Goal: Task Accomplishment & Management: Complete application form

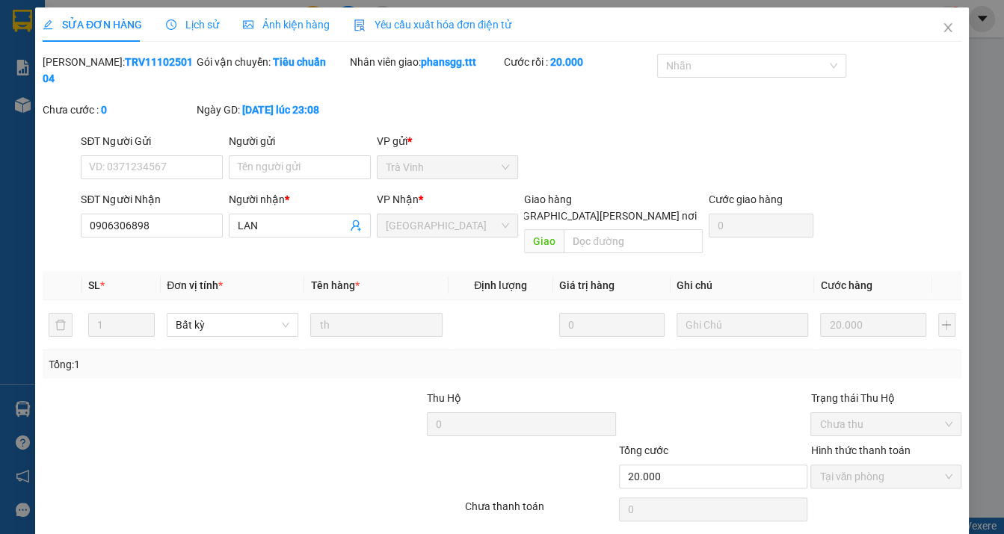
scroll to position [22, 0]
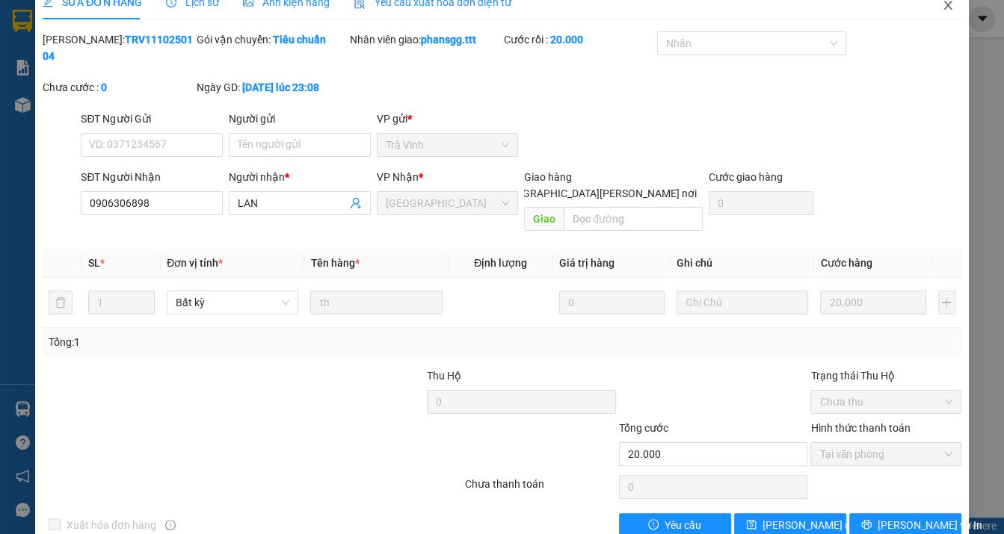
drag, startPoint x: 937, startPoint y: 9, endPoint x: 928, endPoint y: 16, distance: 10.6
click at [942, 9] on icon "close" at bounding box center [948, 5] width 12 height 12
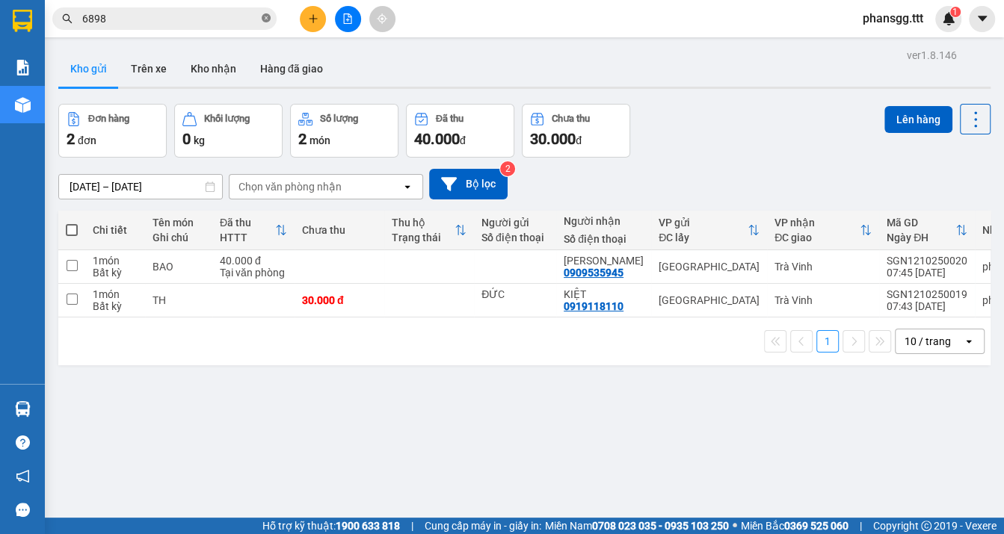
click at [262, 17] on icon "close-circle" at bounding box center [266, 17] width 9 height 9
click at [224, 16] on input "text" at bounding box center [170, 18] width 176 height 16
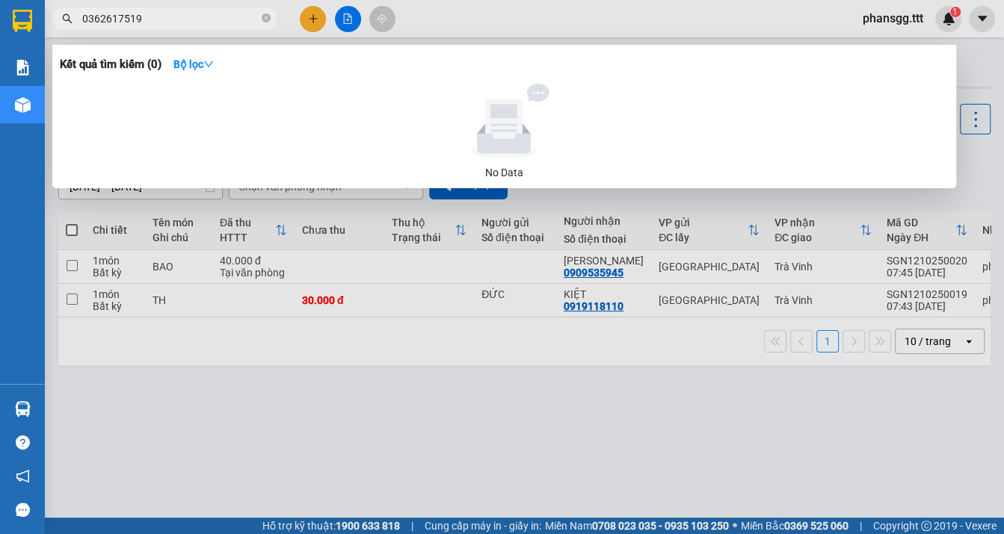
click at [108, 19] on input "0362617519" at bounding box center [170, 18] width 176 height 16
type input "03626617519"
click at [161, 25] on input "03626617519" at bounding box center [170, 18] width 176 height 16
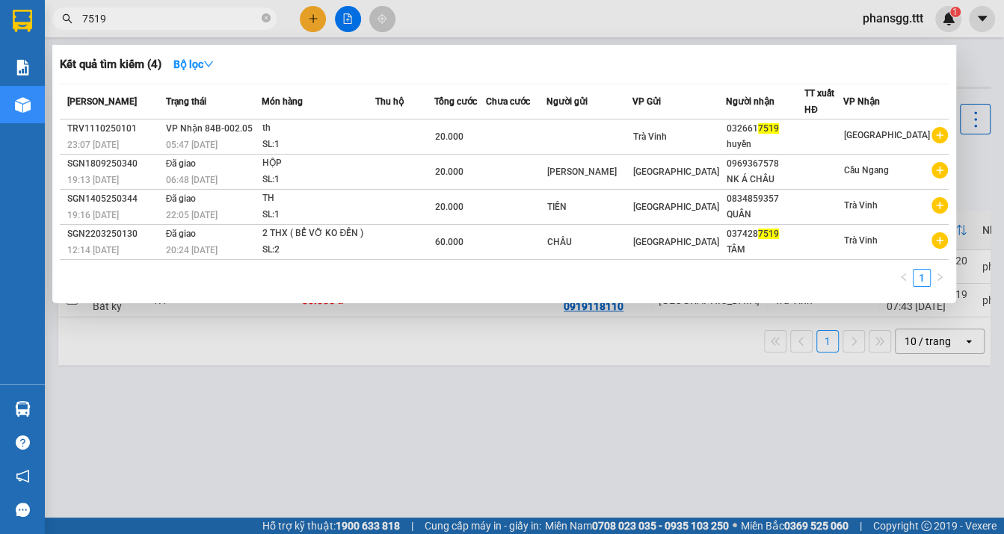
type input "7519"
click at [218, 137] on div "05:47 [DATE]" at bounding box center [214, 145] width 96 height 16
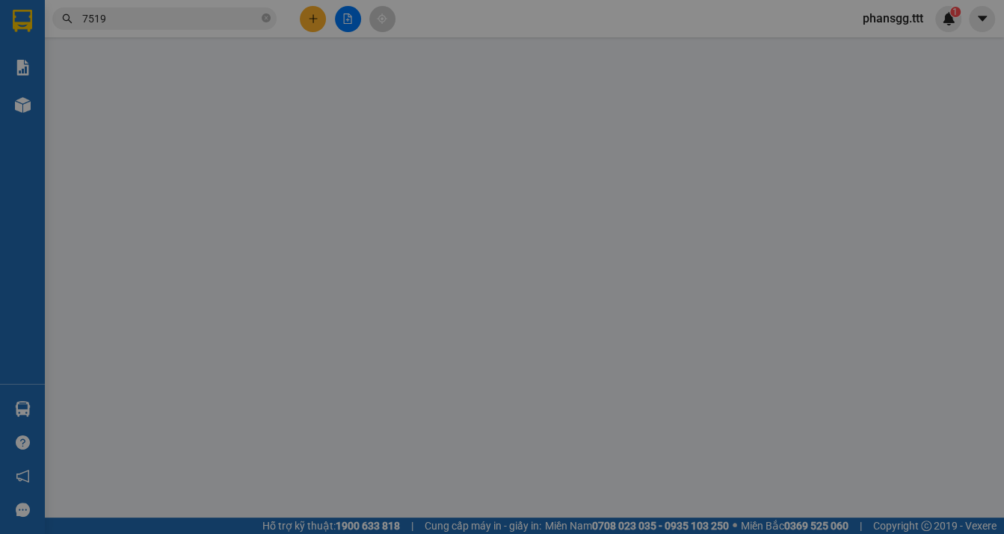
type input "0326617519"
type input "huyền"
type input "20.000"
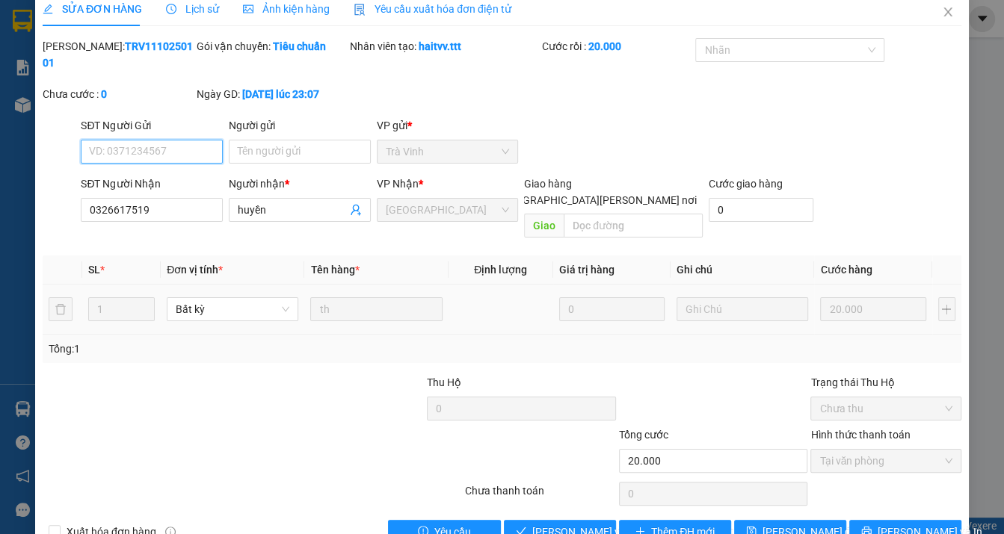
scroll to position [38, 0]
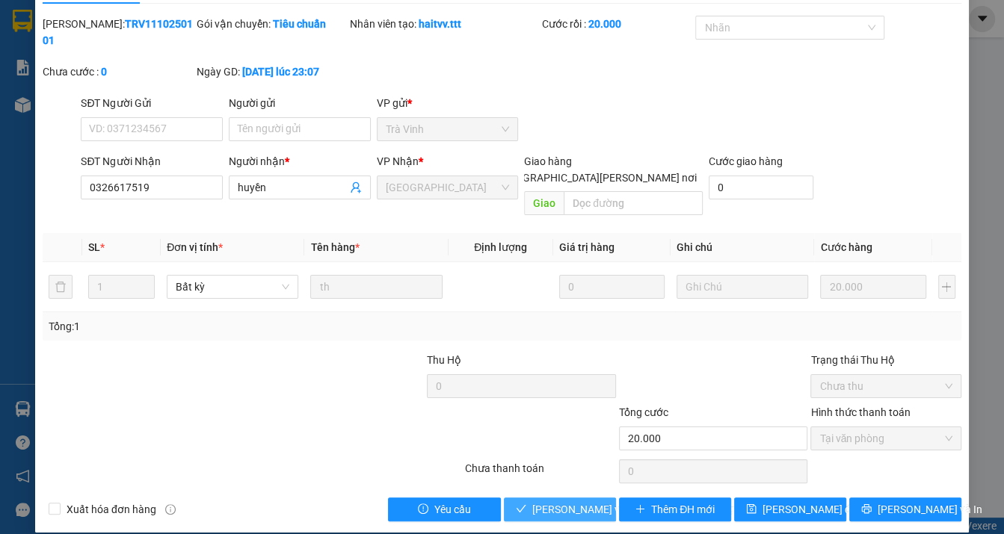
click at [532, 502] on span "[PERSON_NAME] và [PERSON_NAME] hàng" at bounding box center [633, 510] width 202 height 16
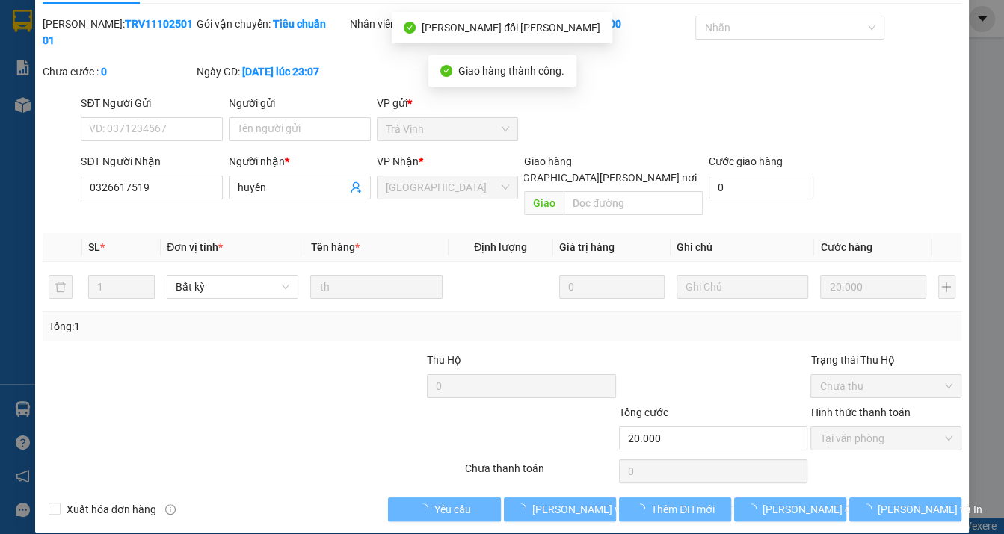
scroll to position [0, 0]
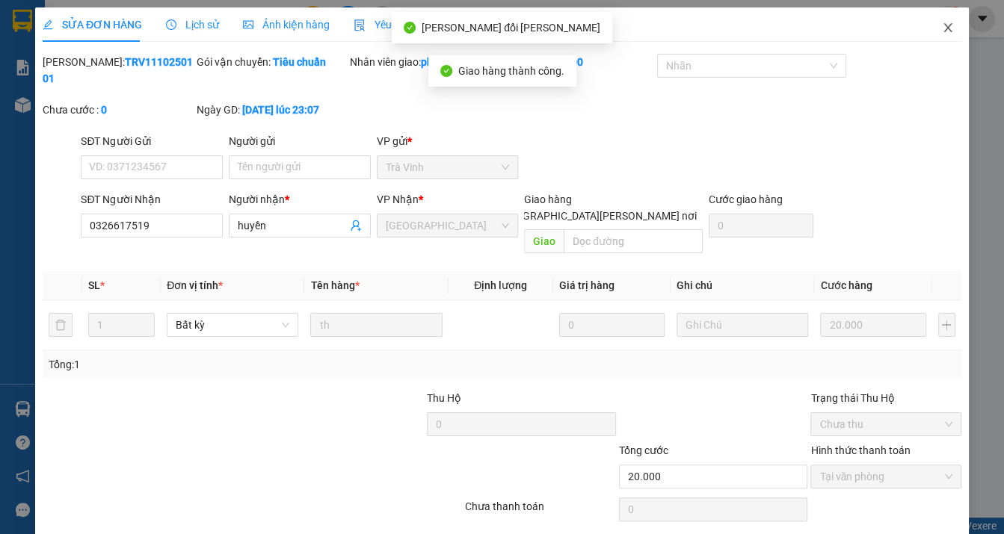
click at [943, 28] on icon "close" at bounding box center [947, 27] width 8 height 9
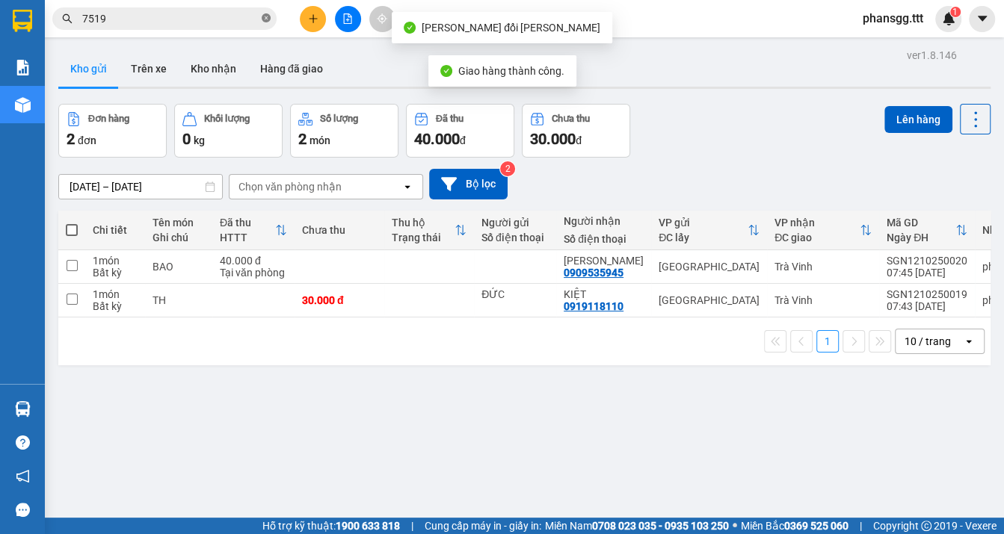
click at [269, 22] on icon "close-circle" at bounding box center [266, 17] width 9 height 9
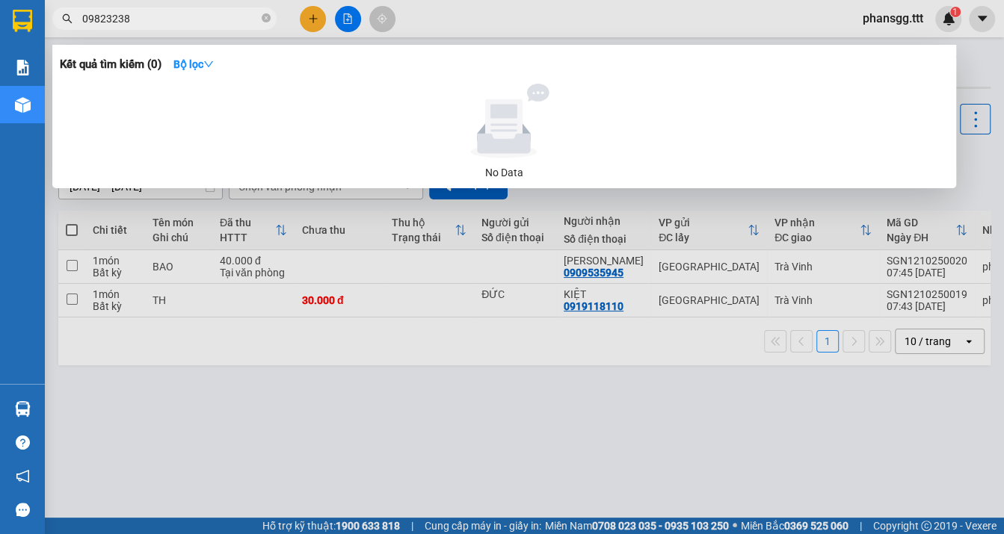
type input "098232383"
click at [256, 16] on input "098232383" at bounding box center [170, 18] width 176 height 16
click at [256, 18] on input "098232383" at bounding box center [170, 18] width 176 height 16
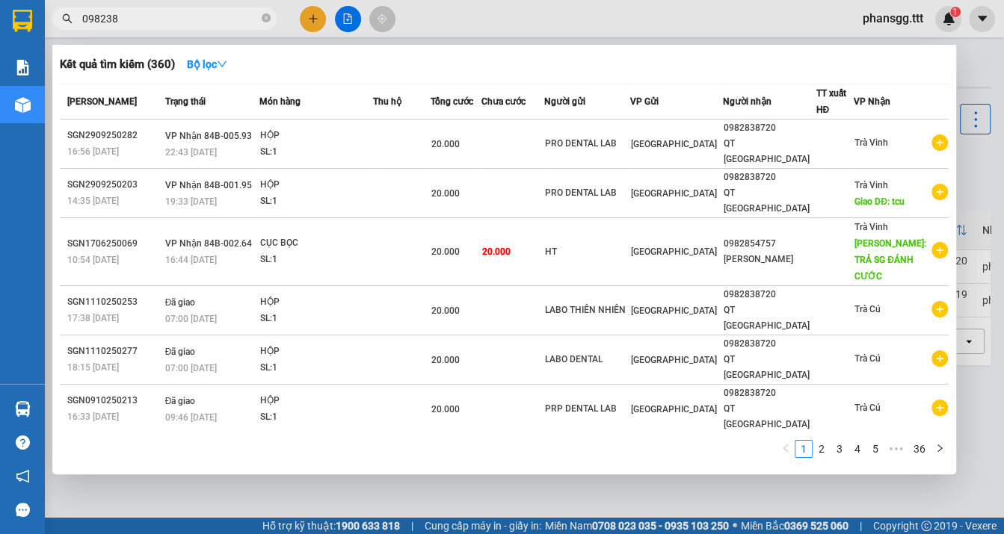
type input "0982382"
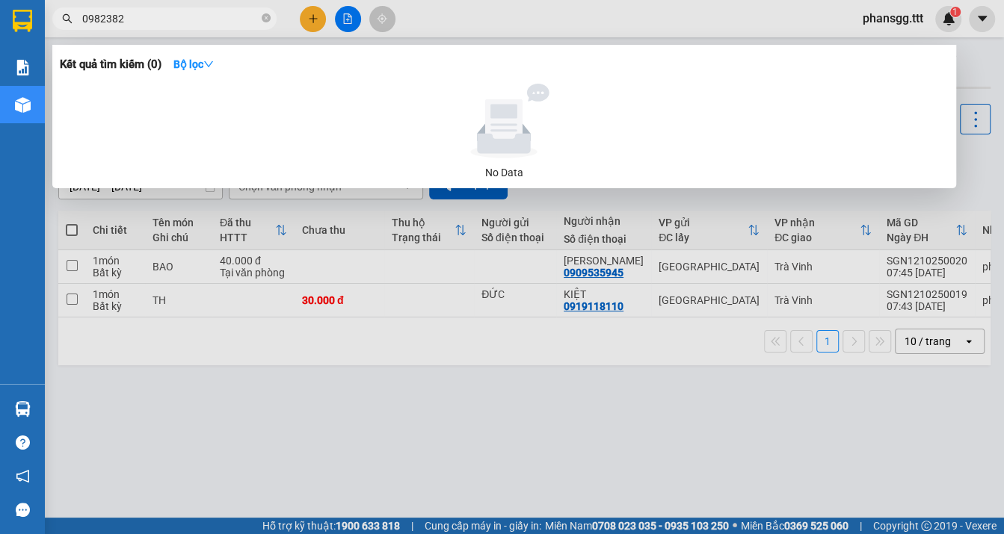
click at [127, 19] on input "0982382" at bounding box center [170, 18] width 176 height 16
type input "098238223863"
click at [203, 13] on input "098238223863" at bounding box center [170, 18] width 176 height 16
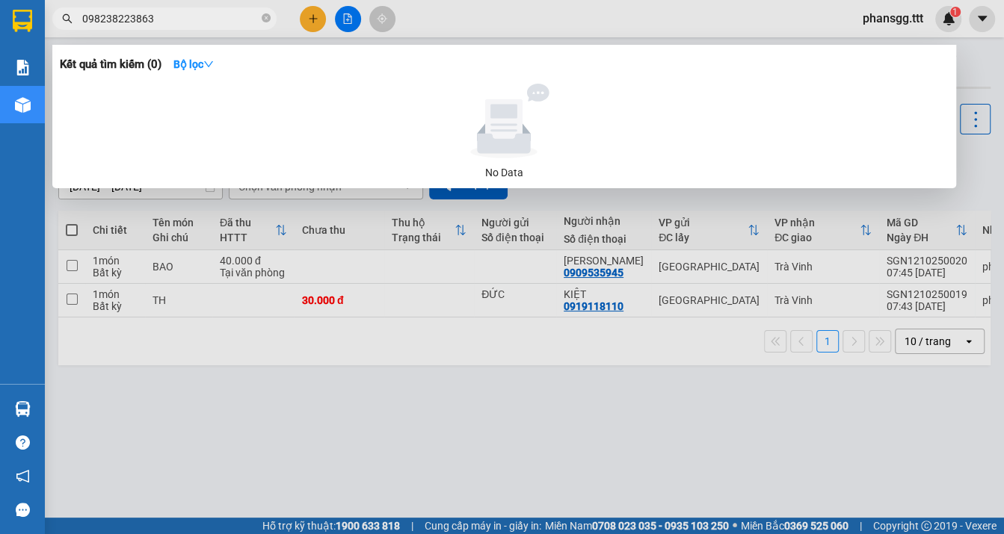
click at [203, 13] on input "098238223863" at bounding box center [170, 18] width 176 height 16
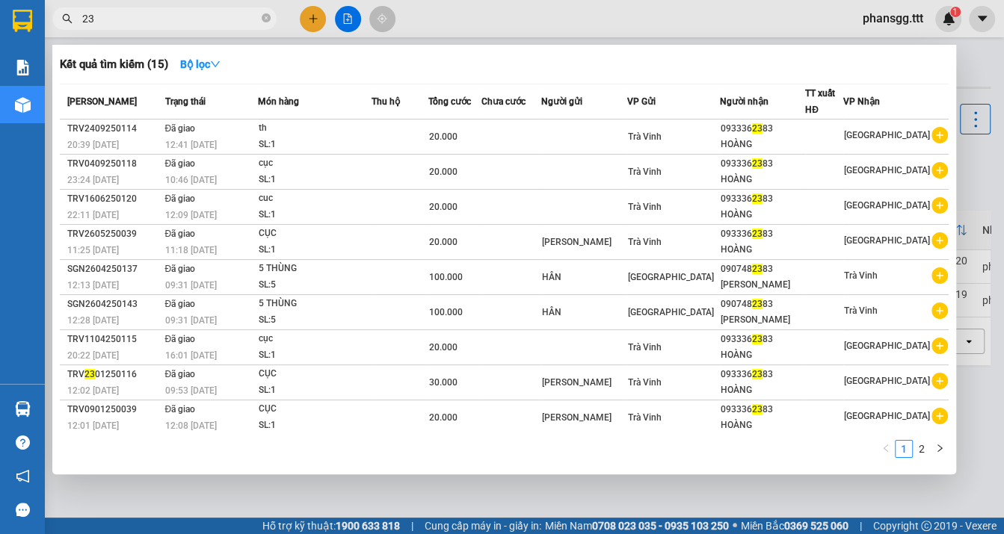
type input "2"
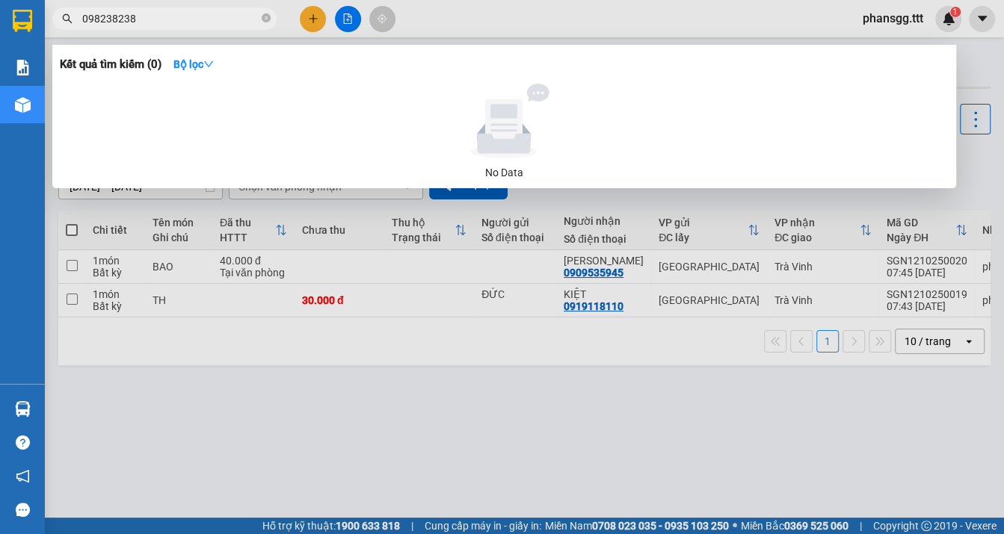
type input "0982382383"
click at [104, 20] on input "0982382383" at bounding box center [170, 18] width 176 height 16
click at [120, 18] on input "0982382383" at bounding box center [170, 18] width 176 height 16
click at [147, 22] on input "0982382383" at bounding box center [170, 18] width 176 height 16
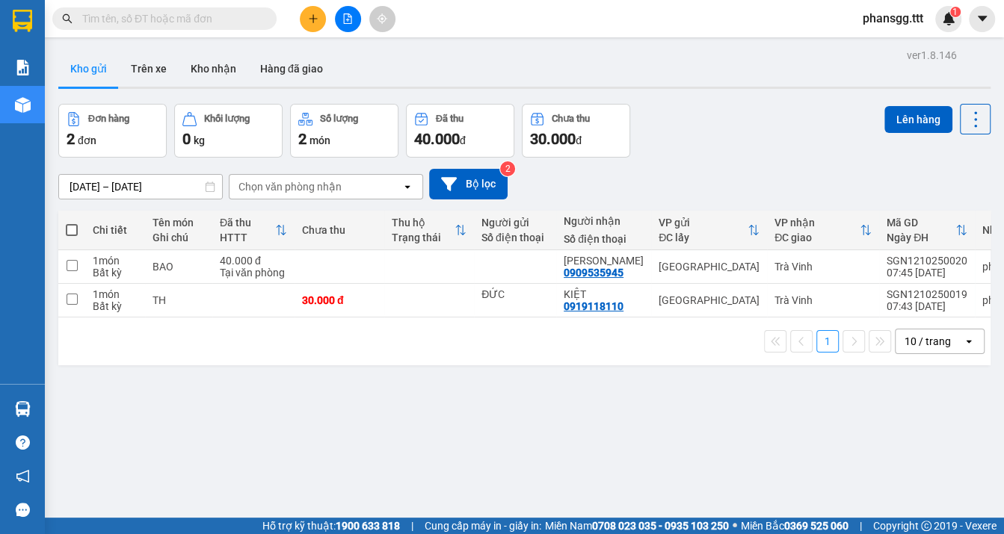
click at [143, 22] on input "text" at bounding box center [170, 18] width 176 height 16
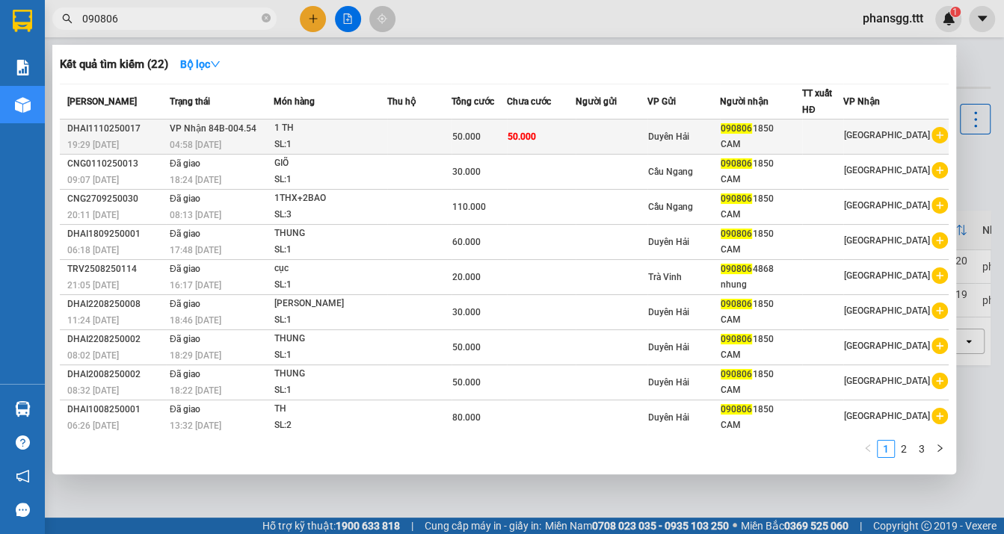
type input "090806"
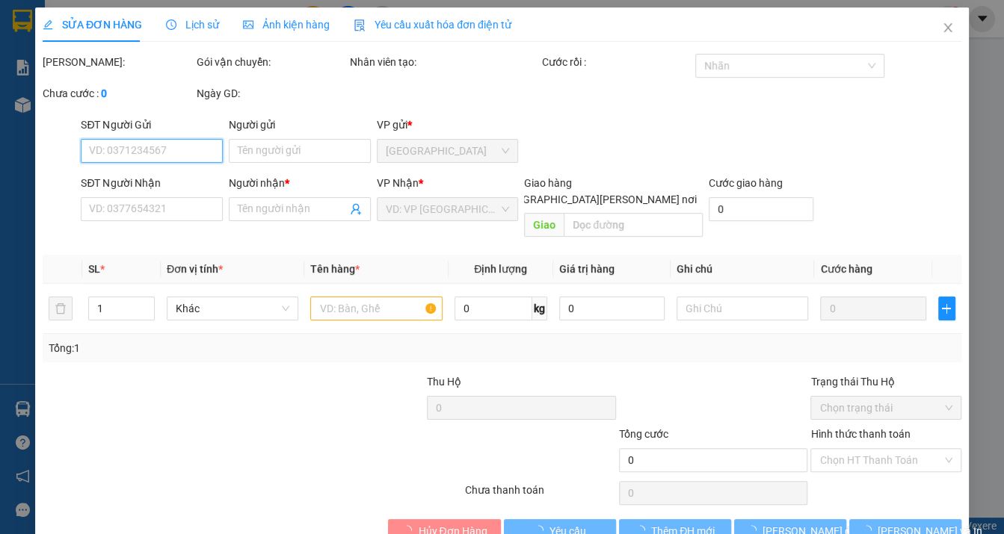
type input "0908061850"
type input "CAM"
type input "50.000"
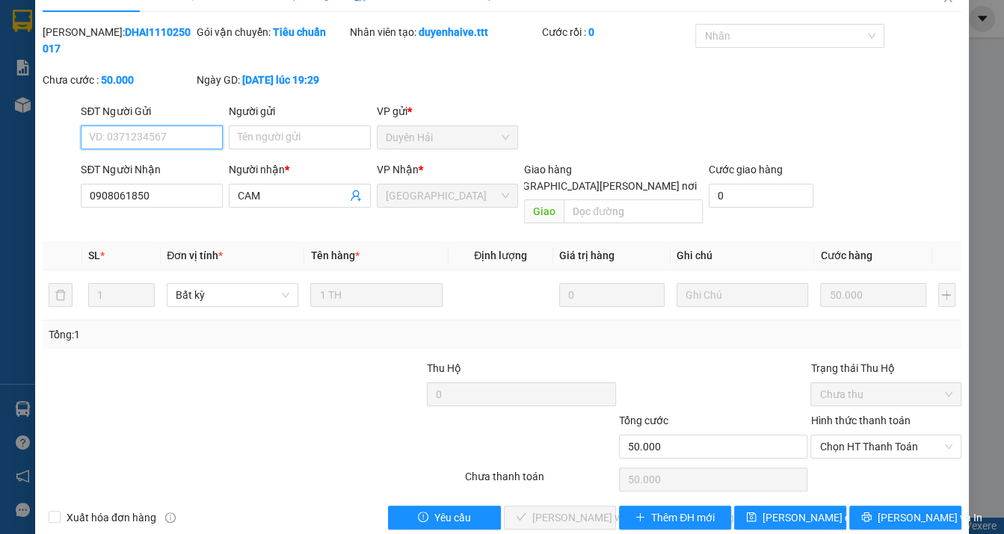
scroll to position [38, 0]
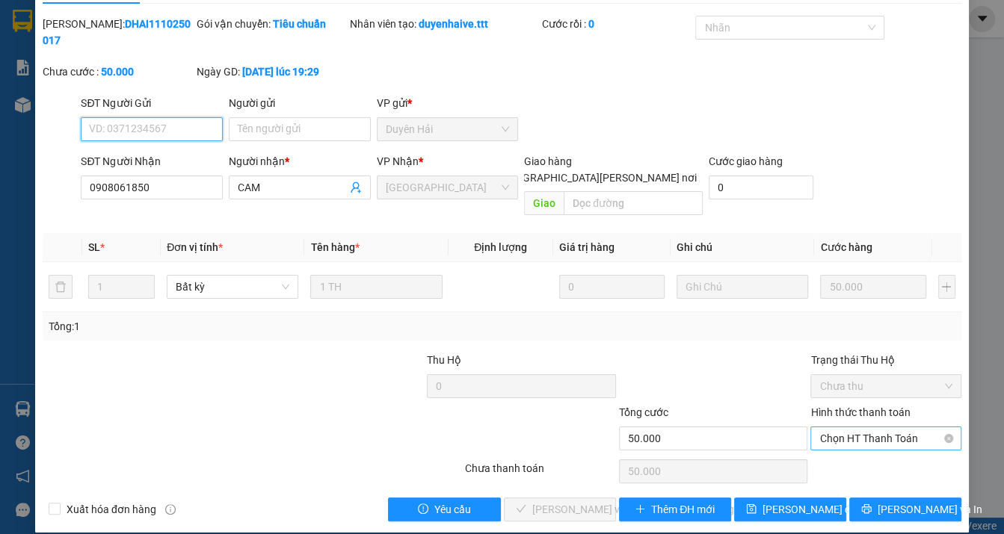
click at [901, 428] on span "Chọn HT Thanh Toán" at bounding box center [885, 439] width 132 height 22
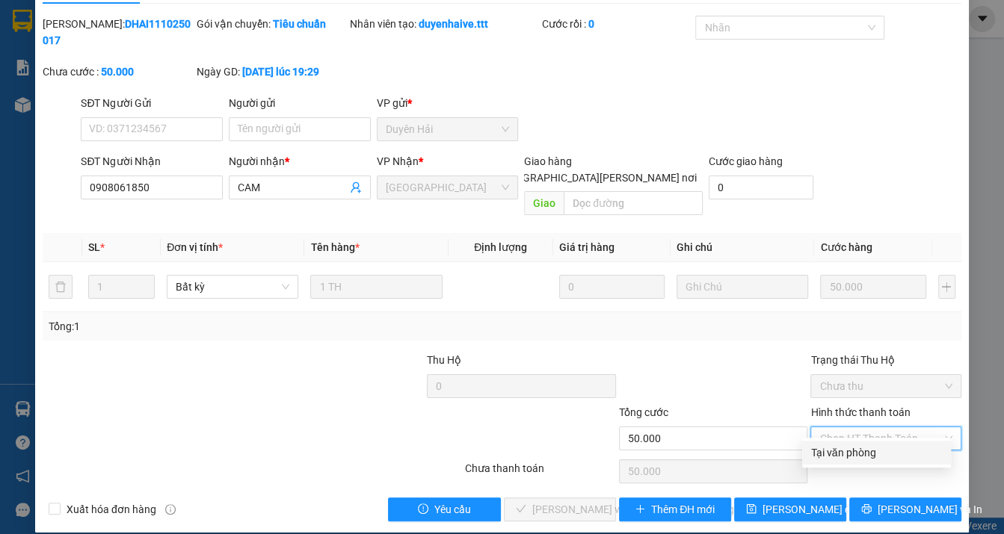
click at [818, 455] on div "Tại văn phòng" at bounding box center [876, 453] width 131 height 16
type input "0"
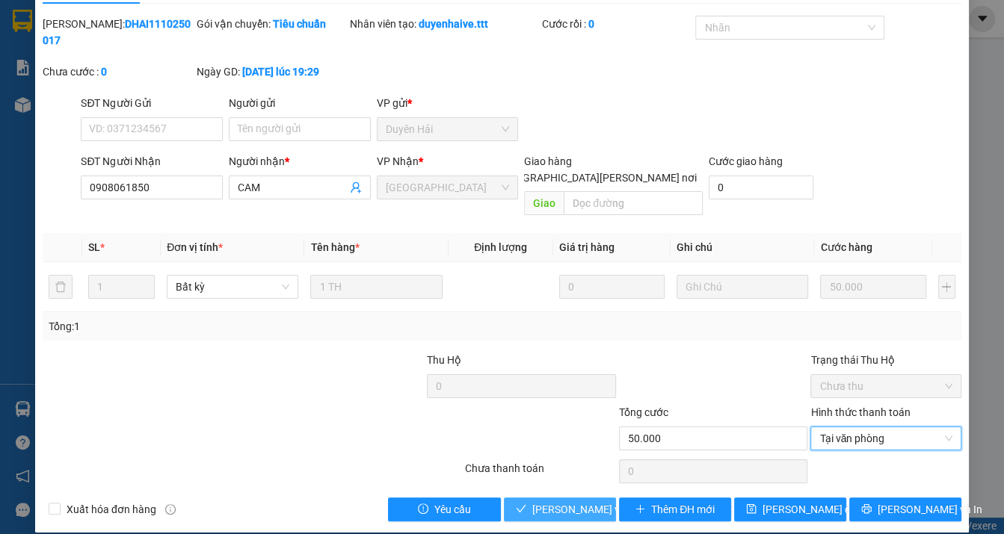
click at [595, 502] on span "[PERSON_NAME] và [PERSON_NAME] hàng" at bounding box center [633, 510] width 202 height 16
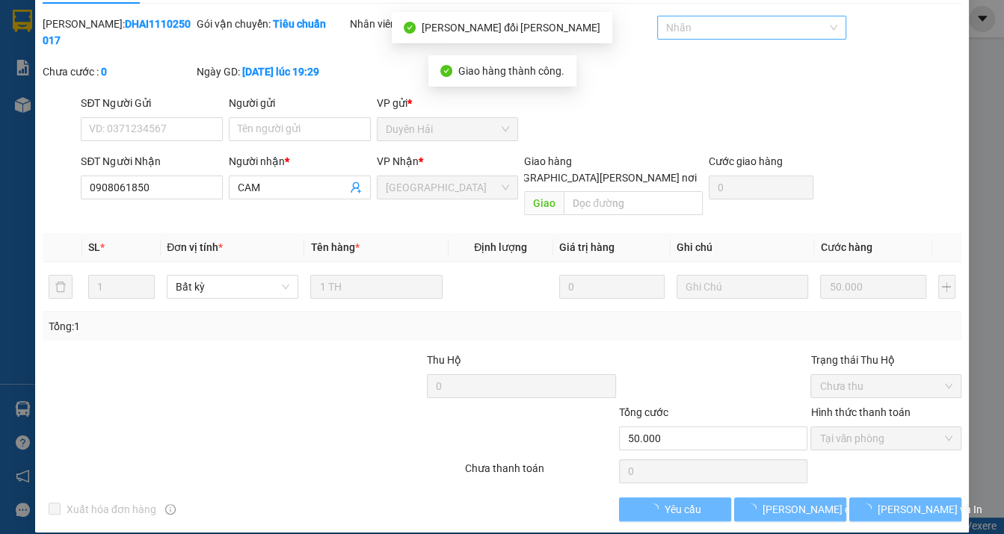
scroll to position [0, 0]
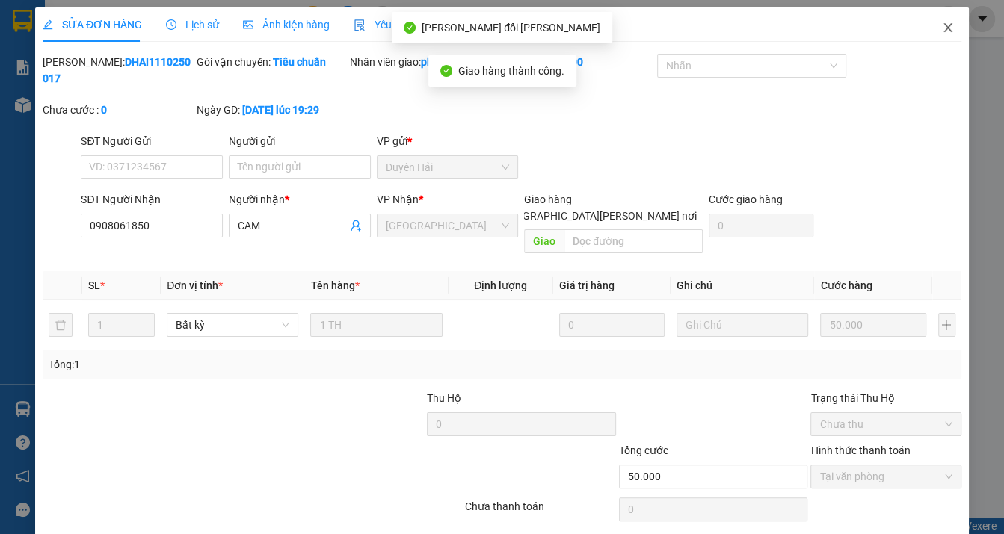
click at [942, 31] on icon "close" at bounding box center [948, 28] width 12 height 12
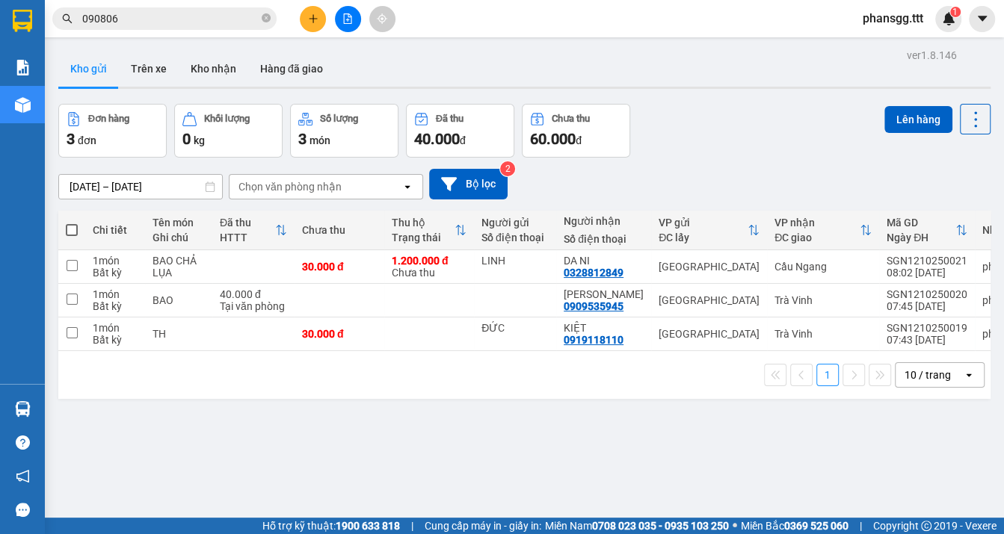
click at [202, 21] on input "090806" at bounding box center [170, 18] width 176 height 16
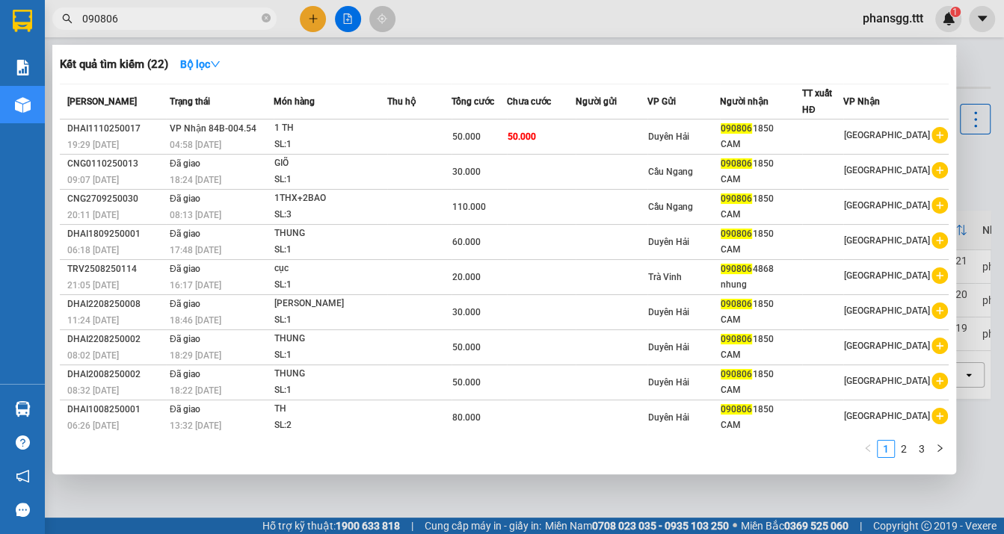
click at [202, 21] on input "090806" at bounding box center [170, 18] width 176 height 16
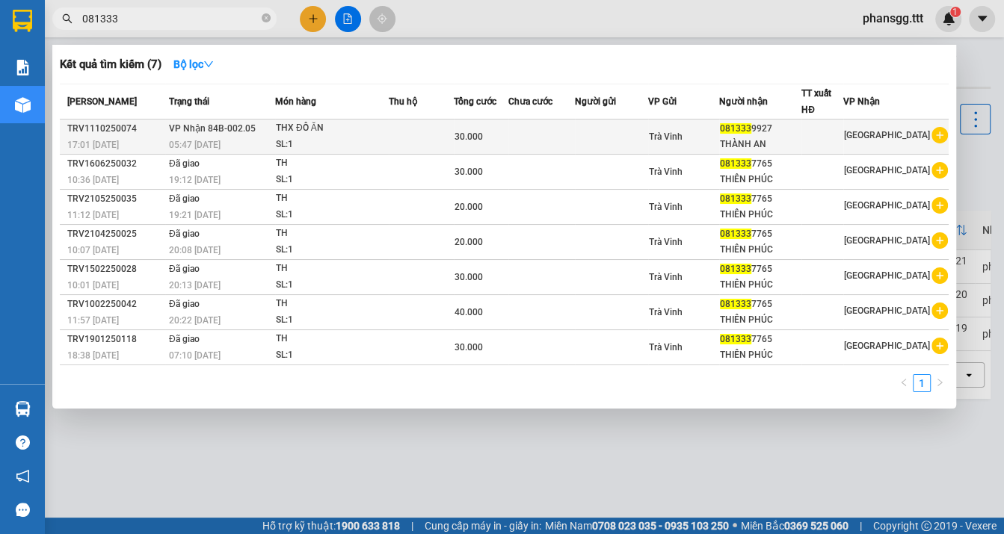
type input "081333"
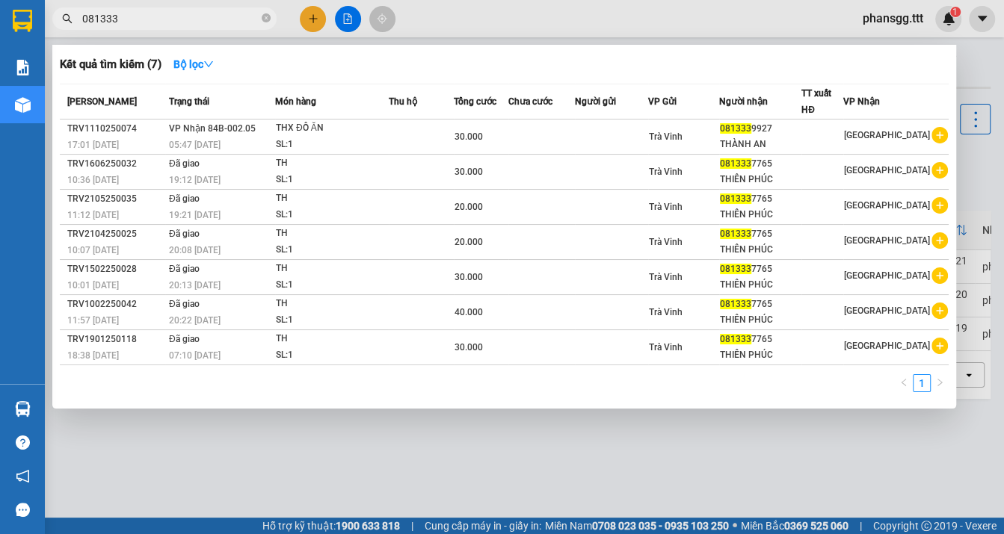
click at [260, 135] on td "VP Nhận 84B-002.05 05:47 - 12/10" at bounding box center [220, 137] width 110 height 35
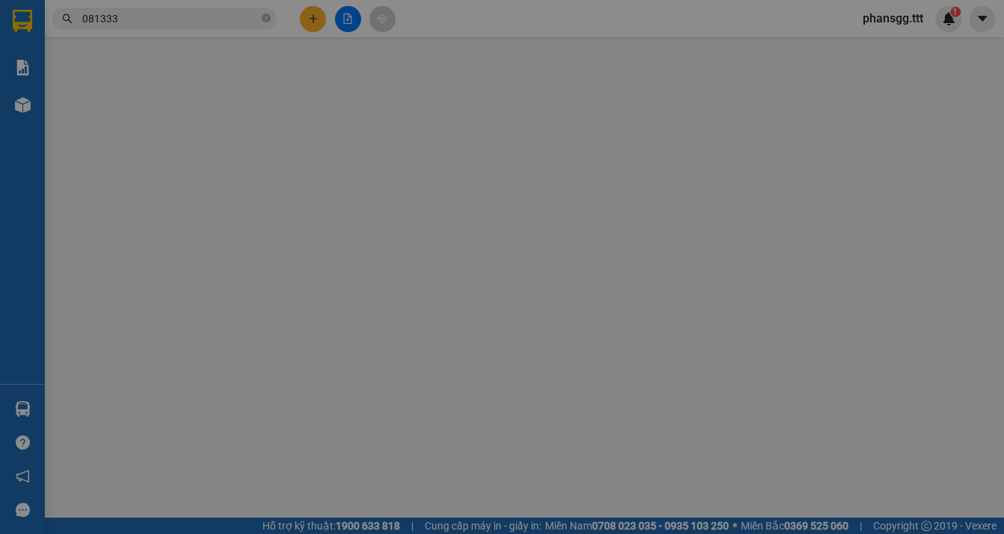
type input "0813339927"
type input "THÀNH AN"
type input "30.000"
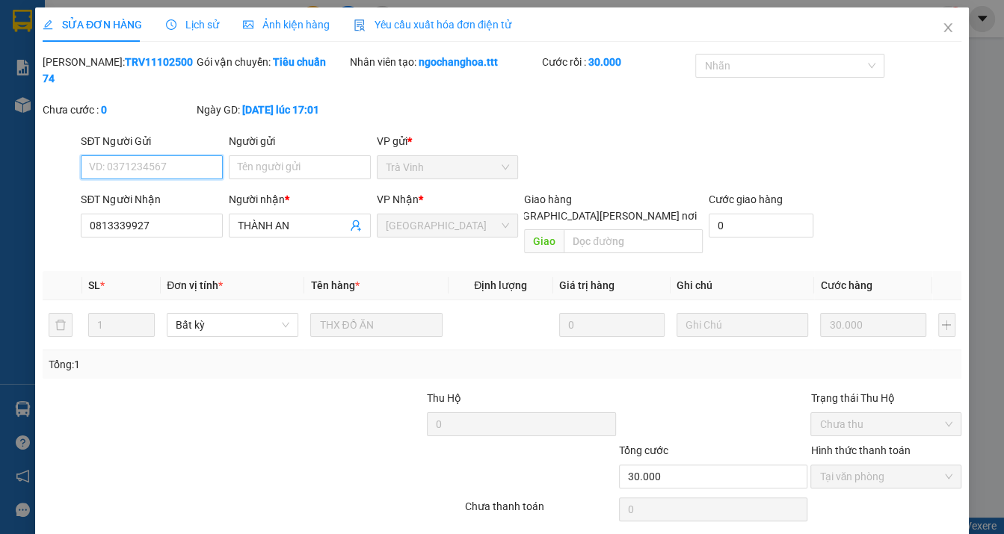
scroll to position [38, 0]
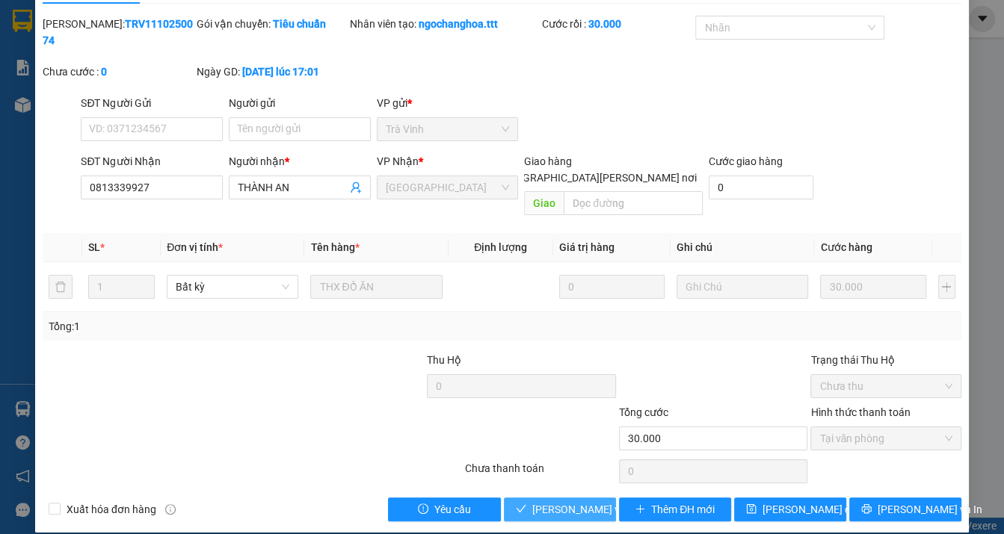
click at [517, 504] on icon "check" at bounding box center [521, 509] width 10 height 10
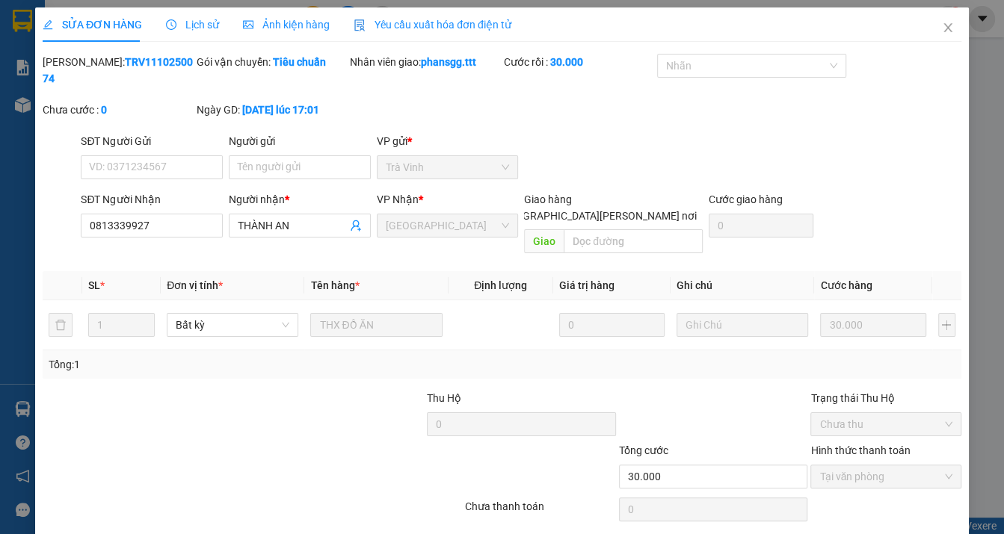
scroll to position [0, 0]
click at [942, 33] on icon "close" at bounding box center [948, 28] width 12 height 12
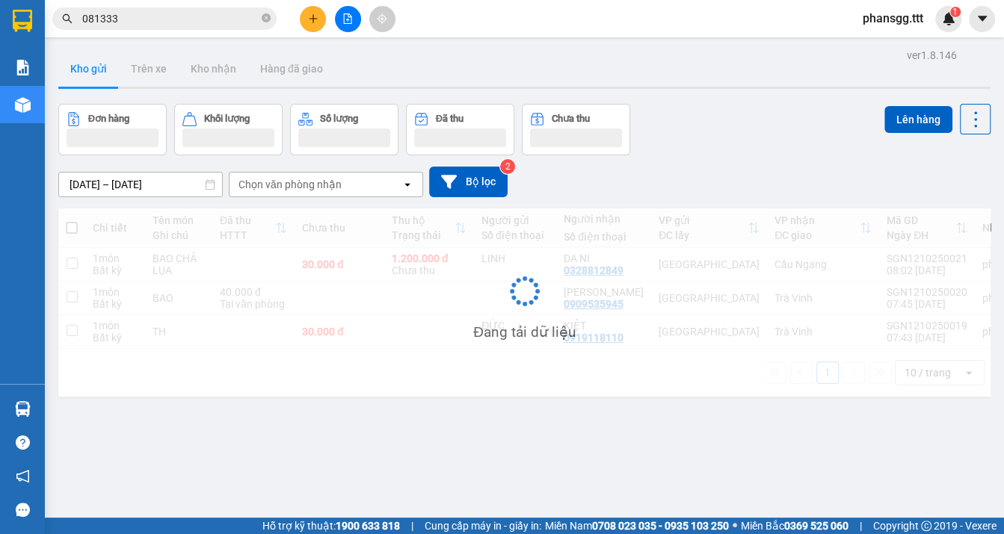
click at [189, 21] on input "081333" at bounding box center [170, 18] width 176 height 16
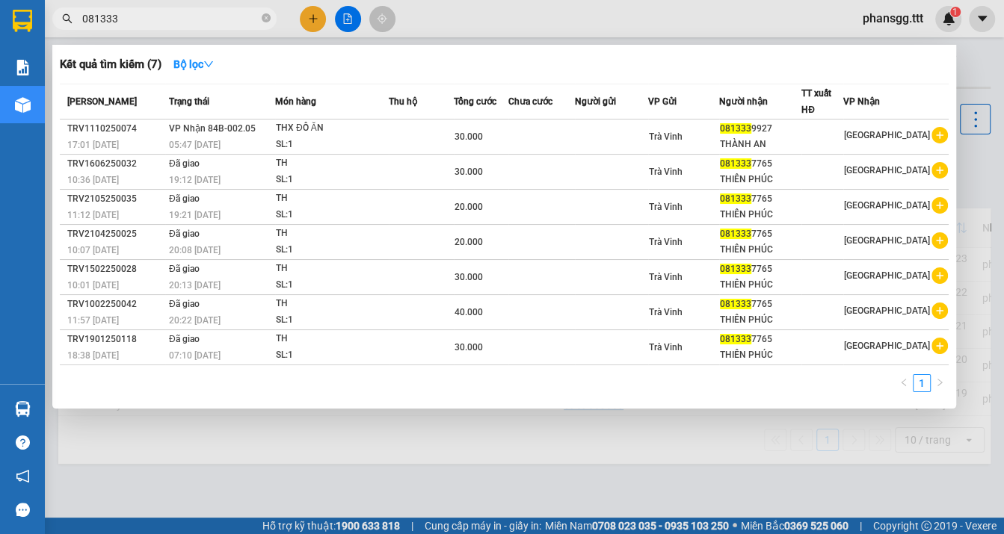
click at [189, 21] on input "081333" at bounding box center [170, 18] width 176 height 16
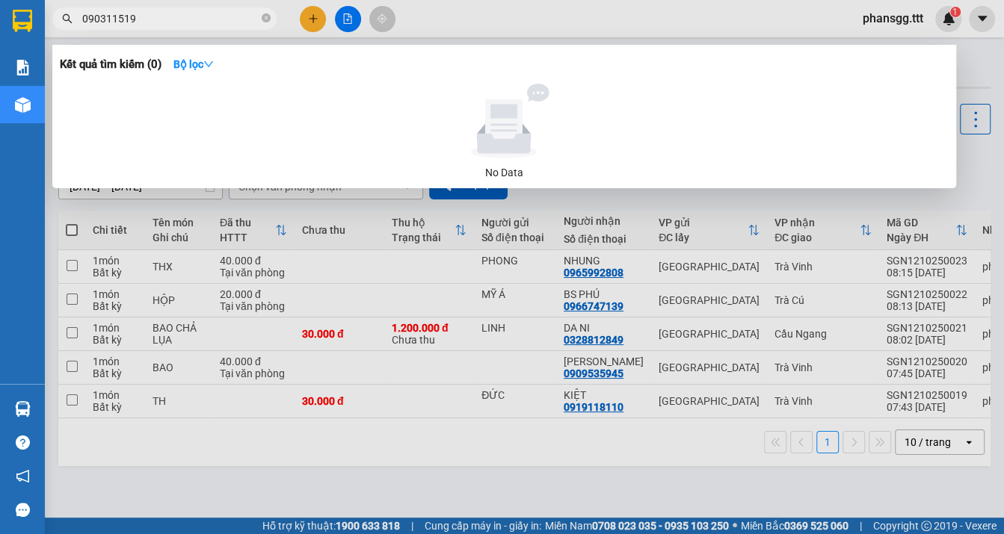
type input "0903115191"
click at [245, 25] on input "0903115191" at bounding box center [170, 18] width 176 height 16
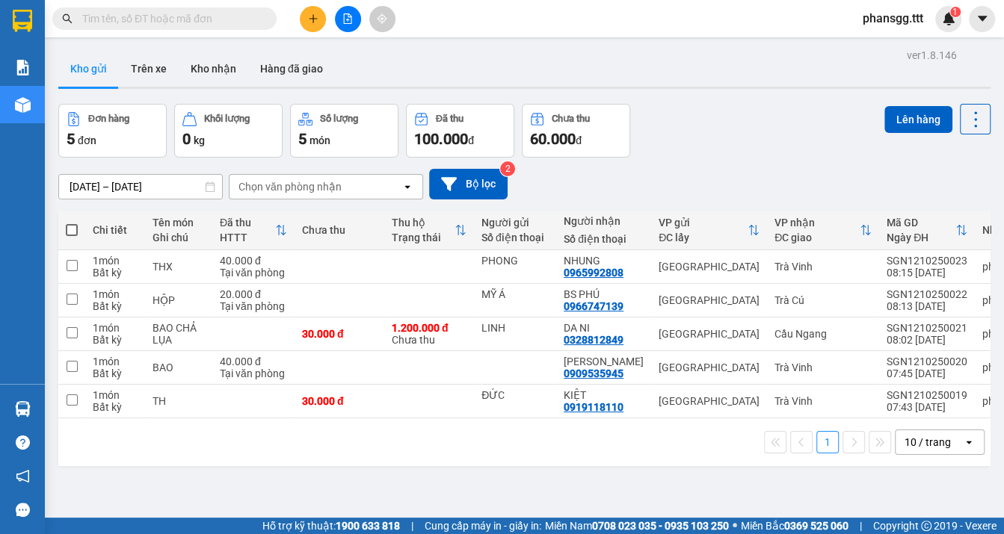
drag, startPoint x: 384, startPoint y: 61, endPoint x: 411, endPoint y: 75, distance: 30.1
click at [411, 75] on main "ver 1.8.146 Kho gửi Trên xe Kho nhận Hàng đã giao Đơn hàng 5 đơn Khối lượng 0 k…" at bounding box center [502, 259] width 1004 height 518
click at [181, 11] on input "text" at bounding box center [170, 18] width 176 height 16
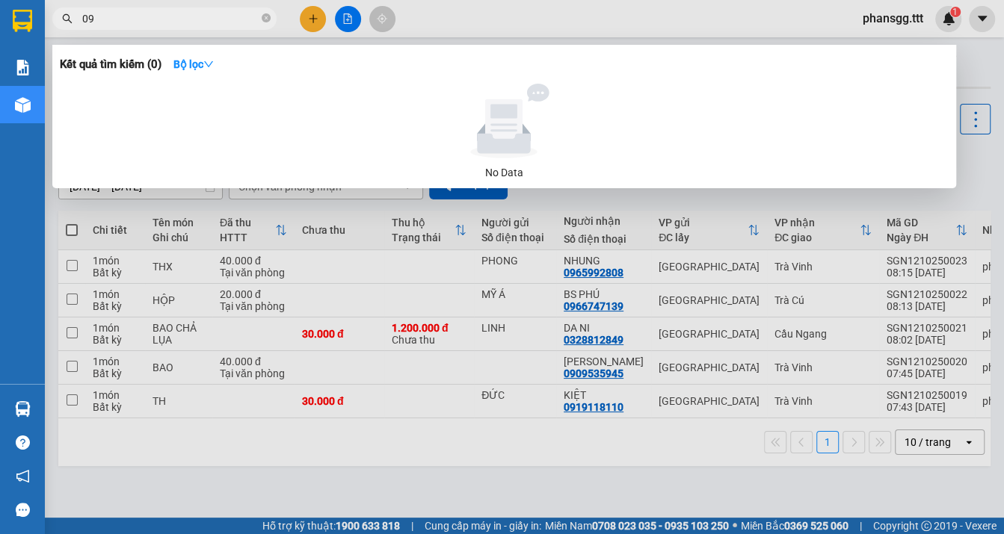
type input "0"
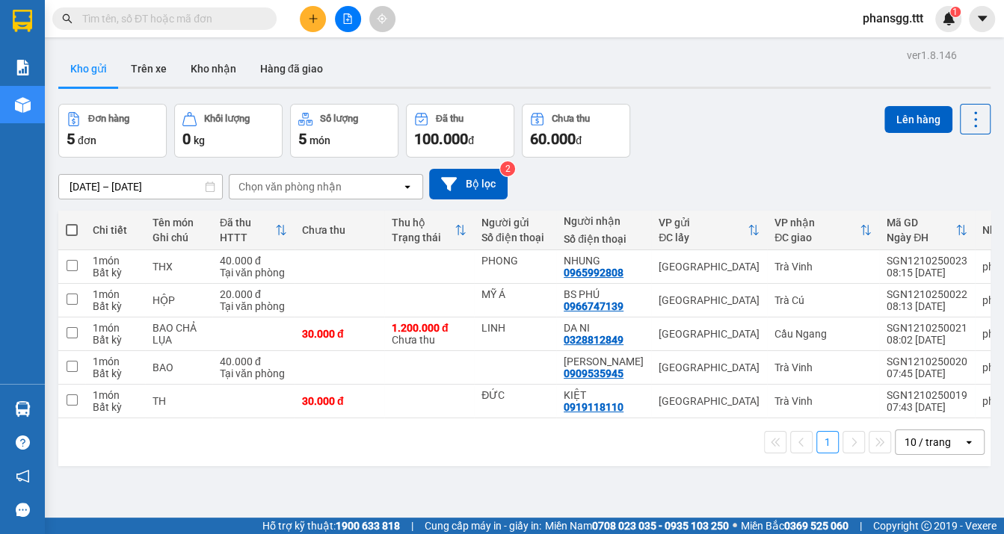
click at [86, 17] on input "text" at bounding box center [170, 18] width 176 height 16
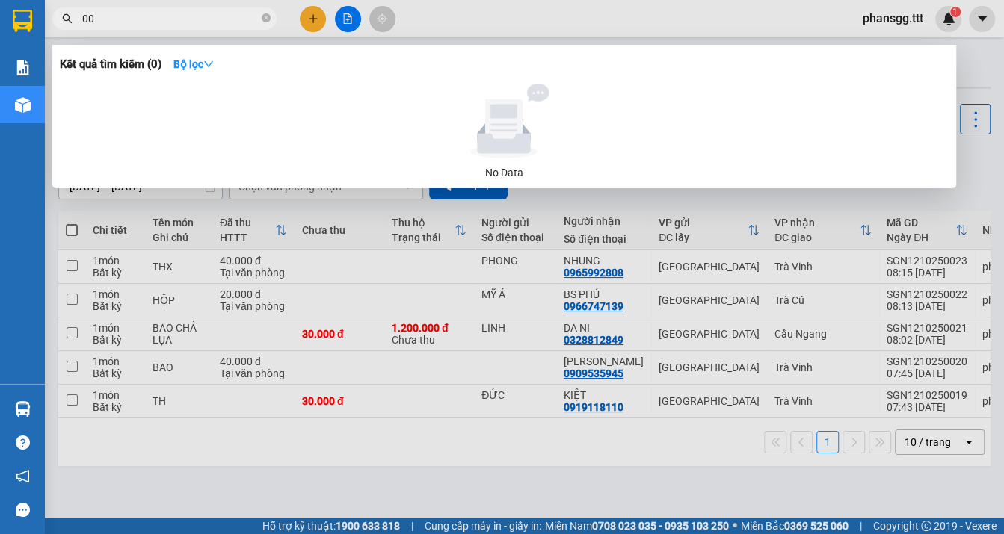
type input "007"
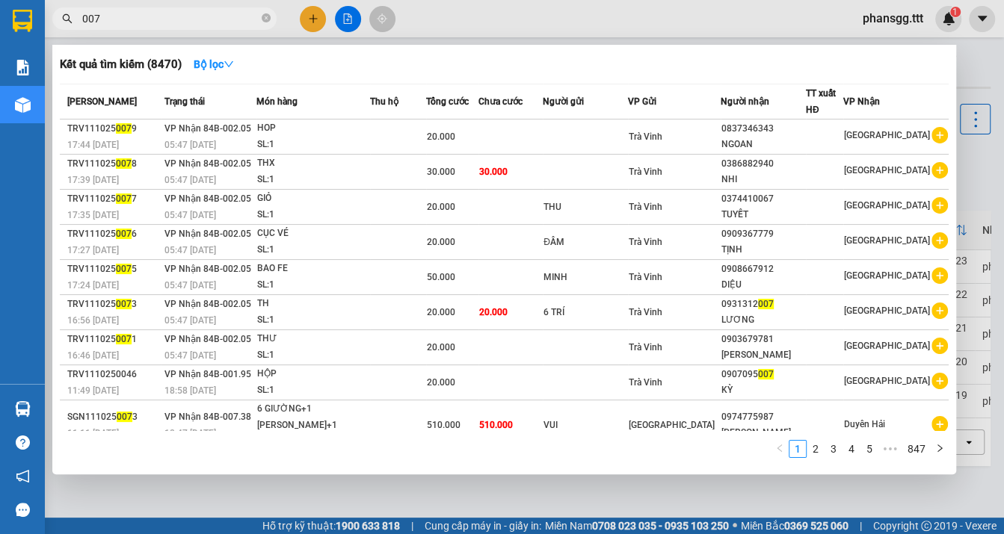
click at [170, 20] on input "007" at bounding box center [170, 18] width 176 height 16
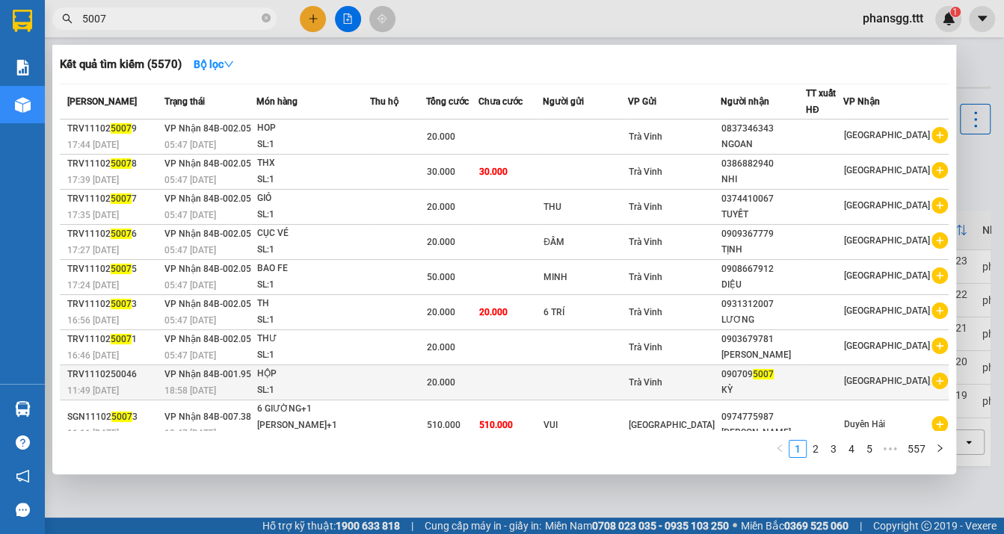
type input "5007"
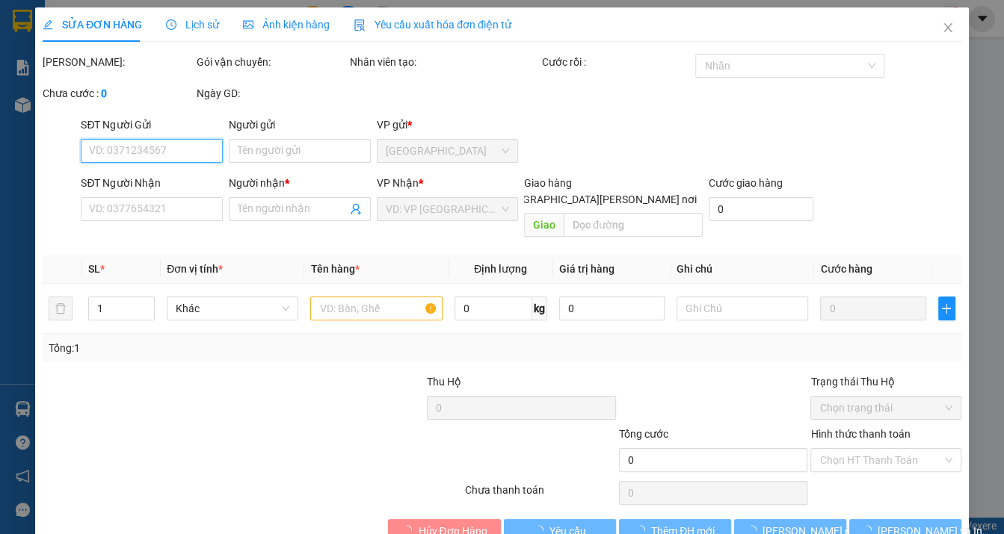
type input "0907095007"
type input "KỲ"
type input "20.000"
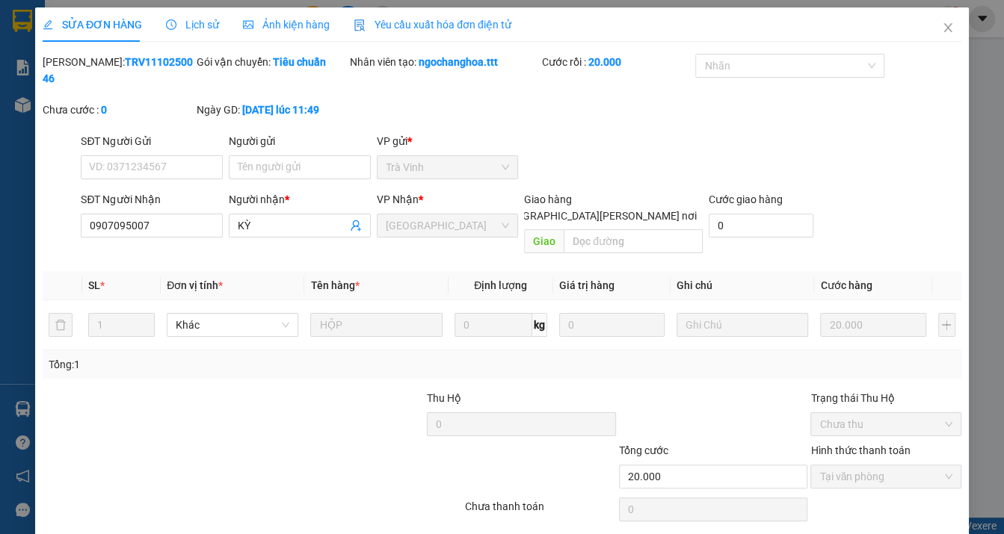
click at [943, 31] on icon "close" at bounding box center [947, 27] width 8 height 9
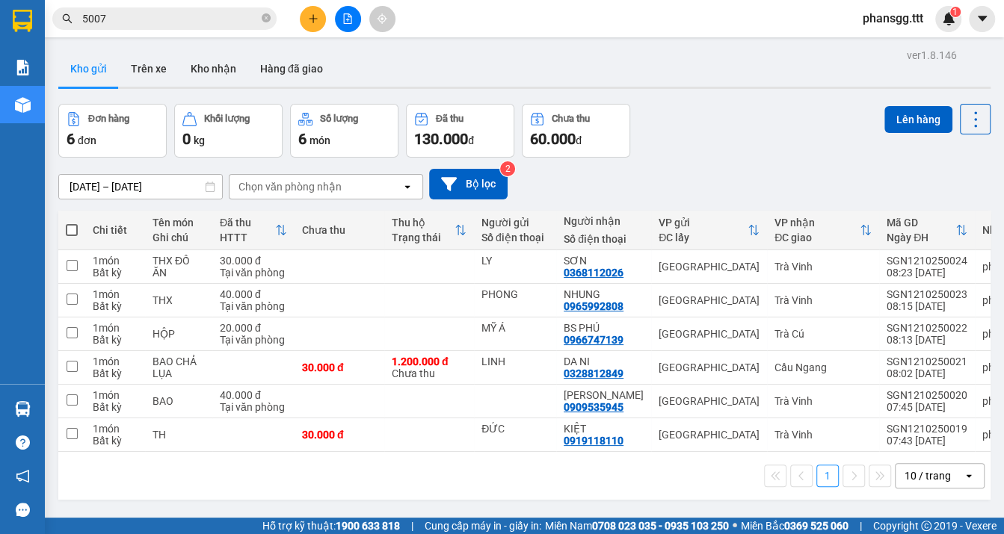
click at [138, 22] on input "5007" at bounding box center [170, 18] width 176 height 16
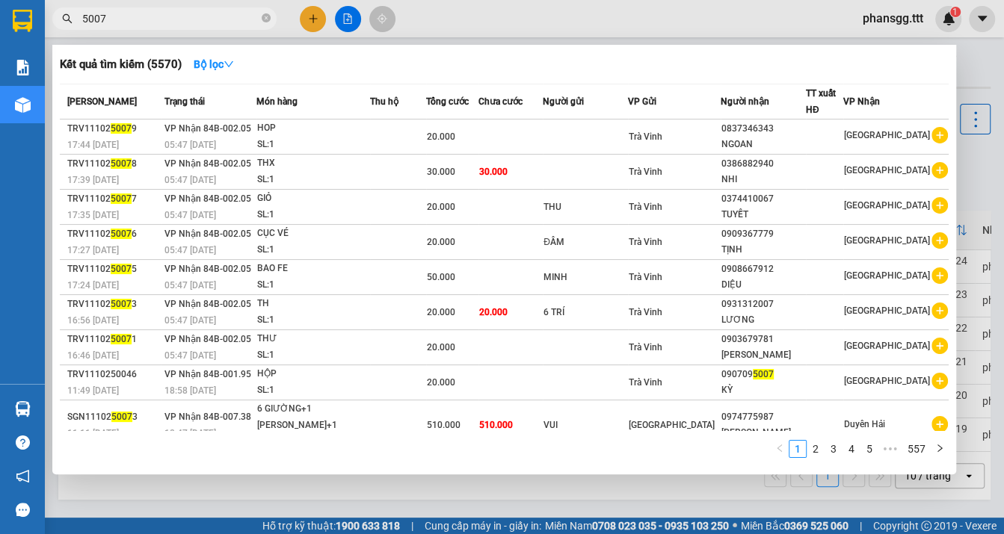
click at [138, 22] on input "5007" at bounding box center [170, 18] width 176 height 16
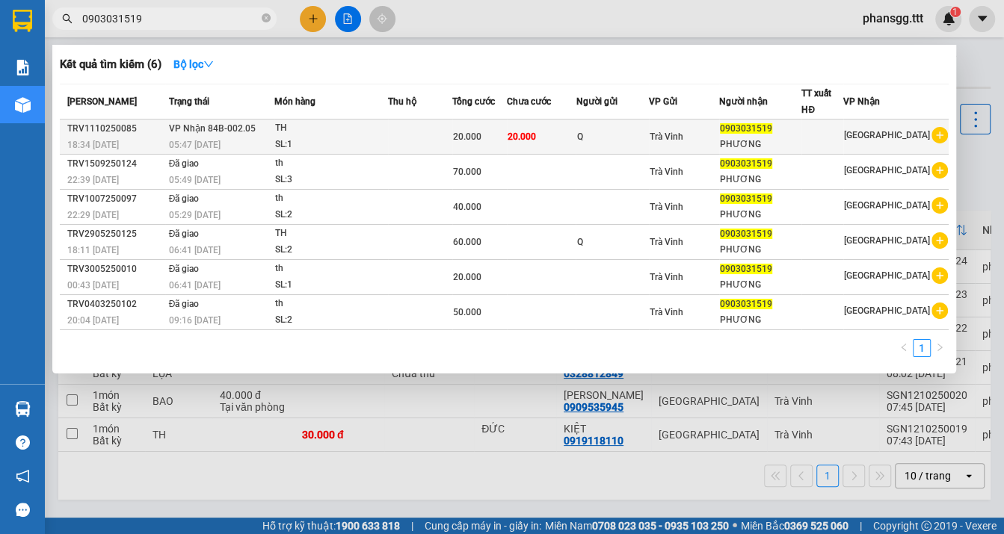
type input "0903031519"
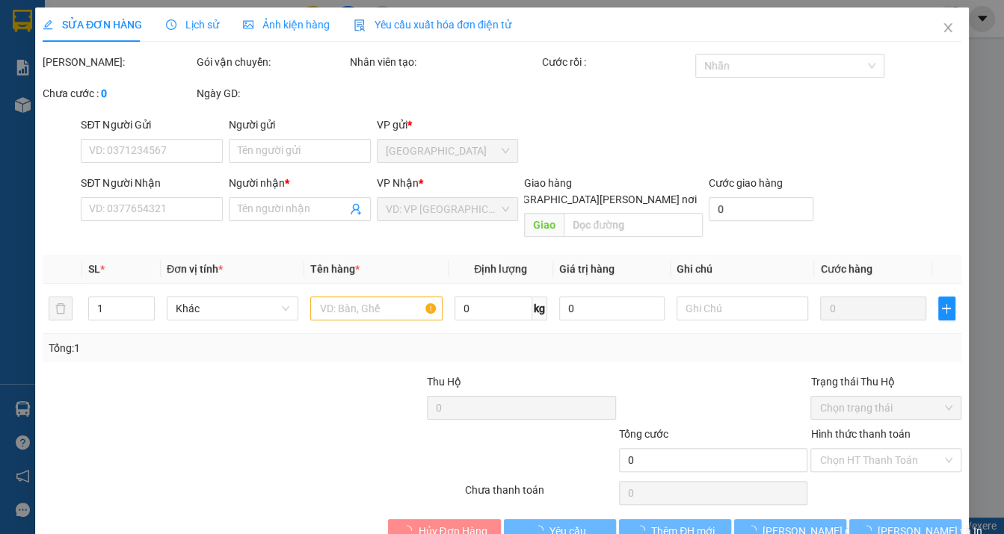
type input "Q"
type input "0903031519"
type input "PHƯƠNG"
type input "0903115191 HƯƠNG"
type input "20.000"
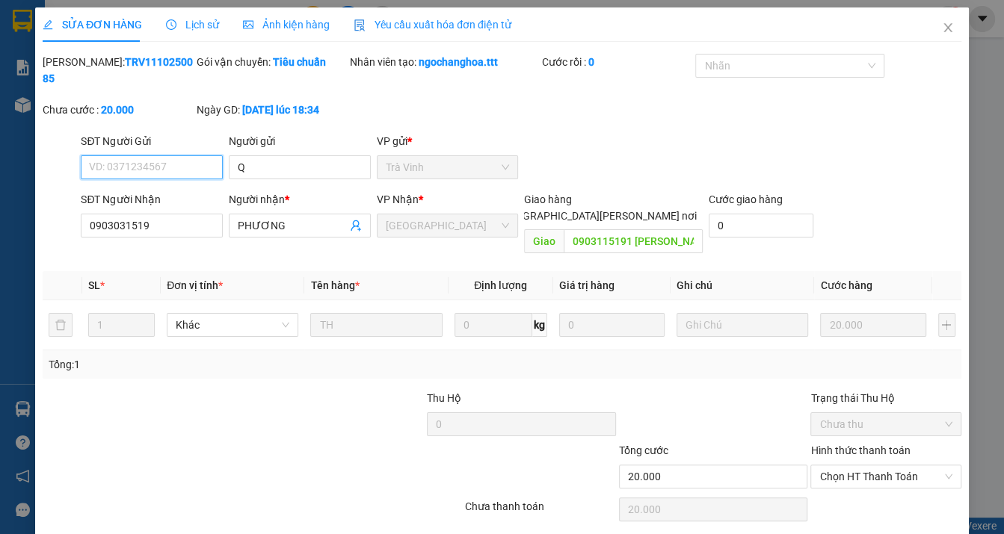
scroll to position [38, 0]
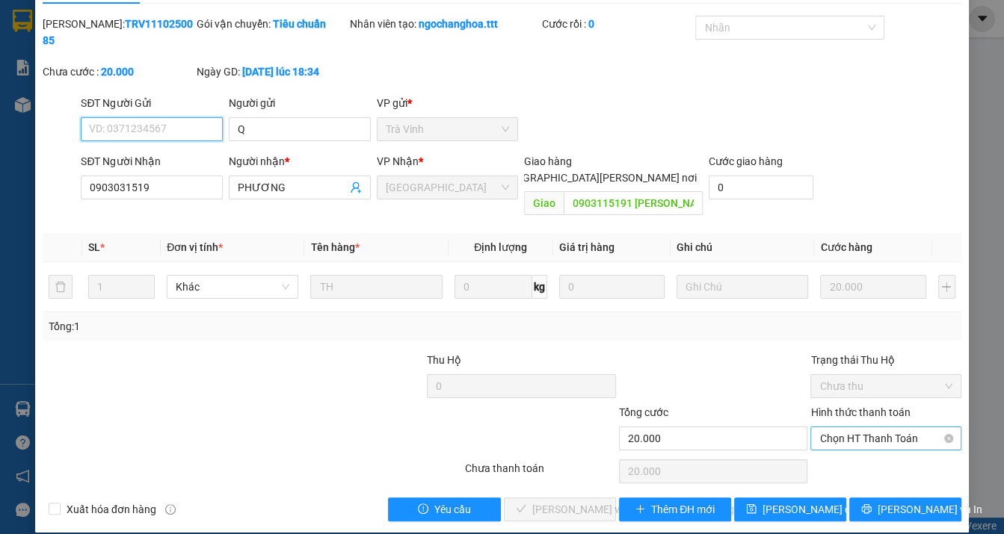
click at [851, 428] on span "Chọn HT Thanh Toán" at bounding box center [885, 439] width 132 height 22
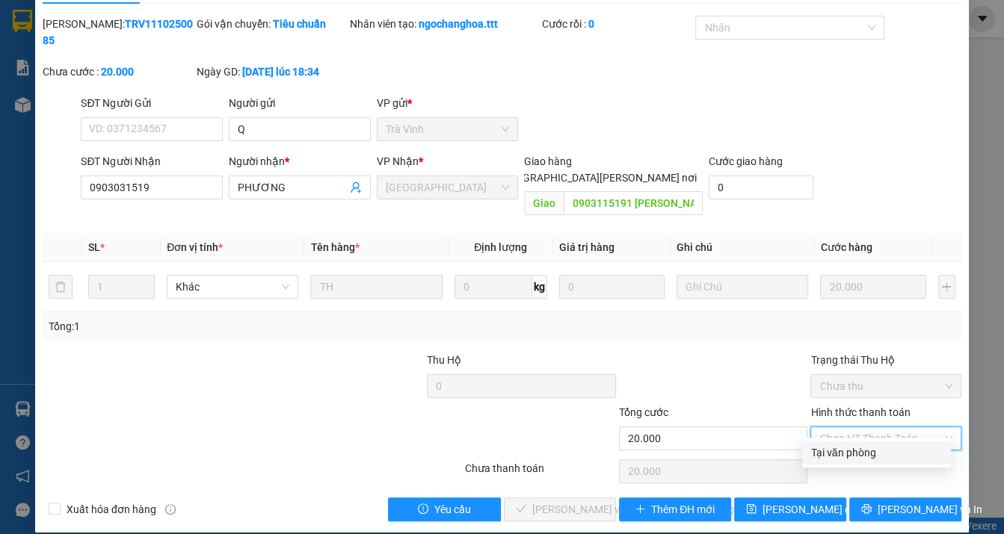
drag, startPoint x: 832, startPoint y: 445, endPoint x: 799, endPoint y: 451, distance: 33.4
click at [832, 446] on div "Tại văn phòng" at bounding box center [876, 453] width 131 height 16
type input "0"
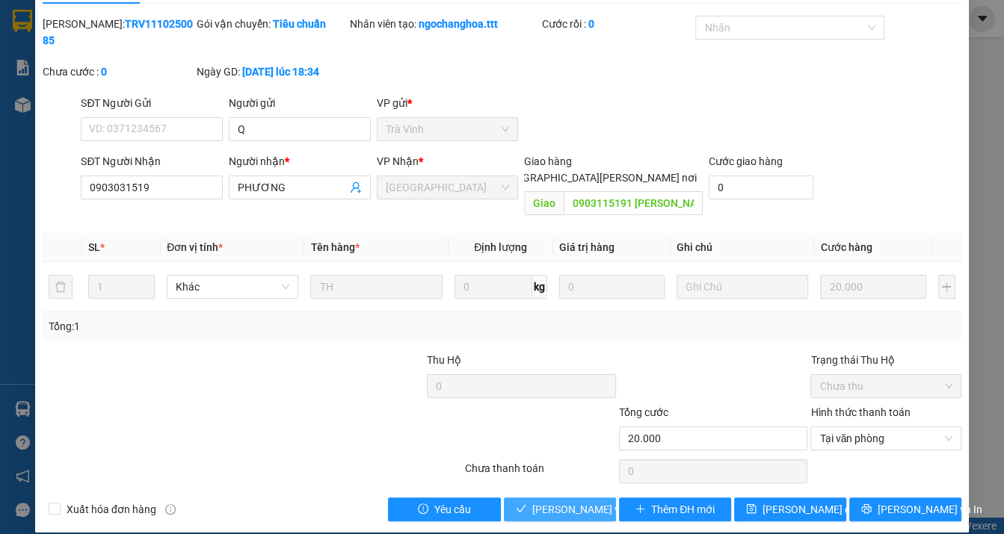
drag, startPoint x: 583, startPoint y: 493, endPoint x: 601, endPoint y: 478, distance: 22.9
click at [583, 502] on span "[PERSON_NAME] và [PERSON_NAME] hàng" at bounding box center [633, 510] width 202 height 16
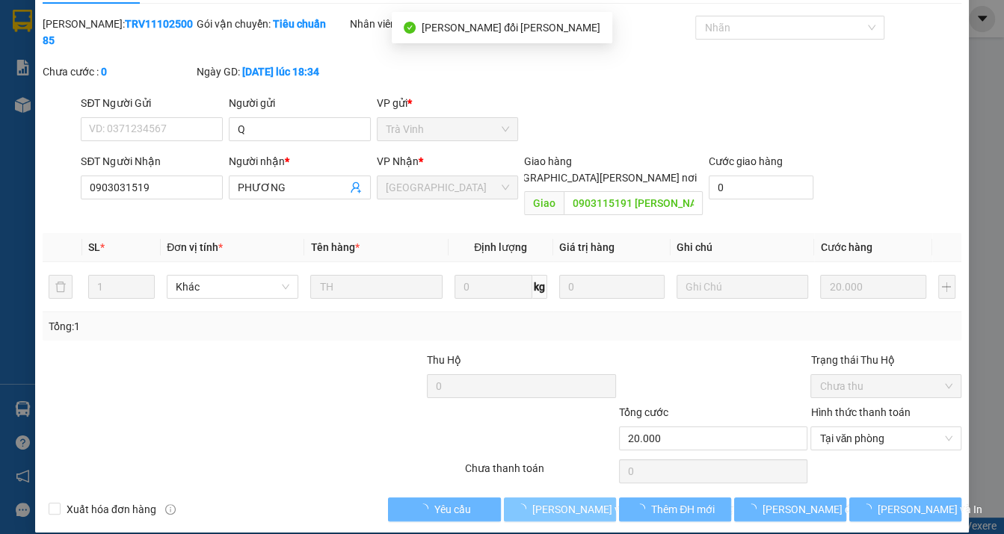
scroll to position [0, 0]
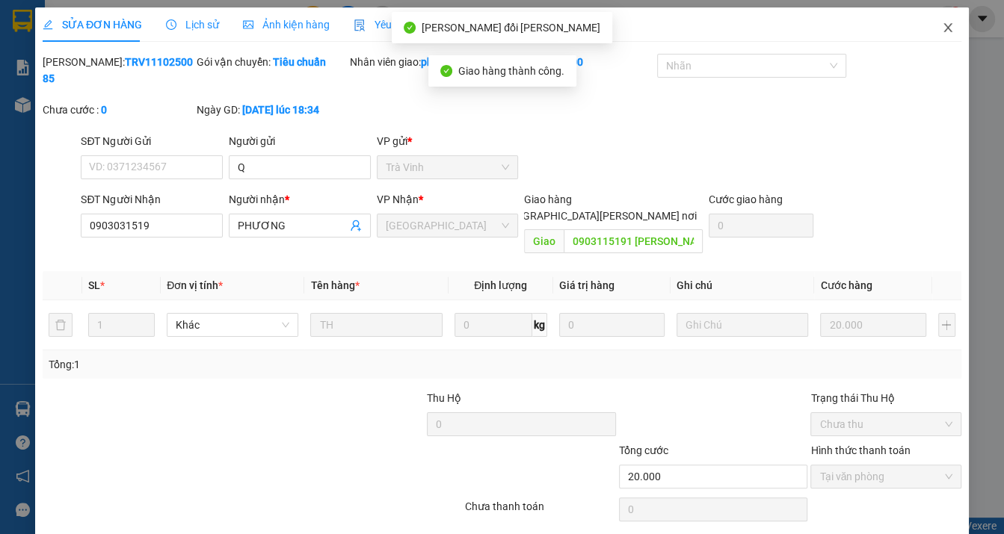
click at [937, 39] on span "Close" at bounding box center [948, 28] width 42 height 42
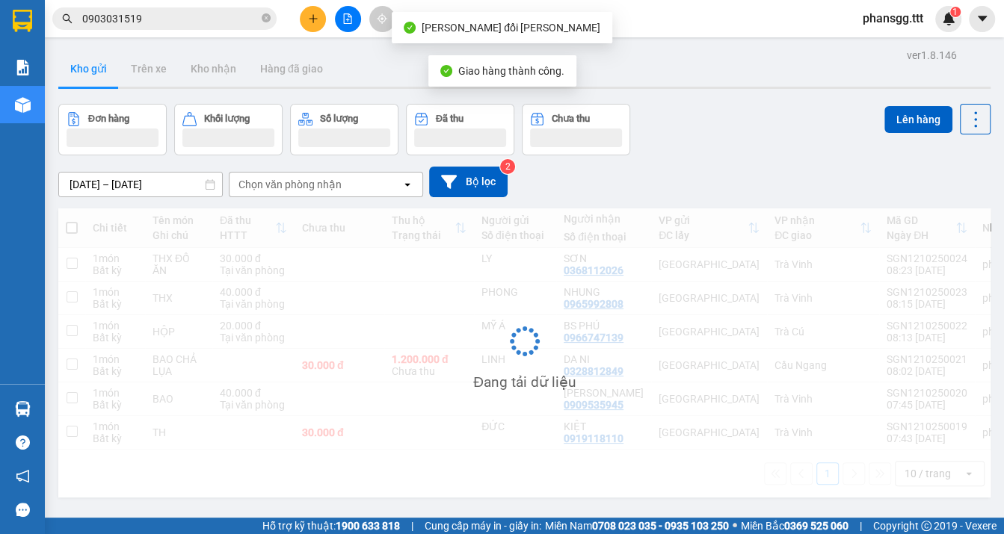
click at [937, 34] on div "Kết quả tìm kiếm ( 6 ) Bộ lọc Mã ĐH Trạng thái Món hàng Thu hộ Tổng cước Chưa c…" at bounding box center [502, 18] width 1004 height 37
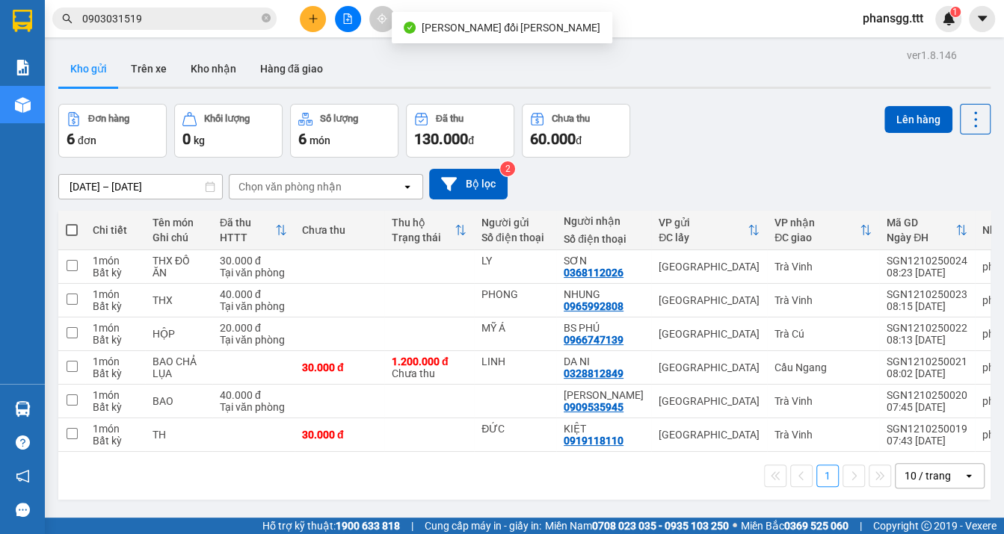
click at [265, 19] on icon "close-circle" at bounding box center [266, 17] width 9 height 9
click at [318, 25] on button at bounding box center [313, 19] width 26 height 26
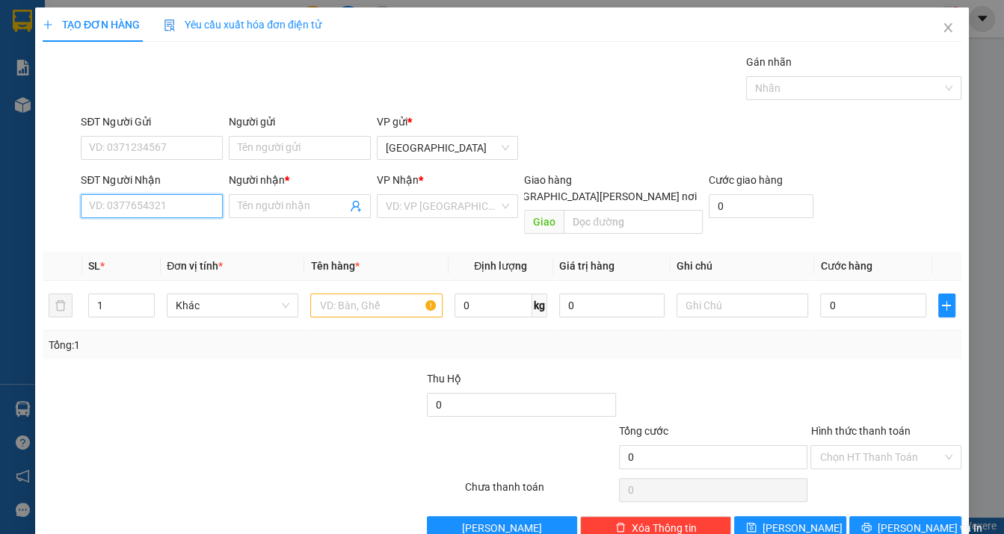
click at [163, 206] on input "SĐT Người Nhận" at bounding box center [152, 206] width 142 height 24
click at [942, 28] on span "Close" at bounding box center [948, 28] width 42 height 42
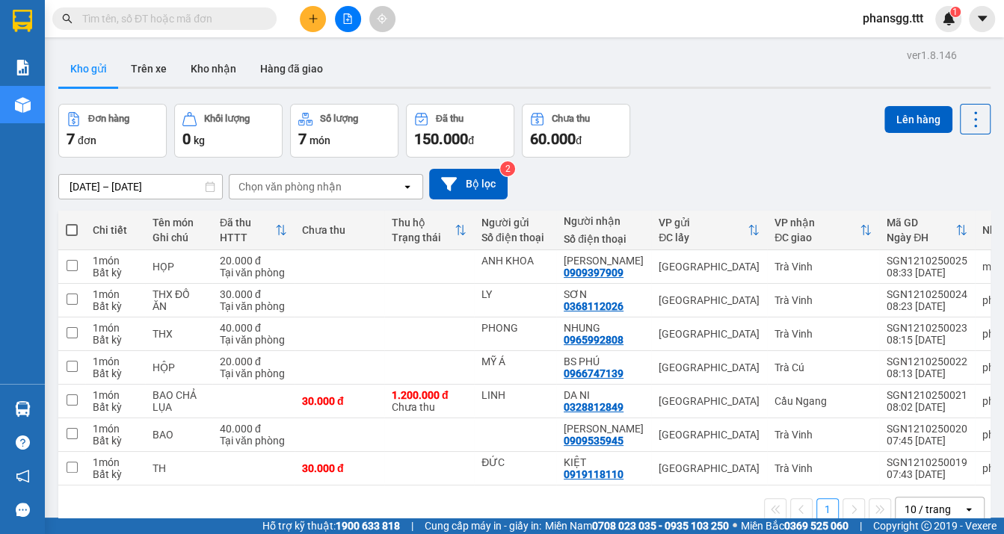
click at [224, 25] on input "text" at bounding box center [170, 18] width 176 height 16
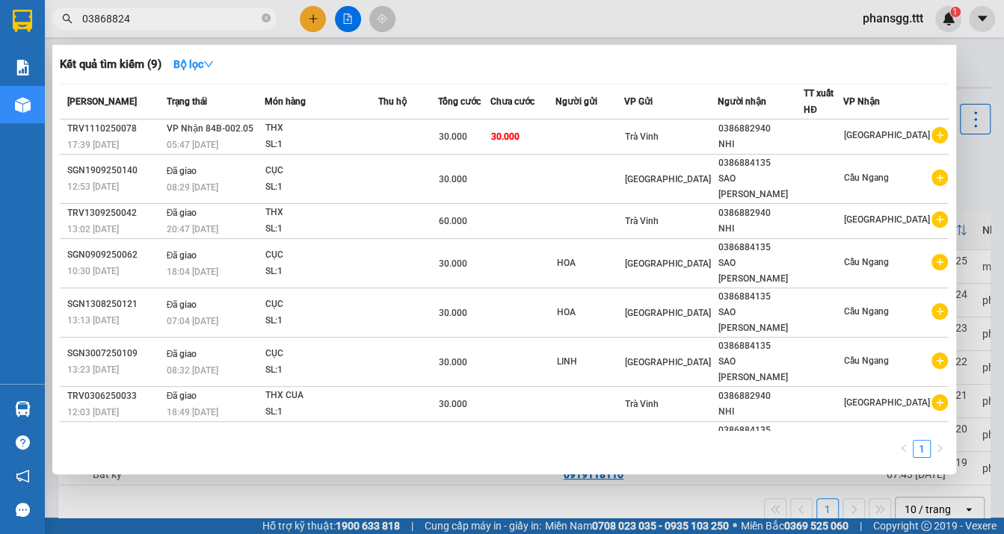
type input "038688240"
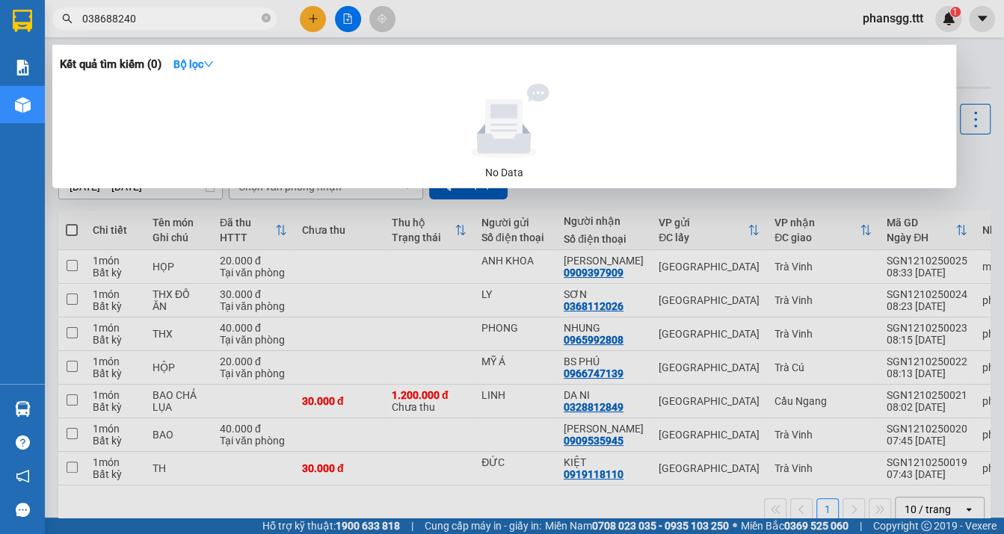
click at [224, 25] on input "038688240" at bounding box center [170, 18] width 176 height 16
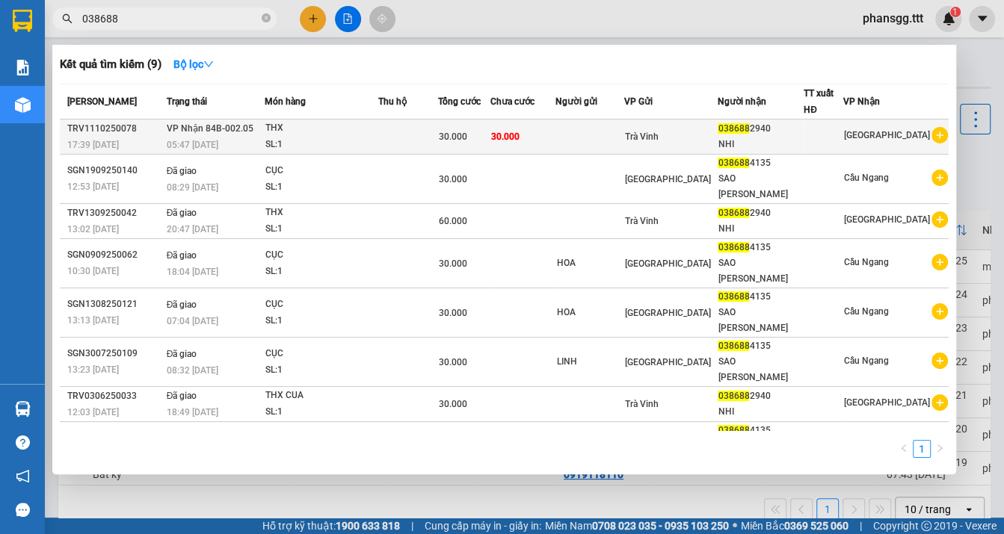
type input "038688"
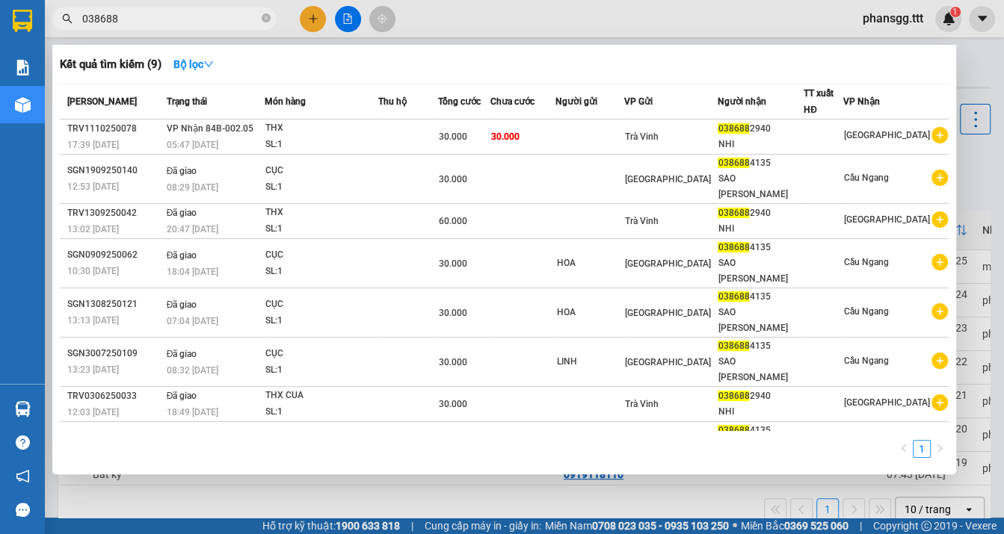
click at [552, 142] on td "30.000" at bounding box center [522, 137] width 65 height 35
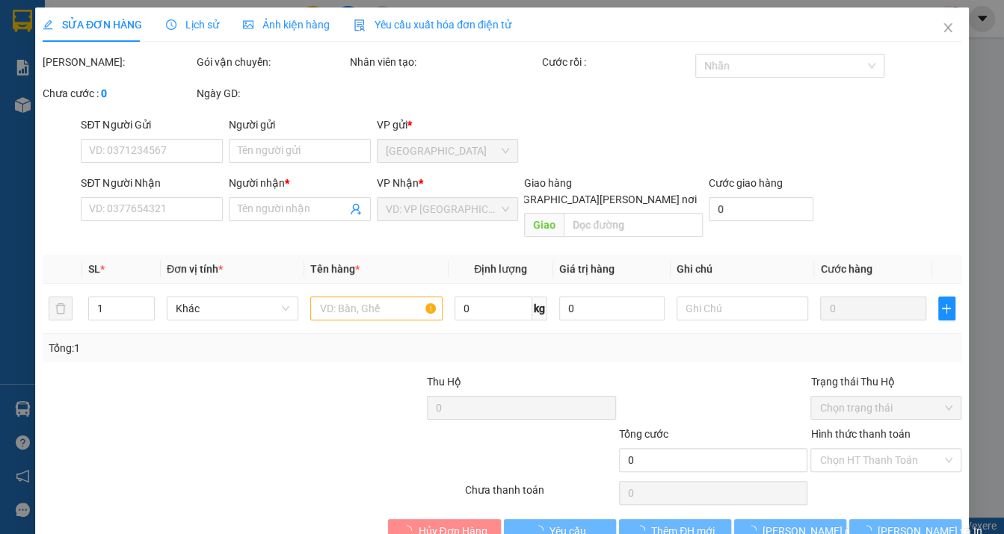
type input "0386882940"
type input "NHI"
type input "30.000"
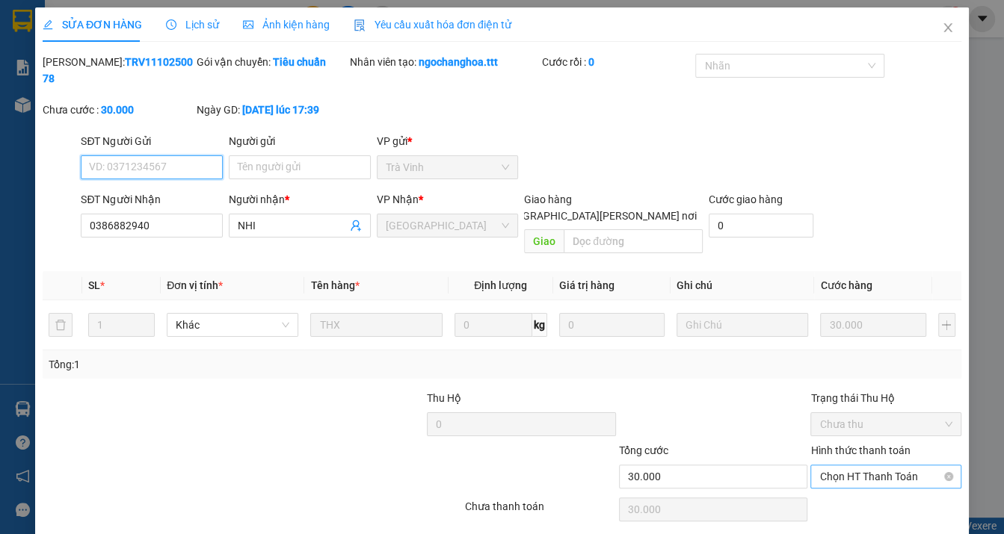
click at [871, 467] on span "Chọn HT Thanh Toán" at bounding box center [885, 477] width 132 height 22
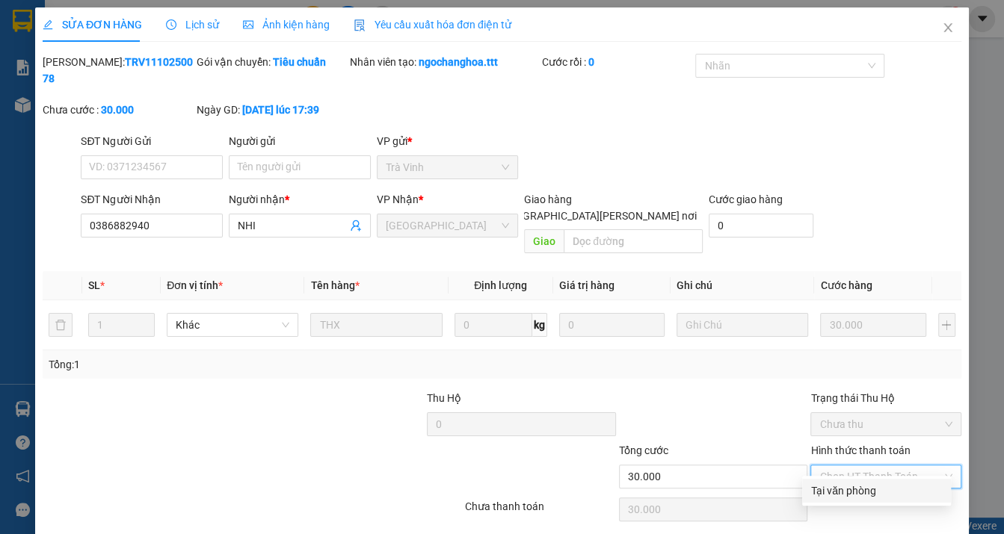
click at [879, 490] on div "Tại văn phòng" at bounding box center [876, 491] width 131 height 16
type input "0"
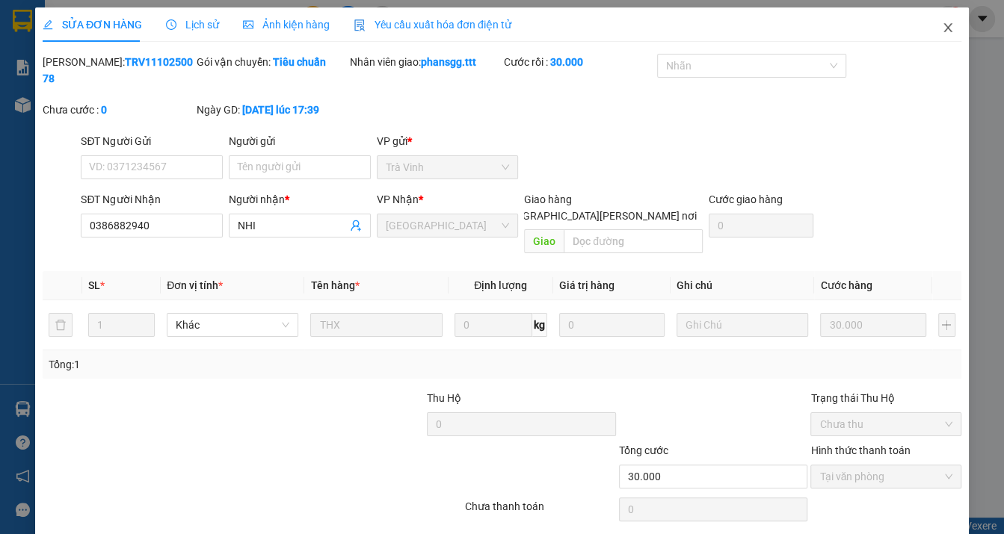
drag, startPoint x: 937, startPoint y: 29, endPoint x: 178, endPoint y: 16, distance: 759.5
click at [943, 30] on icon "close" at bounding box center [947, 27] width 8 height 9
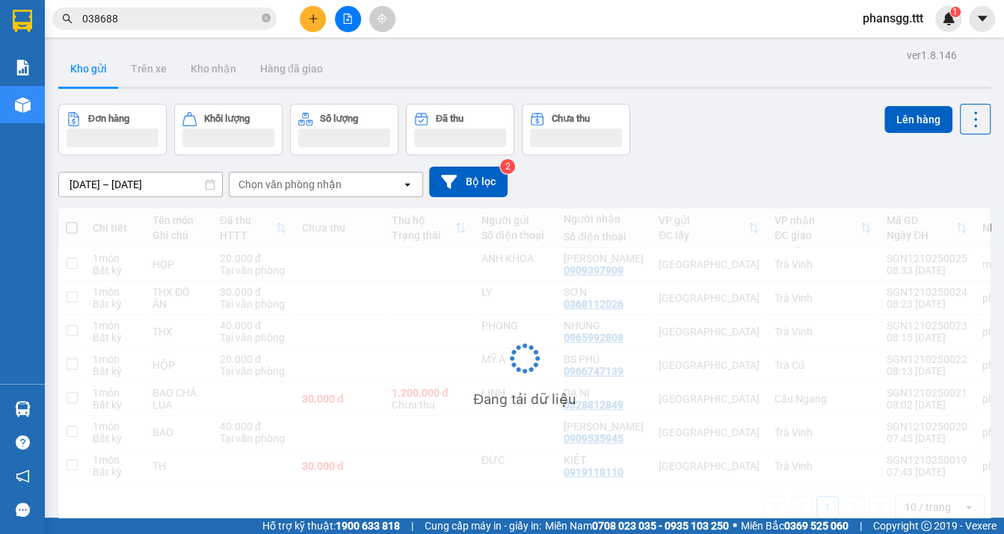
click at [163, 17] on input "038688" at bounding box center [170, 18] width 176 height 16
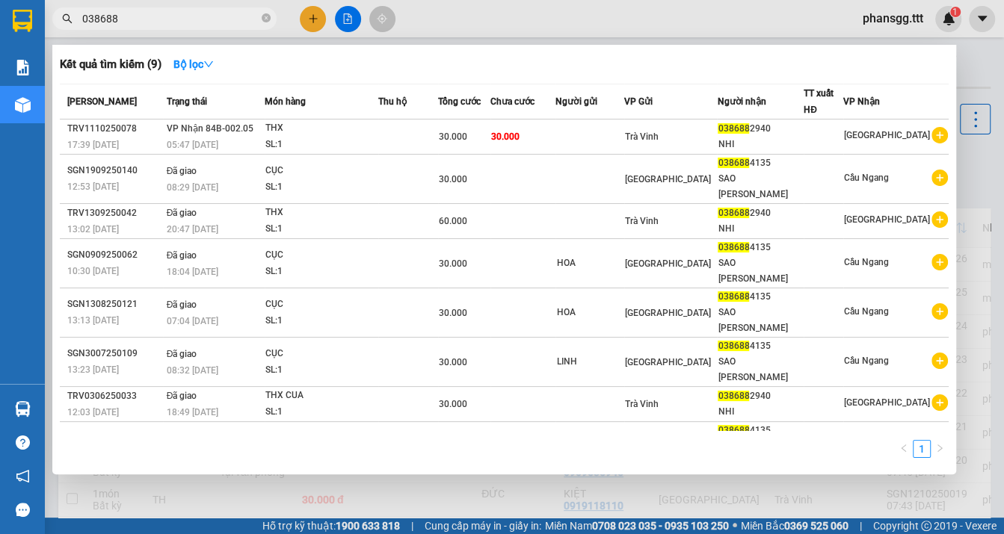
click at [163, 17] on input "038688" at bounding box center [170, 18] width 176 height 16
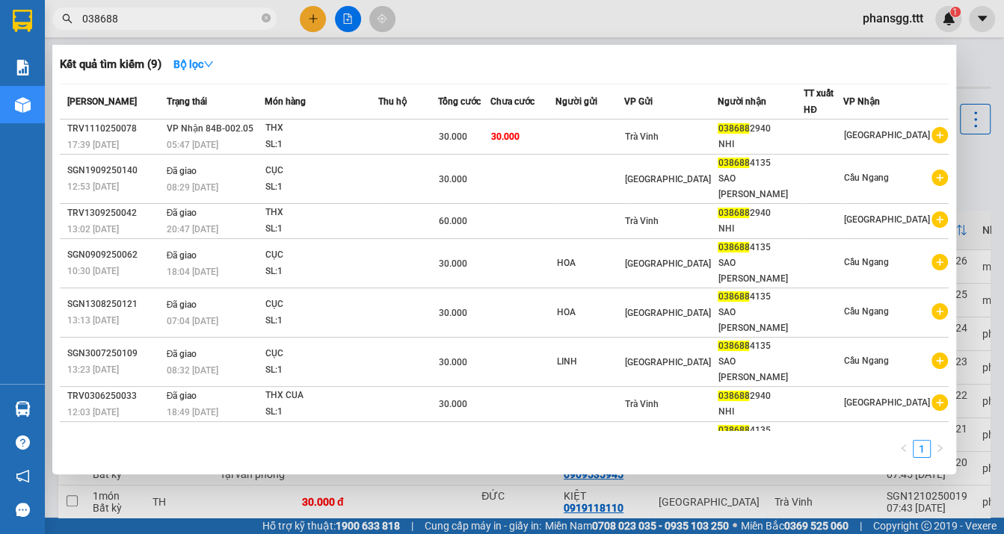
click at [163, 17] on input "038688" at bounding box center [170, 18] width 176 height 16
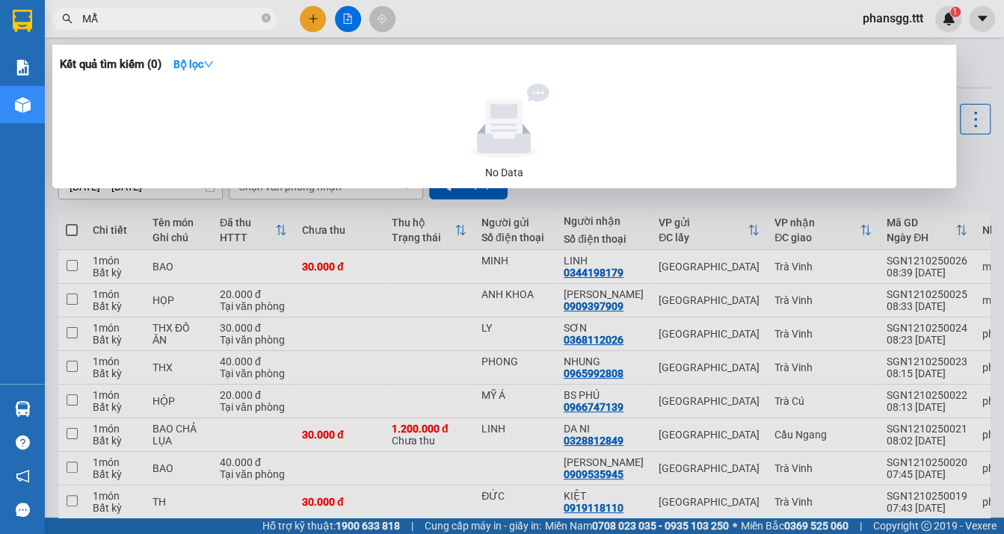
type input "MẪN"
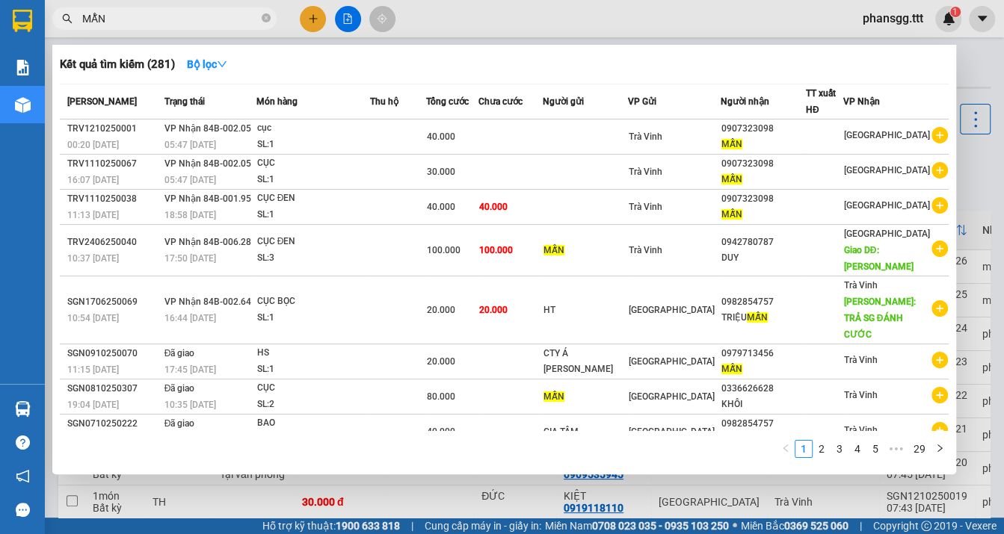
click at [127, 11] on input "MẪN" at bounding box center [170, 18] width 176 height 16
click at [128, 11] on input "MẪN" at bounding box center [170, 18] width 176 height 16
click at [268, 22] on span at bounding box center [266, 19] width 9 height 14
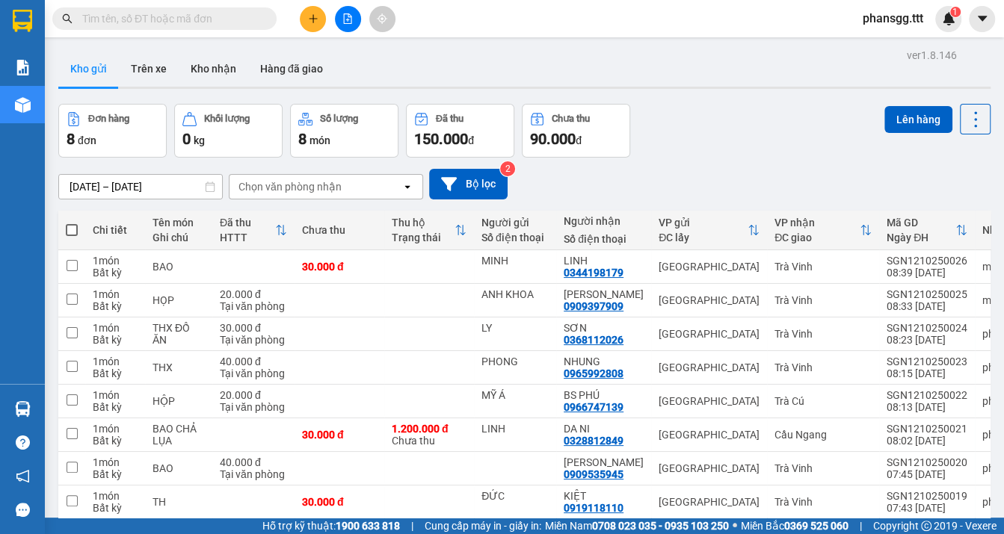
click at [249, 19] on input "text" at bounding box center [170, 18] width 176 height 16
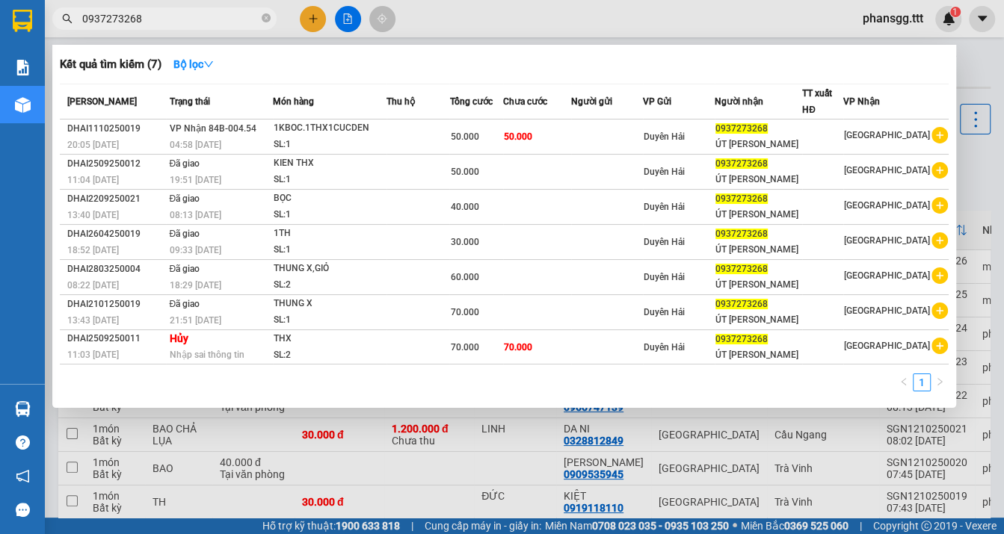
type input "0937273268"
click at [985, 113] on div at bounding box center [502, 267] width 1004 height 534
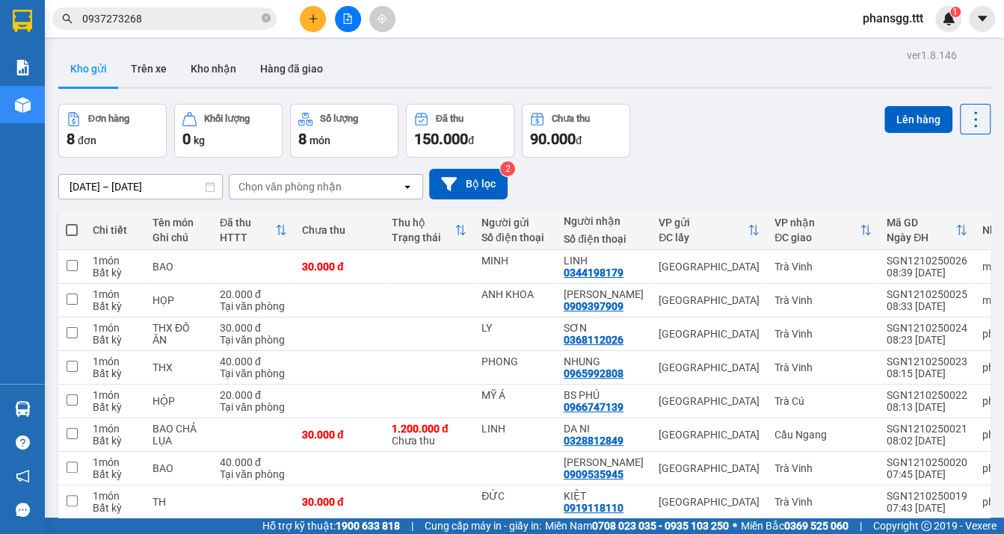
click at [130, 20] on input "0937273268" at bounding box center [170, 18] width 176 height 16
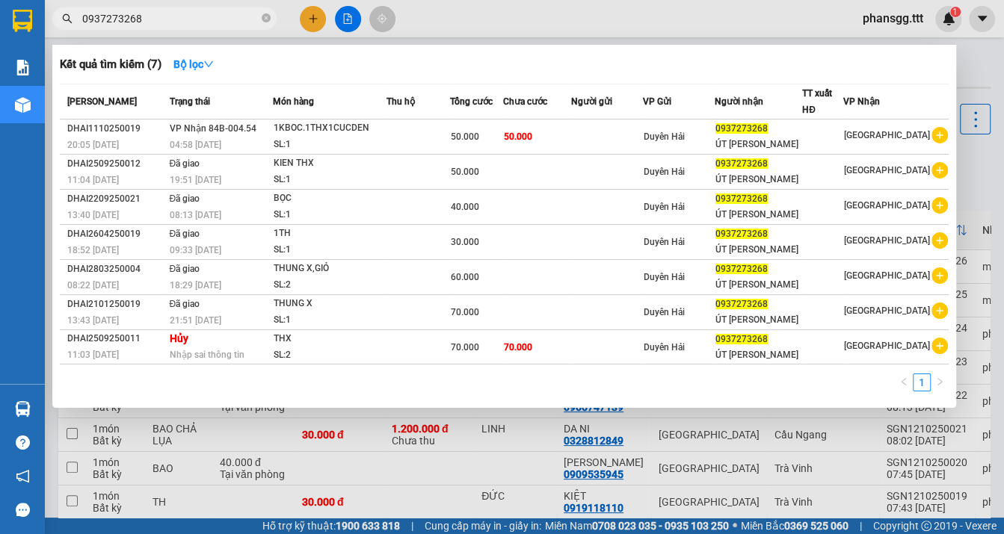
click at [130, 20] on input "0937273268" at bounding box center [170, 18] width 176 height 16
drag, startPoint x: 895, startPoint y: 44, endPoint x: 899, endPoint y: 26, distance: 18.5
click at [895, 43] on div at bounding box center [502, 267] width 1004 height 534
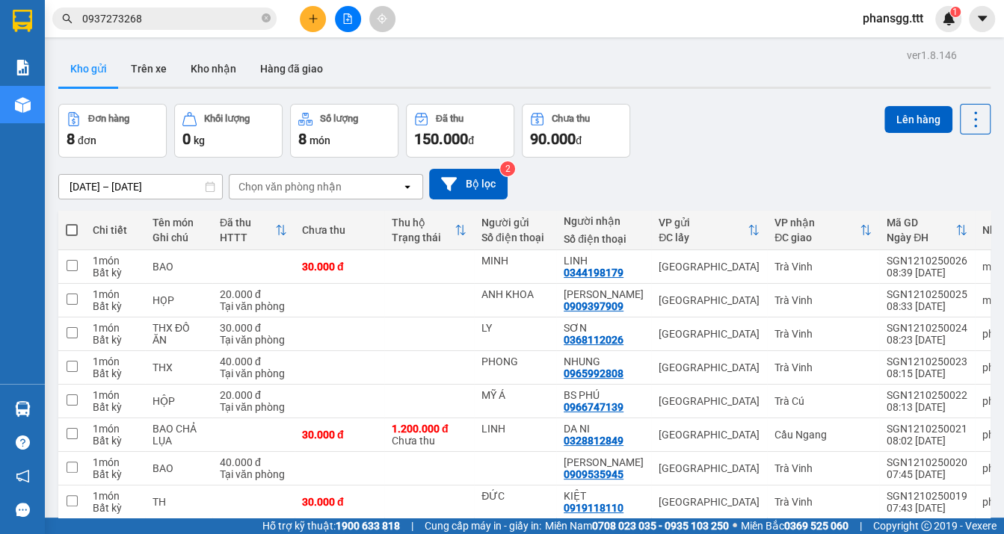
click at [899, 26] on span "phansgg.ttt" at bounding box center [893, 18] width 84 height 19
drag, startPoint x: 899, startPoint y: 26, endPoint x: 928, endPoint y: 30, distance: 28.6
click at [928, 31] on div "Đăng xuất Đổi mật khẩu" at bounding box center [896, 58] width 96 height 54
click at [919, 44] on span "Đăng xuất" at bounding box center [903, 46] width 63 height 16
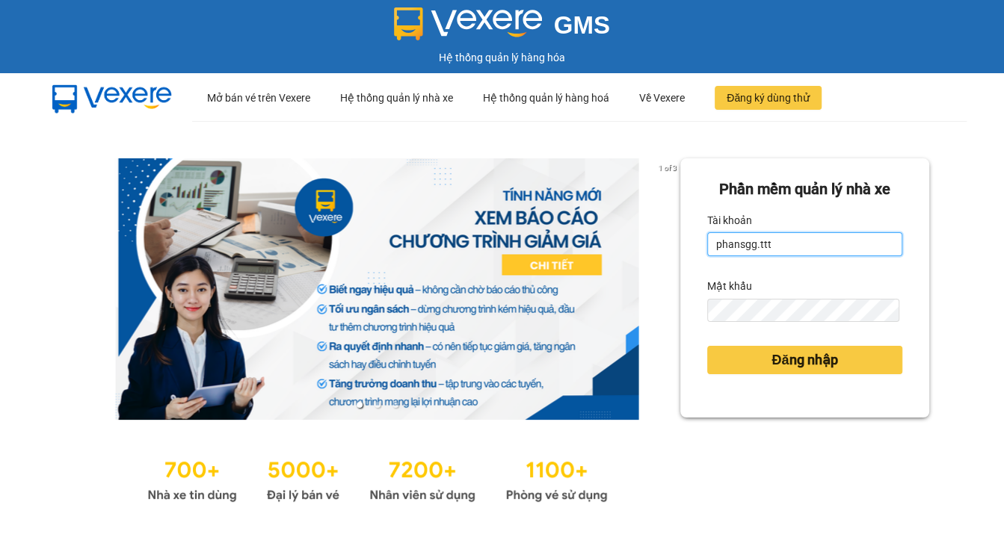
drag, startPoint x: 781, startPoint y: 244, endPoint x: 512, endPoint y: 241, distance: 269.1
click at [512, 241] on div "1 of 3 [PERSON_NAME] mềm [PERSON_NAME] nhà xe [PERSON_NAME] phansgg.ttt Mật khẩ…" at bounding box center [502, 332] width 1004 height 423
drag, startPoint x: 792, startPoint y: 253, endPoint x: 573, endPoint y: 254, distance: 219.0
click at [573, 254] on div "1 of 3 [PERSON_NAME] mềm [PERSON_NAME] nhà xe [PERSON_NAME] phansgg.tttM Mật kh…" at bounding box center [502, 332] width 1004 height 423
drag, startPoint x: 785, startPoint y: 249, endPoint x: 664, endPoint y: 248, distance: 120.3
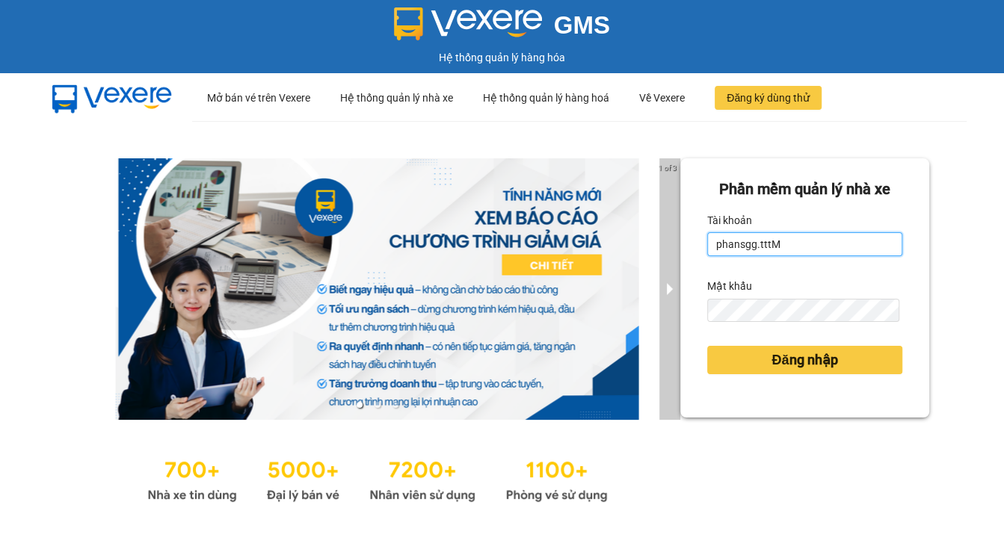
click at [664, 248] on div "1 of 3 [PERSON_NAME] mềm [PERSON_NAME] nhà xe [PERSON_NAME] phansgg.tttM Mật kh…" at bounding box center [502, 332] width 1004 height 423
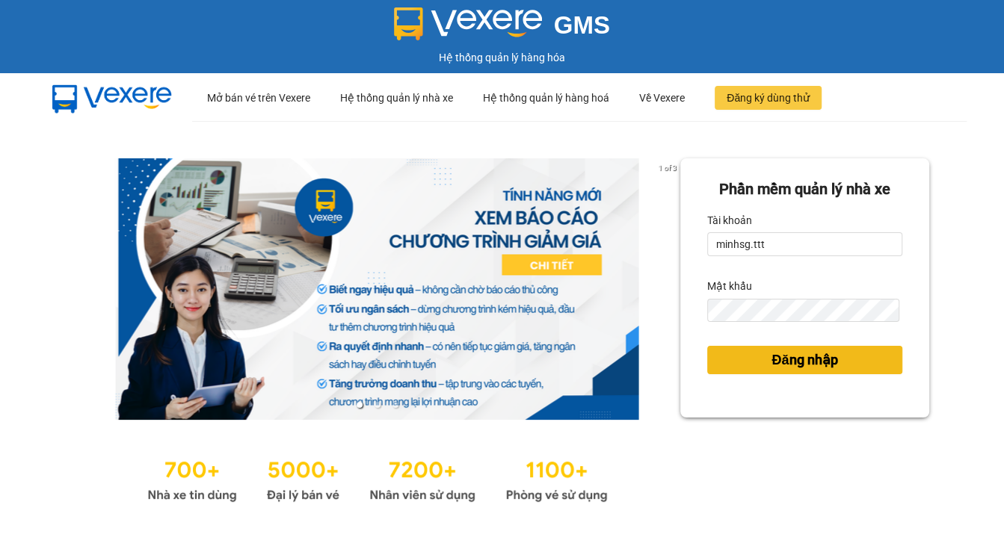
type input "M"
click at [814, 366] on span "Đăng nhập" at bounding box center [804, 360] width 66 height 21
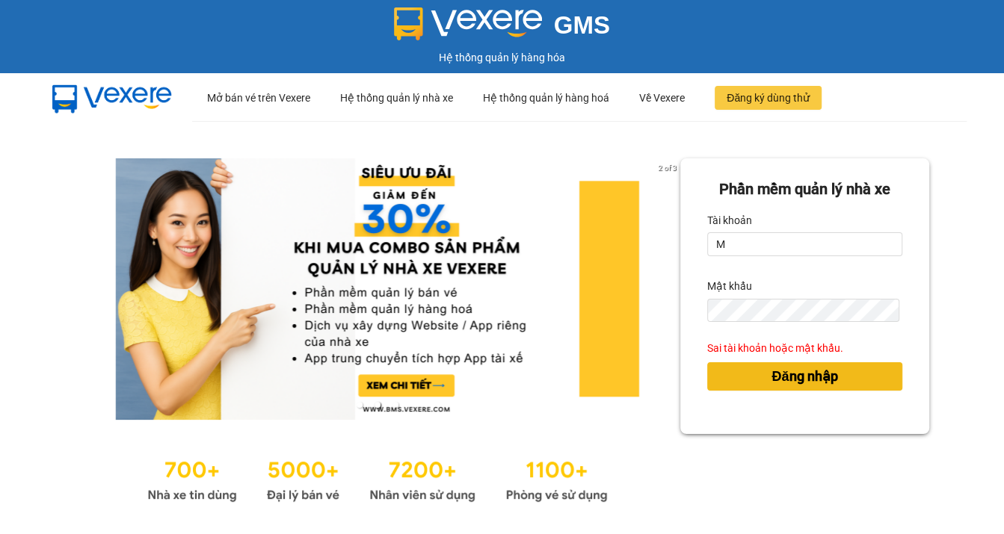
click at [739, 371] on button "Đăng nhập" at bounding box center [804, 376] width 195 height 28
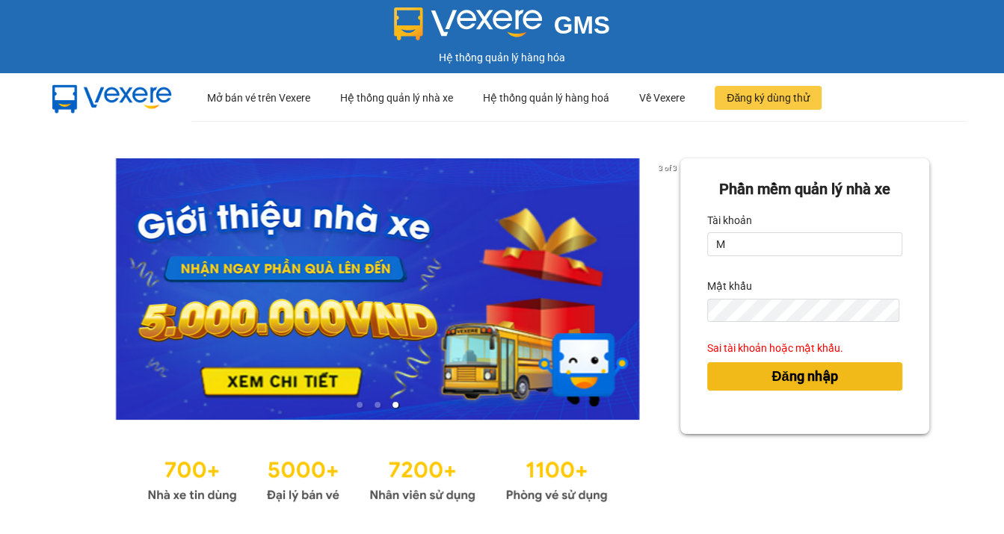
click at [739, 372] on button "Đăng nhập" at bounding box center [804, 376] width 195 height 28
click at [739, 380] on button "Đăng nhập" at bounding box center [804, 376] width 195 height 28
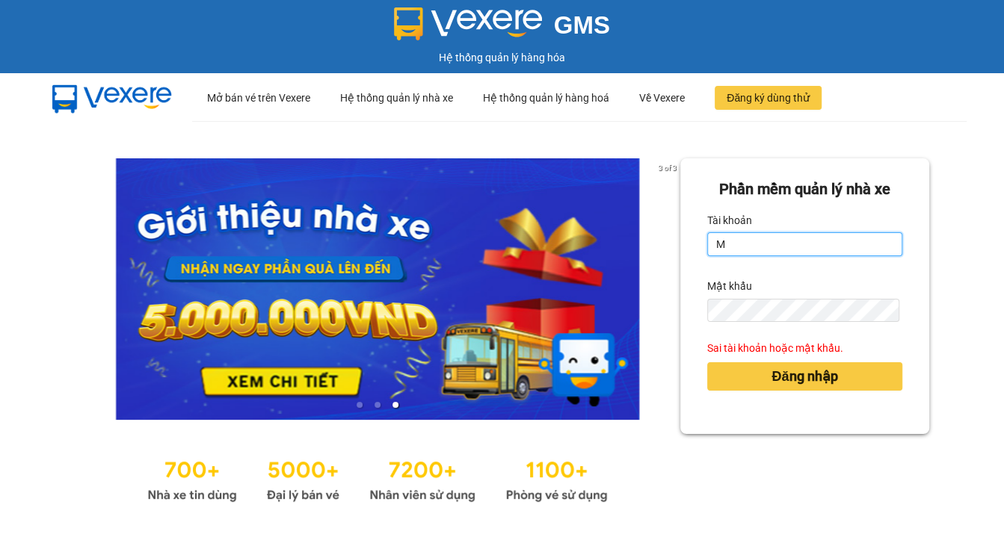
type input "minhsg.ttt"
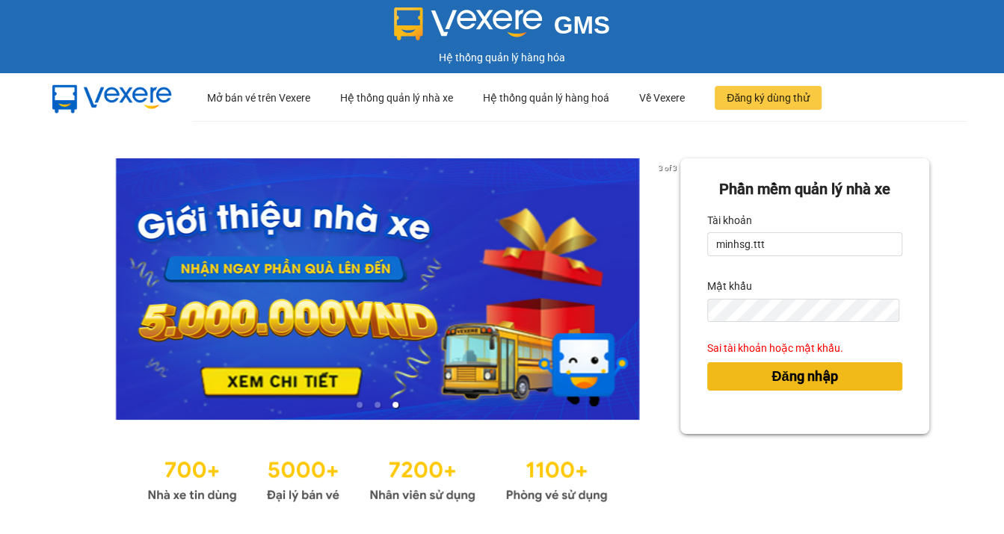
click at [802, 365] on button "Đăng nhập" at bounding box center [804, 376] width 195 height 28
click at [803, 383] on span "Đăng nhập" at bounding box center [804, 376] width 66 height 21
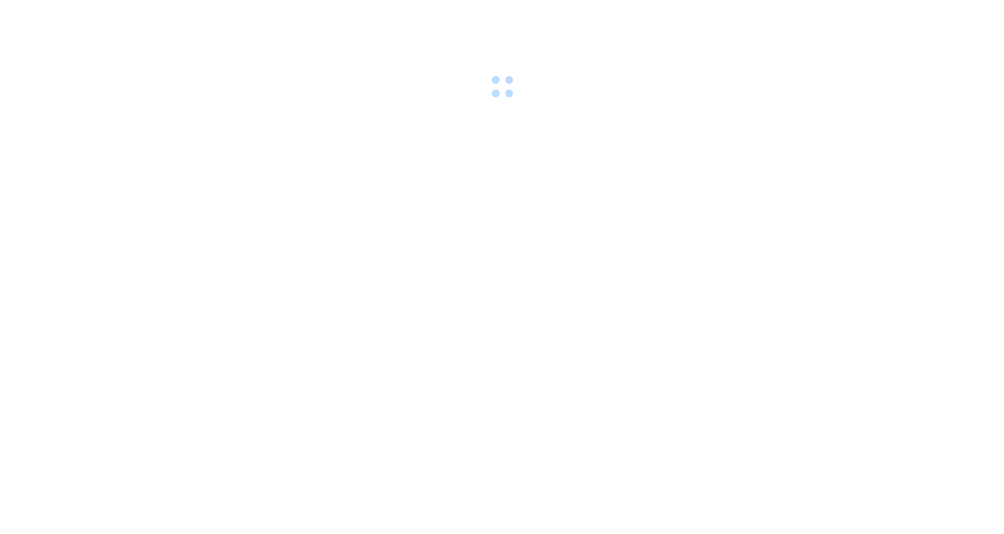
click at [803, 383] on body at bounding box center [502, 267] width 1004 height 534
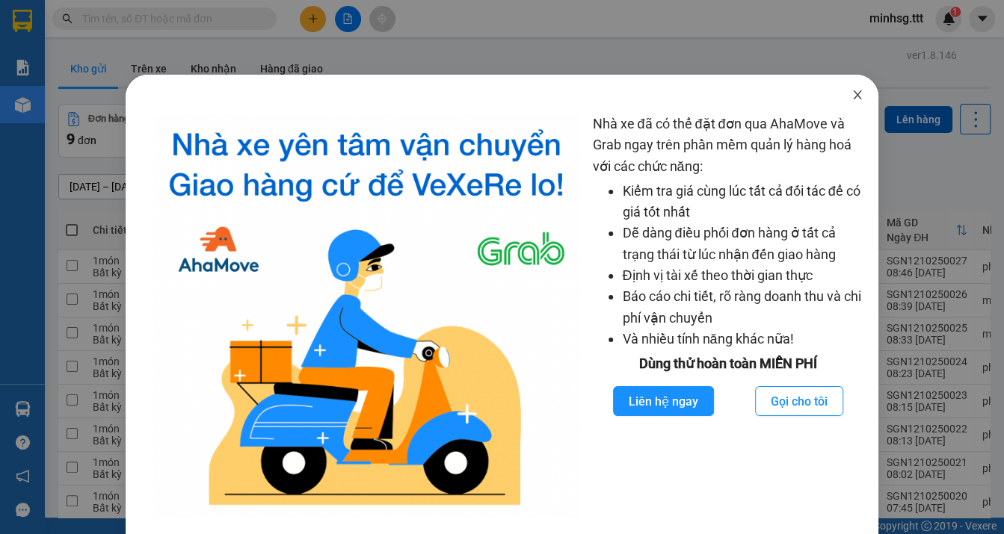
click at [853, 99] on icon "close" at bounding box center [857, 95] width 12 height 12
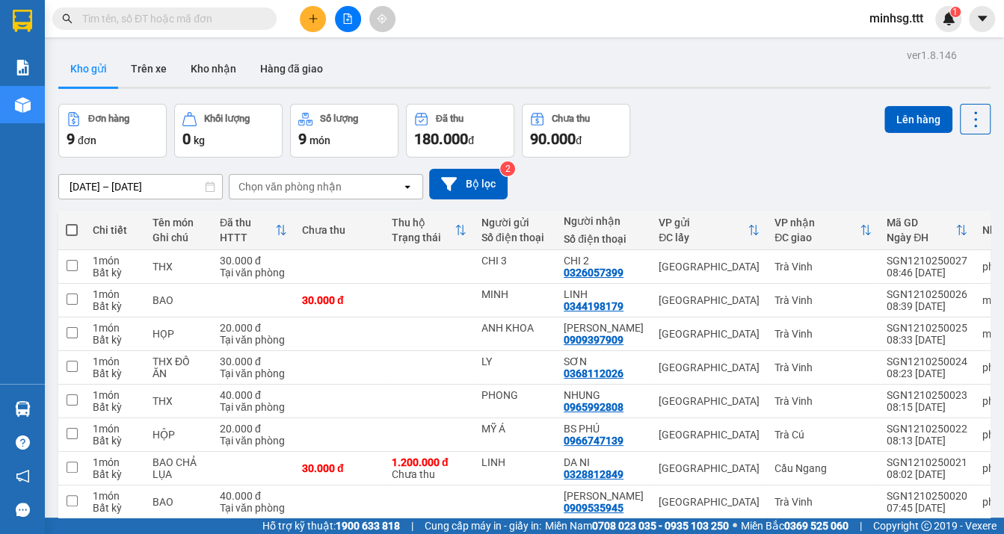
click at [138, 23] on input "text" at bounding box center [170, 18] width 176 height 16
paste input "0937273268"
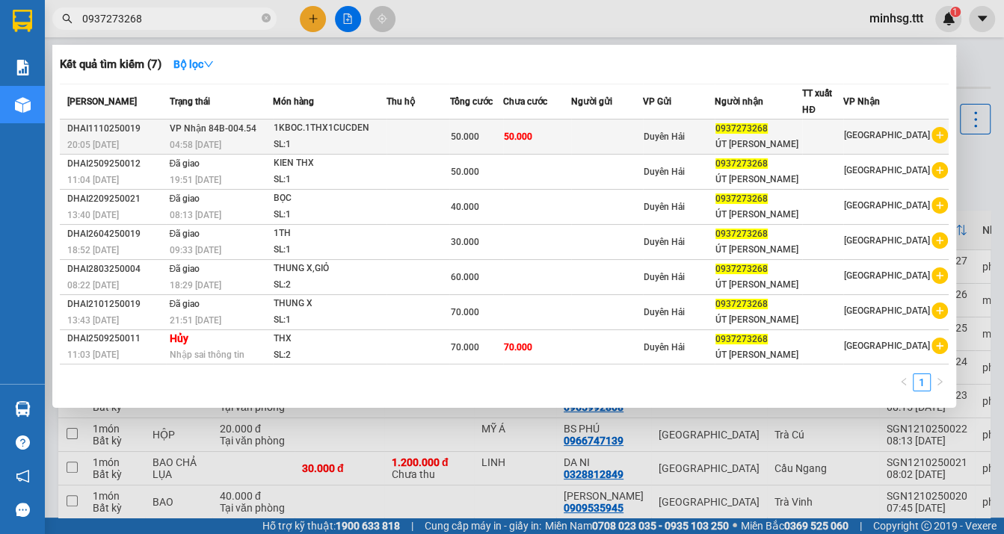
type input "0937273268"
click at [525, 142] on span "50.000" at bounding box center [518, 137] width 28 height 10
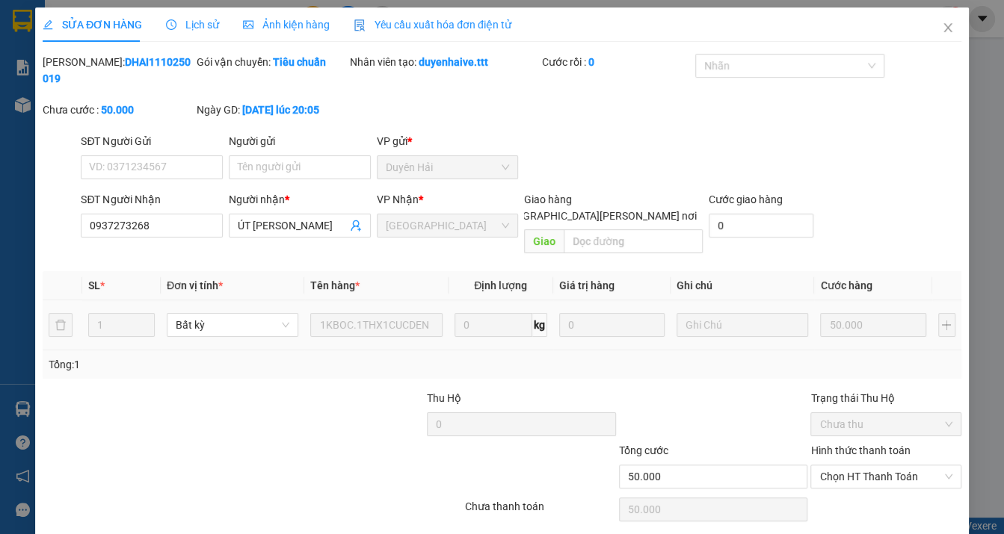
type input "0937273268"
type input "ÚT [PERSON_NAME]"
type input "50.000"
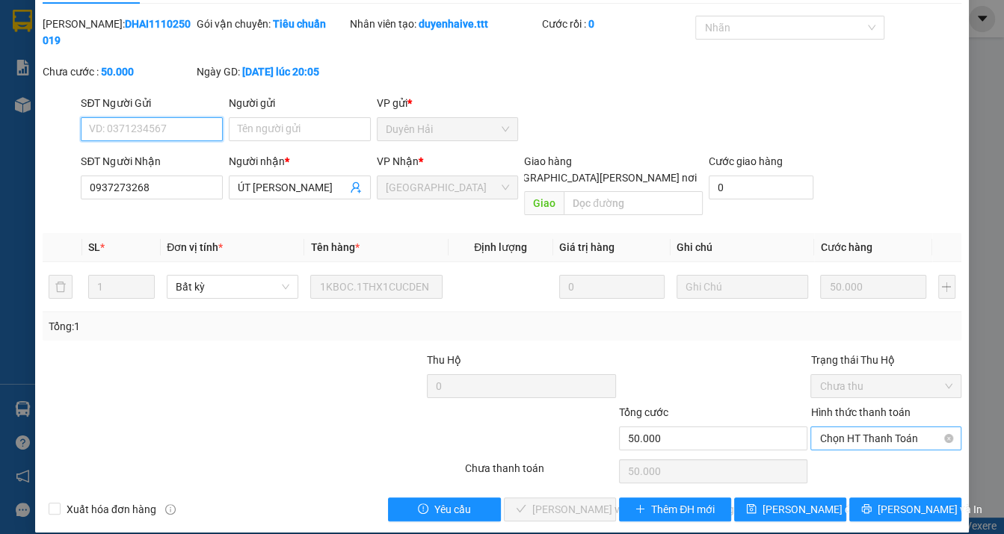
click at [845, 428] on span "Chọn HT Thanh Toán" at bounding box center [885, 439] width 132 height 22
click at [812, 441] on div "Total Paid Fee 0 Total UnPaid Fee 50.000 Cash Collection Total Fee Mã ĐH: DHAI1…" at bounding box center [502, 269] width 919 height 506
drag, startPoint x: 855, startPoint y: 433, endPoint x: 840, endPoint y: 442, distance: 17.8
click at [844, 434] on div "Hình thức thanh toán Chọn HT Thanh Toán" at bounding box center [885, 430] width 150 height 52
drag, startPoint x: 839, startPoint y: 450, endPoint x: 861, endPoint y: 439, distance: 24.4
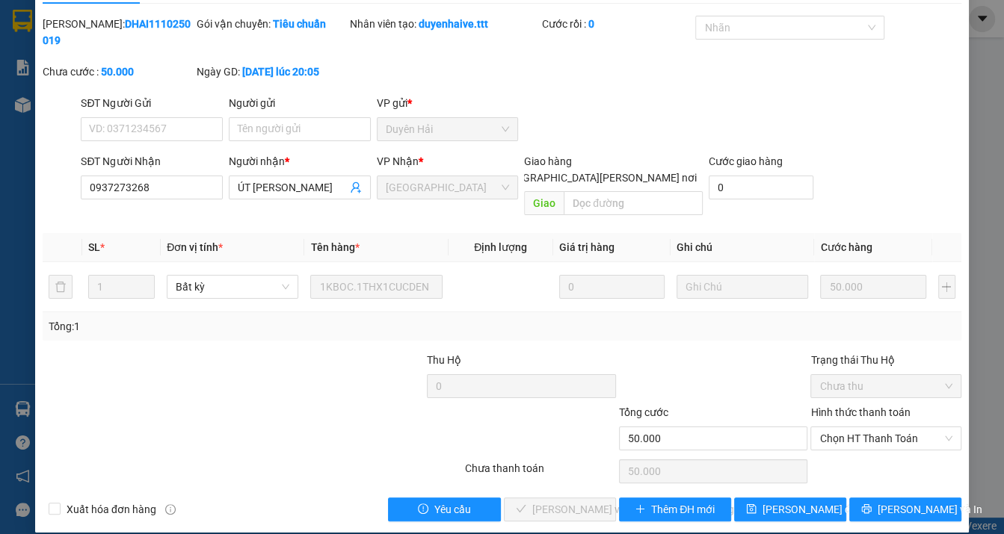
click at [839, 457] on div "Chọn HT Thanh Toán" at bounding box center [885, 472] width 153 height 30
click at [867, 431] on span "Chọn HT Thanh Toán" at bounding box center [885, 439] width 132 height 22
click at [859, 454] on div "Tại văn phòng" at bounding box center [876, 453] width 131 height 16
type input "0"
click at [570, 498] on button "[PERSON_NAME] và [PERSON_NAME] hàng" at bounding box center [560, 510] width 112 height 24
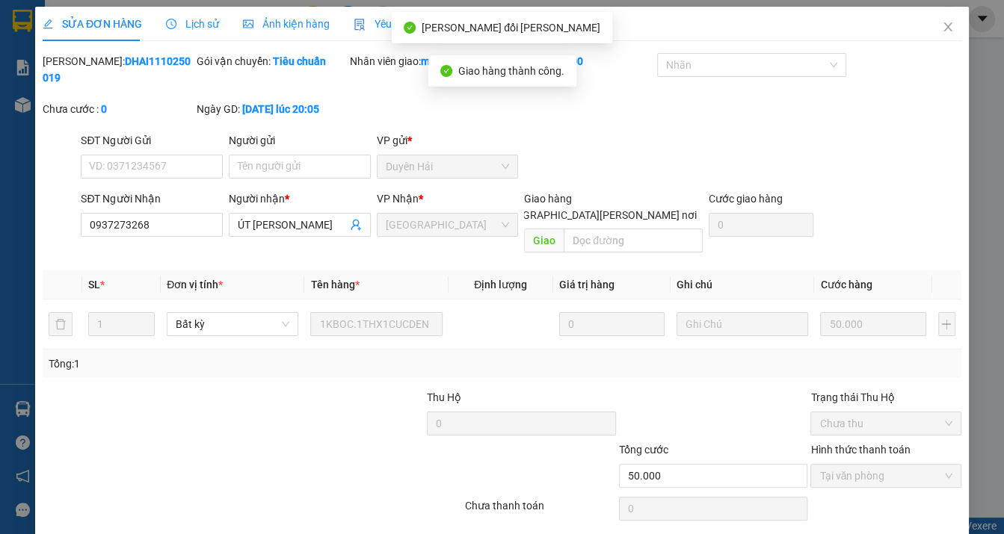
scroll to position [0, 0]
drag, startPoint x: 940, startPoint y: 28, endPoint x: 302, endPoint y: 4, distance: 638.0
click at [942, 28] on icon "close" at bounding box center [948, 28] width 12 height 12
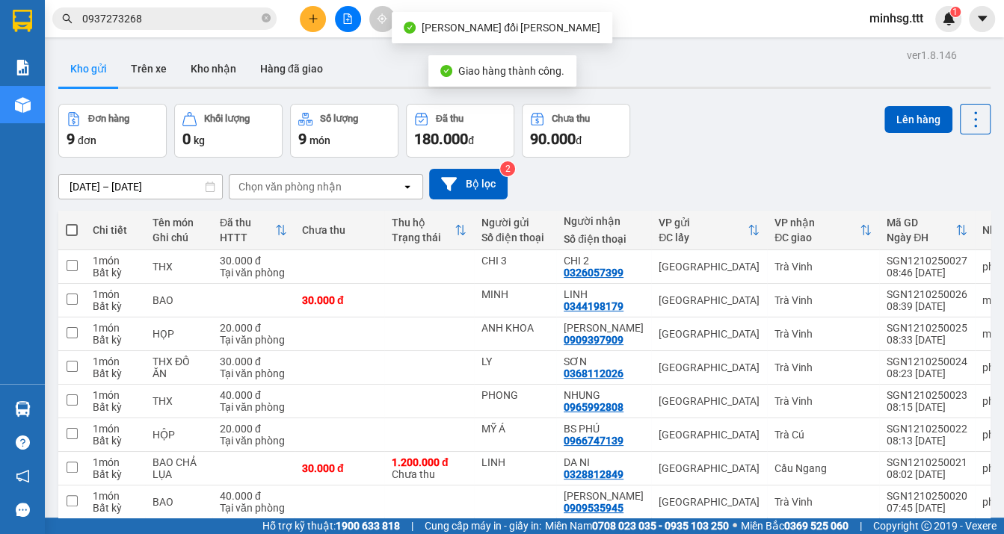
click at [152, 16] on input "0937273268" at bounding box center [170, 18] width 176 height 16
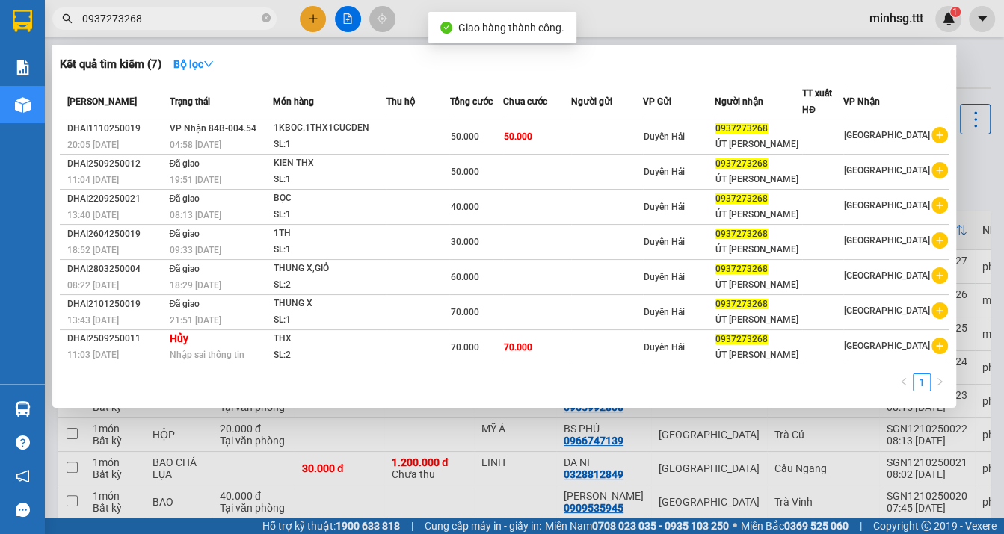
click at [152, 16] on input "0937273268" at bounding box center [170, 18] width 176 height 16
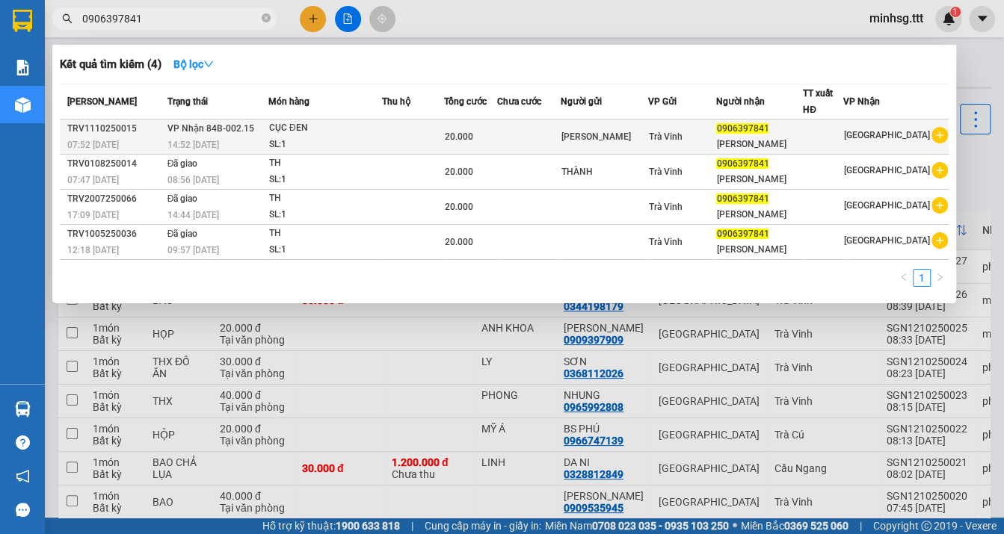
type input "0906397841"
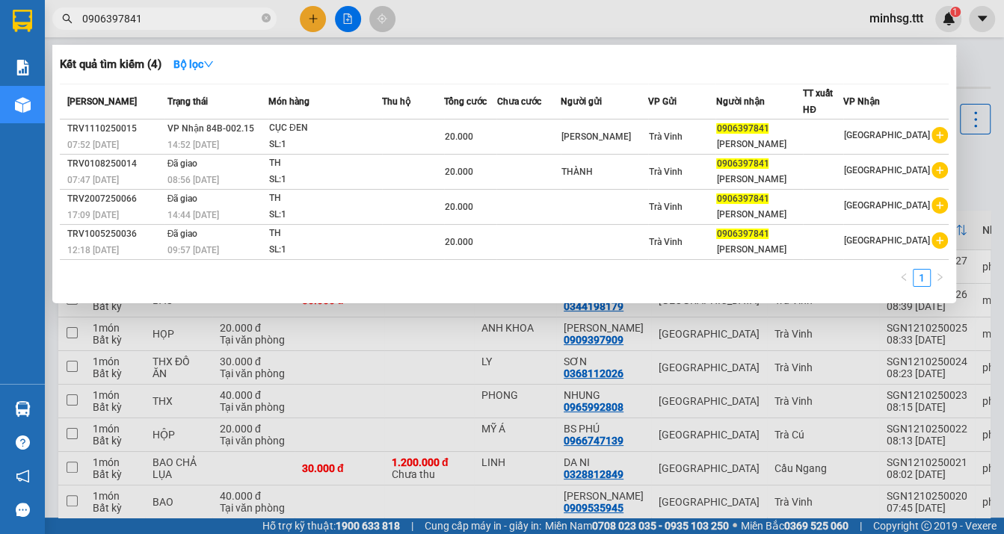
click at [648, 144] on td "[PERSON_NAME]" at bounding box center [604, 137] width 87 height 35
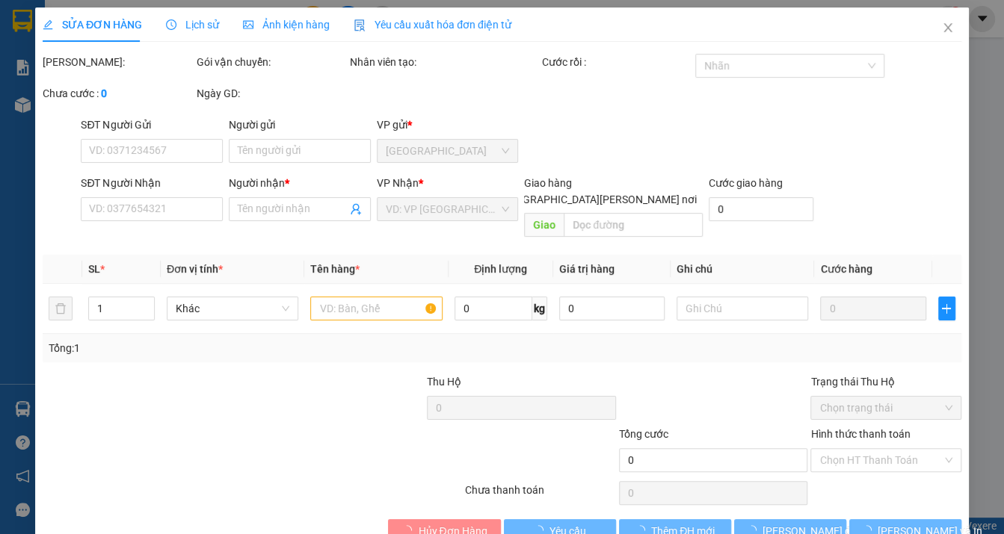
type input "[PERSON_NAME]"
type input "0906397841"
type input "[PERSON_NAME]"
type input "20.000"
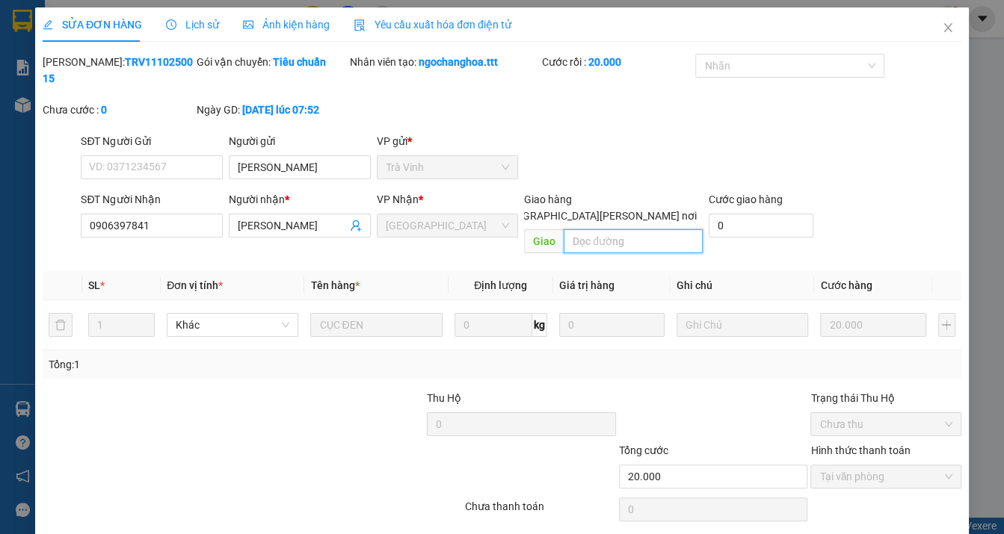
click at [641, 234] on input "text" at bounding box center [633, 241] width 139 height 24
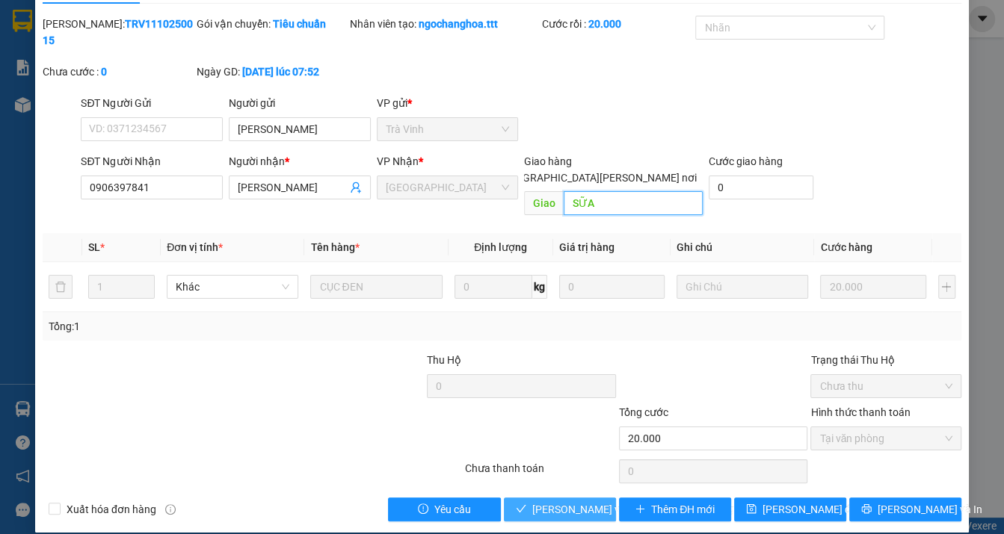
type input "SỮA"
click at [550, 498] on button "[PERSON_NAME] và [PERSON_NAME] hàng" at bounding box center [560, 510] width 112 height 24
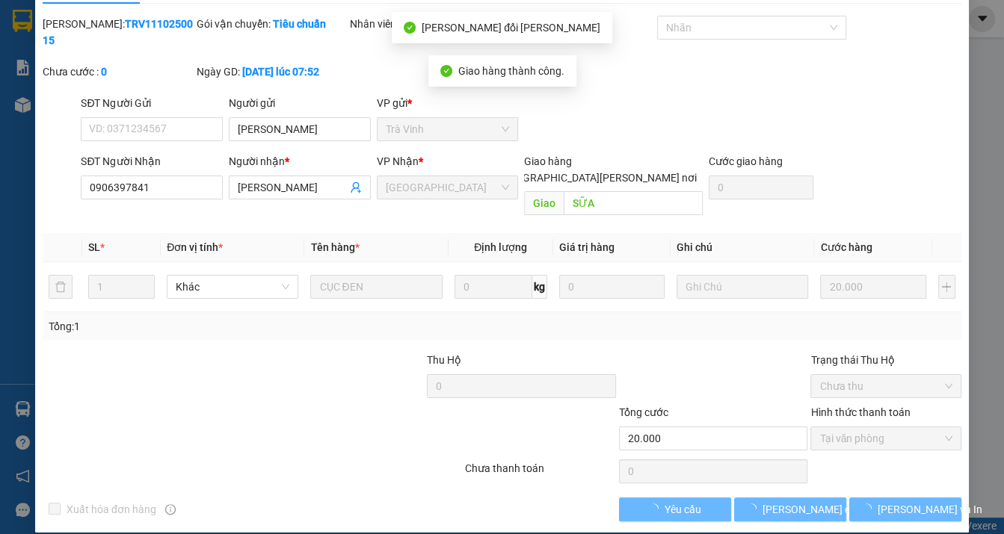
scroll to position [0, 0]
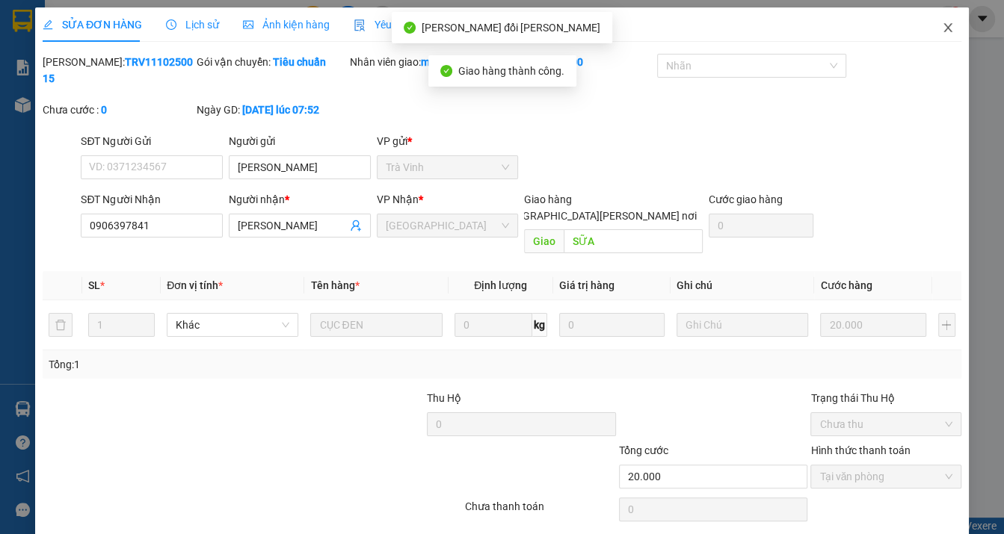
click at [942, 27] on icon "close" at bounding box center [948, 28] width 12 height 12
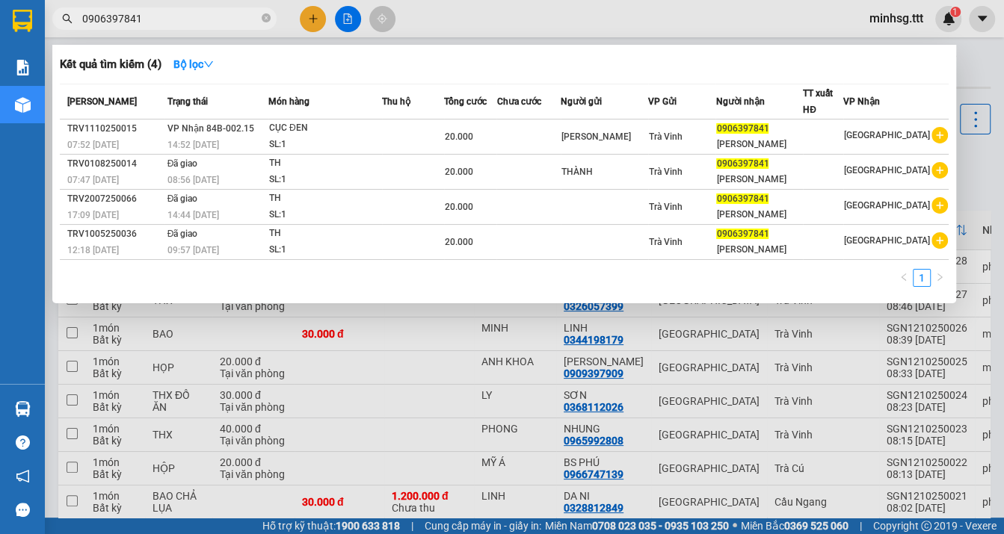
click at [271, 23] on span "0906397841" at bounding box center [164, 18] width 224 height 22
click at [270, 20] on icon "close-circle" at bounding box center [266, 17] width 9 height 9
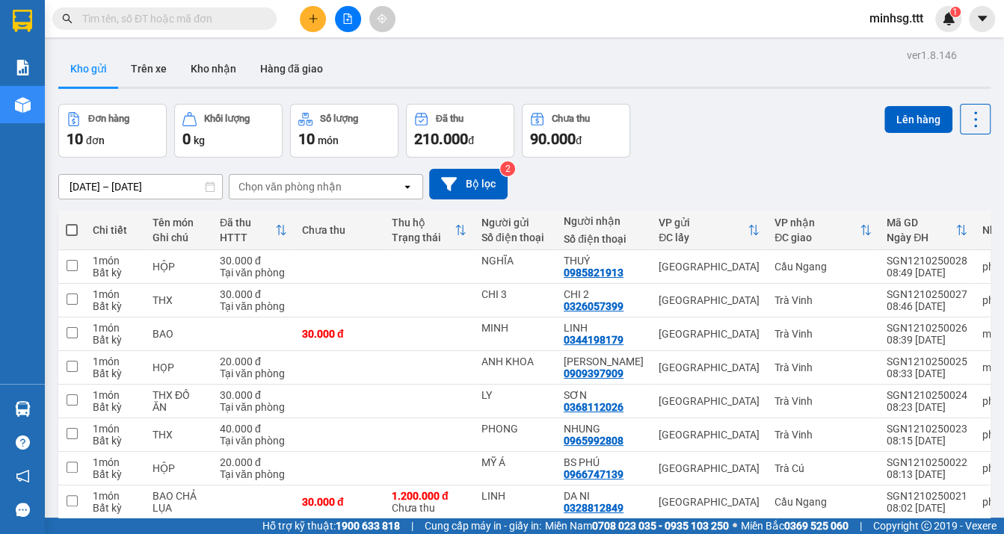
click at [251, 17] on input "text" at bounding box center [170, 18] width 176 height 16
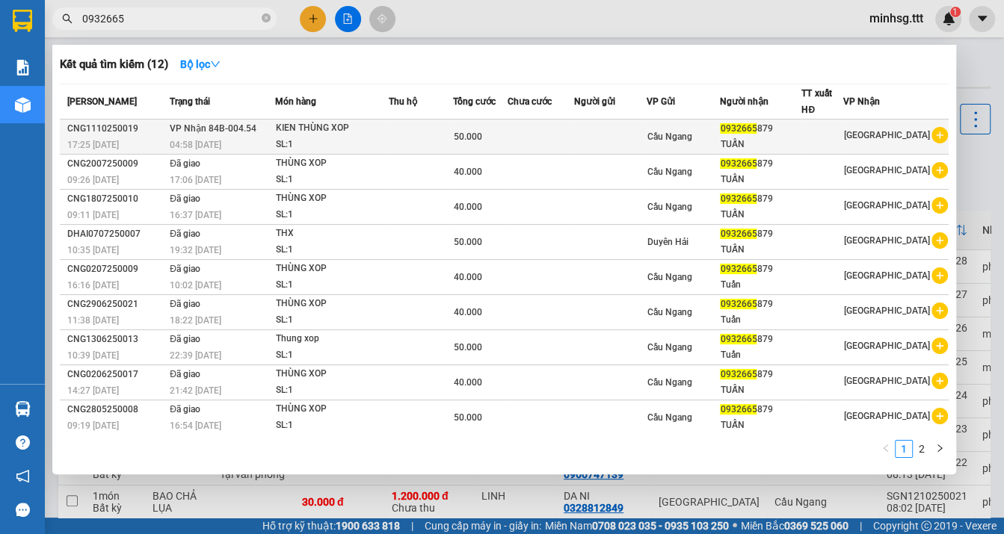
type input "0932665"
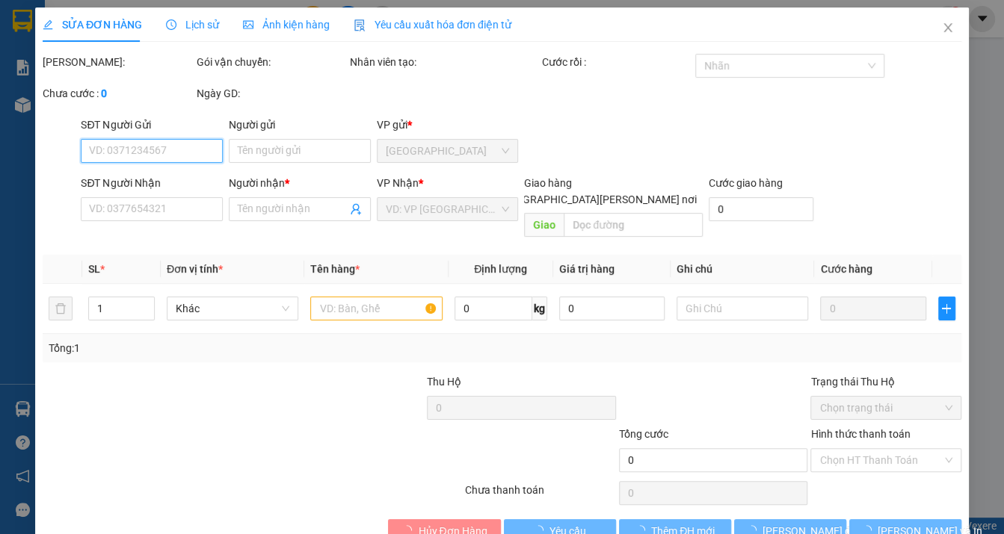
type input "0932665879"
type input "TUẤN"
type input "50.000"
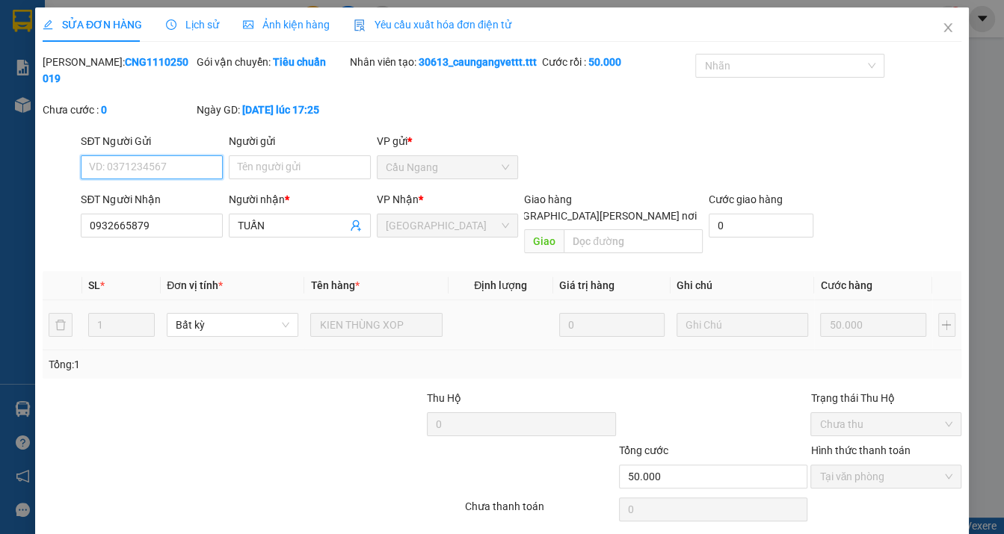
scroll to position [55, 0]
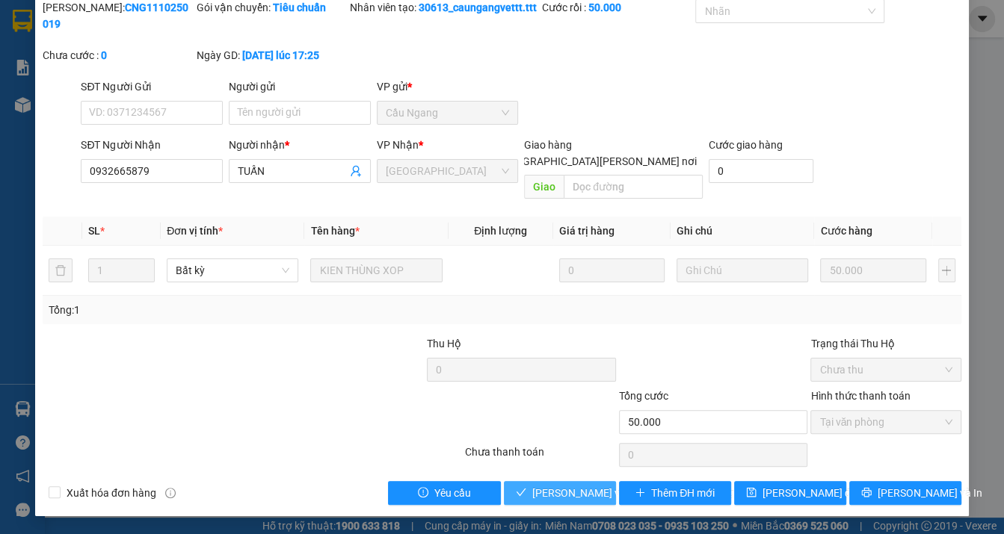
click at [539, 485] on span "[PERSON_NAME] và [PERSON_NAME] hàng" at bounding box center [633, 493] width 202 height 16
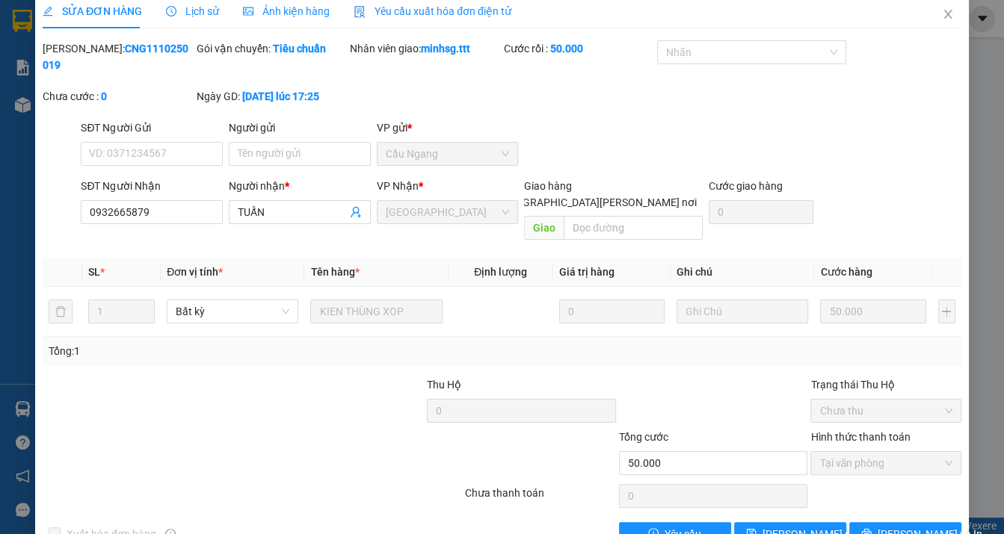
scroll to position [0, 0]
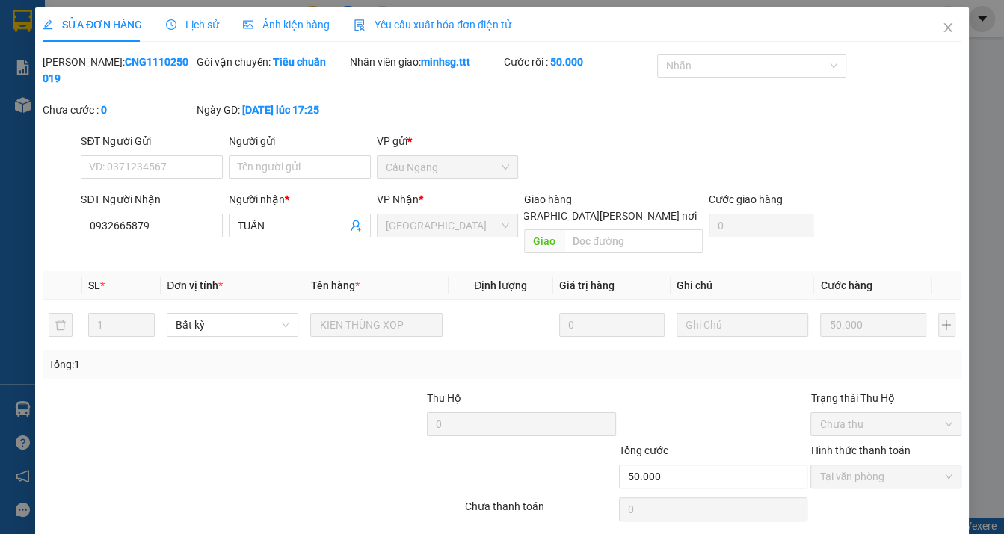
click at [204, 28] on span "Lịch sử" at bounding box center [192, 25] width 53 height 12
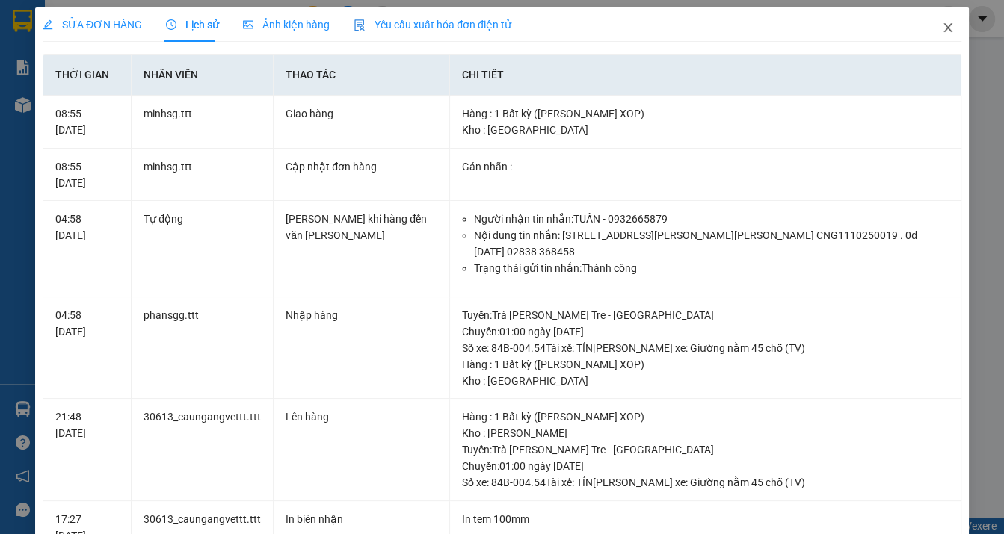
click at [942, 22] on icon "close" at bounding box center [948, 28] width 12 height 12
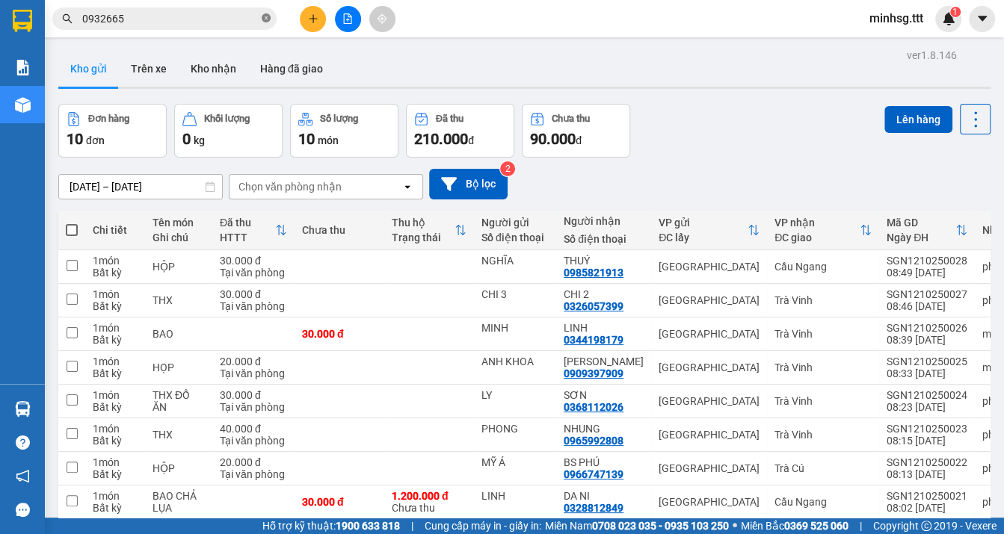
click at [262, 16] on icon "close-circle" at bounding box center [266, 17] width 9 height 9
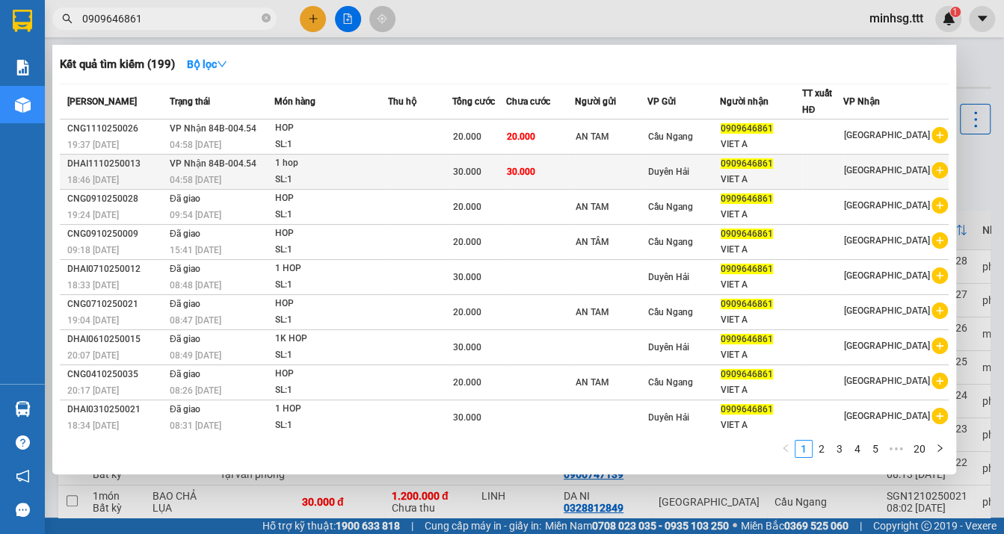
type input "0909646861"
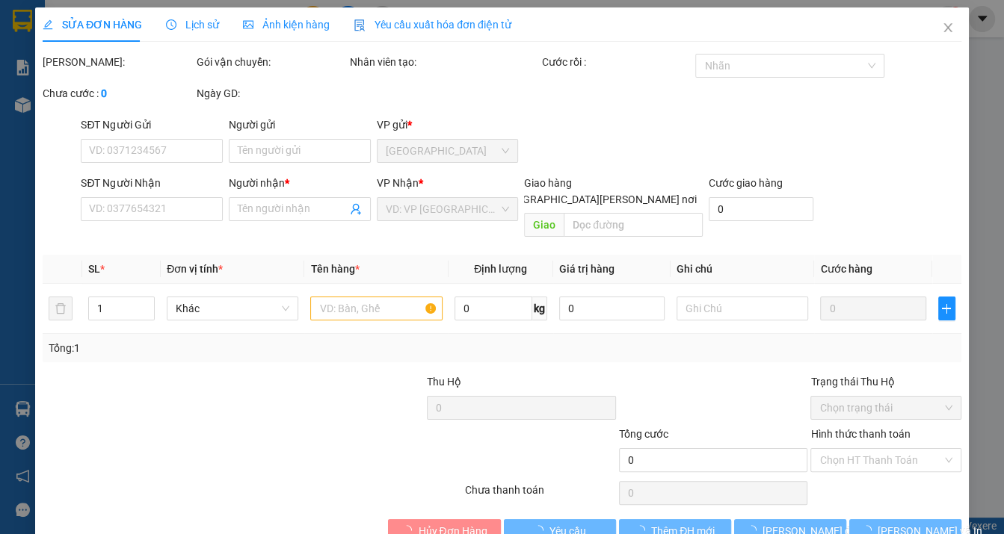
type input "0909646861"
type input "VIET A"
type input "30.000"
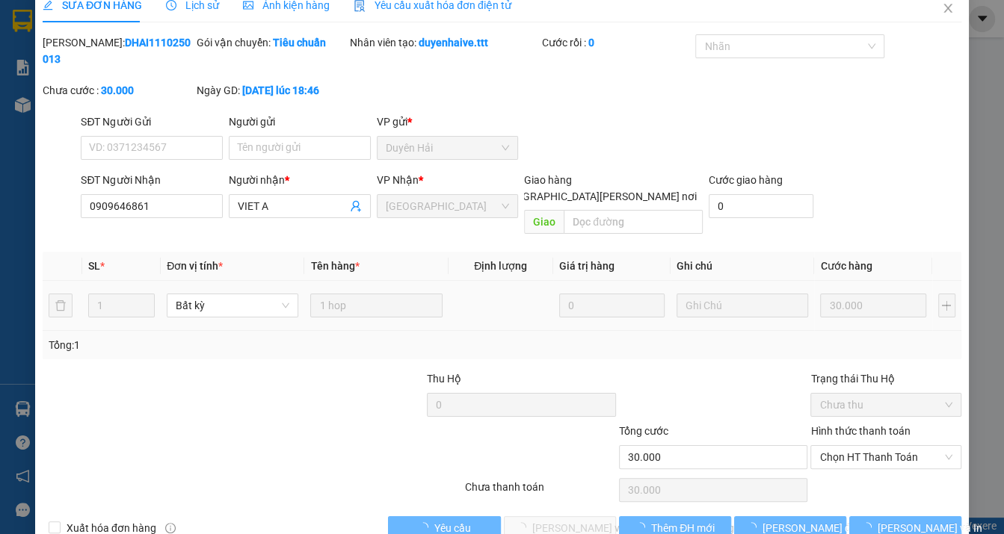
scroll to position [22, 0]
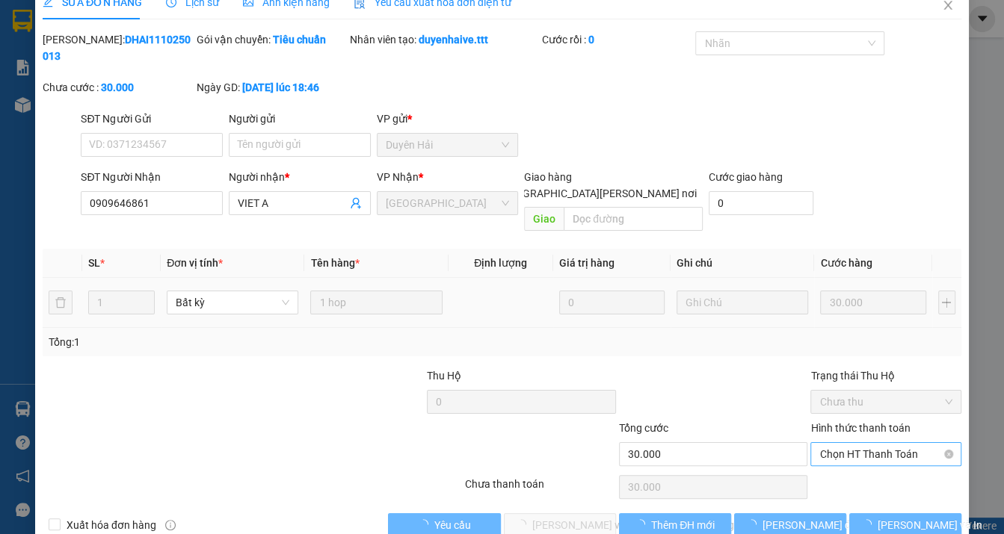
click at [833, 449] on span "Chọn HT Thanh Toán" at bounding box center [885, 454] width 132 height 22
drag, startPoint x: 833, startPoint y: 453, endPoint x: 824, endPoint y: 467, distance: 16.4
click at [833, 454] on div "Total Paid Fee 0 Total UnPaid Fee 30.000 Cash Collection Total Fee Mã ĐH: DHAI1…" at bounding box center [502, 284] width 919 height 506
click at [821, 443] on span "Chọn HT Thanh Toán" at bounding box center [885, 454] width 132 height 22
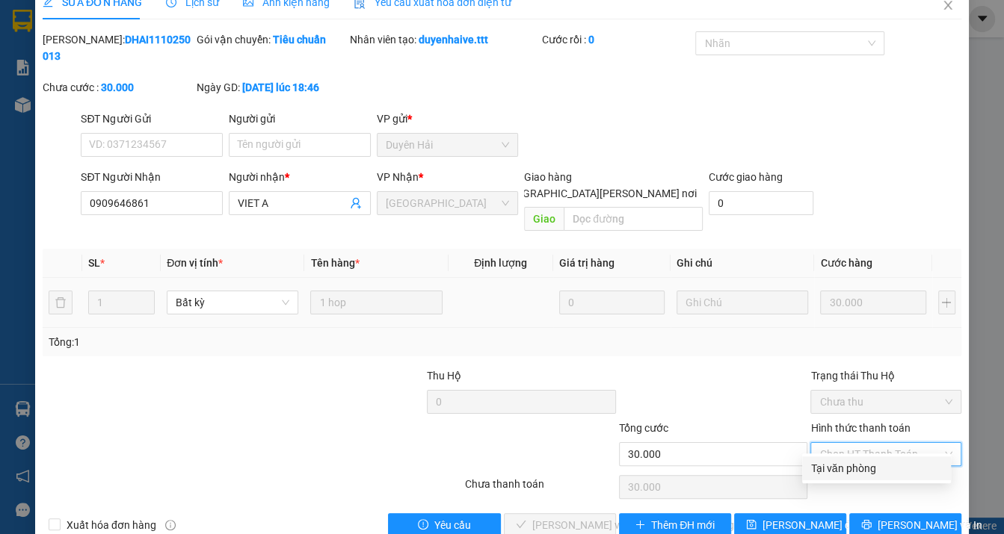
click at [822, 460] on div "Tại văn phòng" at bounding box center [876, 468] width 131 height 16
type input "0"
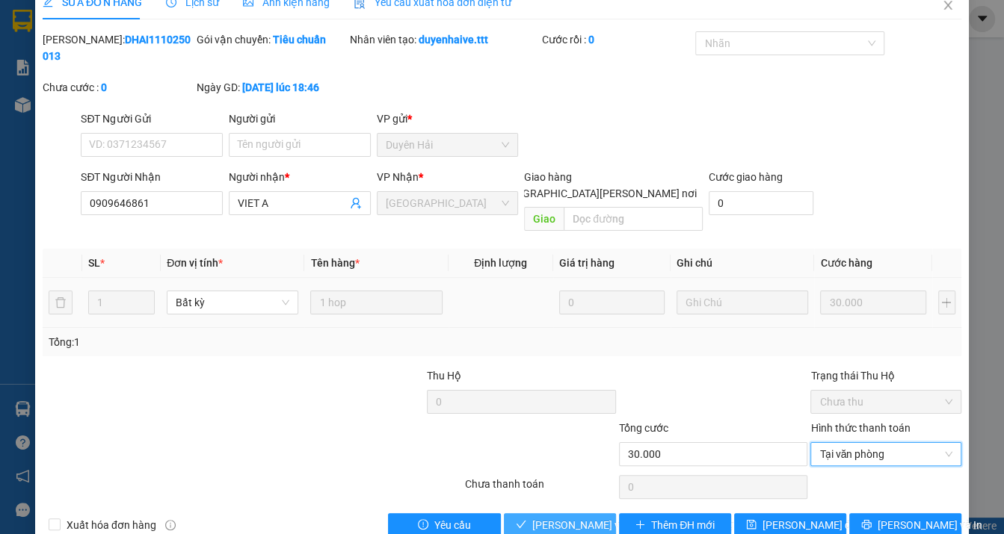
drag, startPoint x: 569, startPoint y: 505, endPoint x: 623, endPoint y: 490, distance: 55.7
click at [568, 517] on span "[PERSON_NAME] và [PERSON_NAME] hàng" at bounding box center [633, 525] width 202 height 16
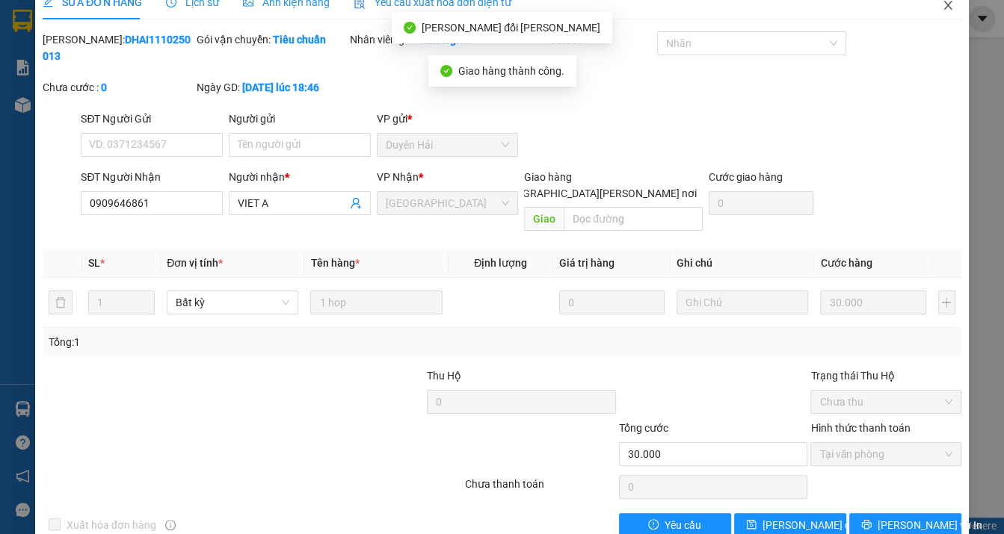
click at [942, 5] on icon "close" at bounding box center [948, 5] width 12 height 12
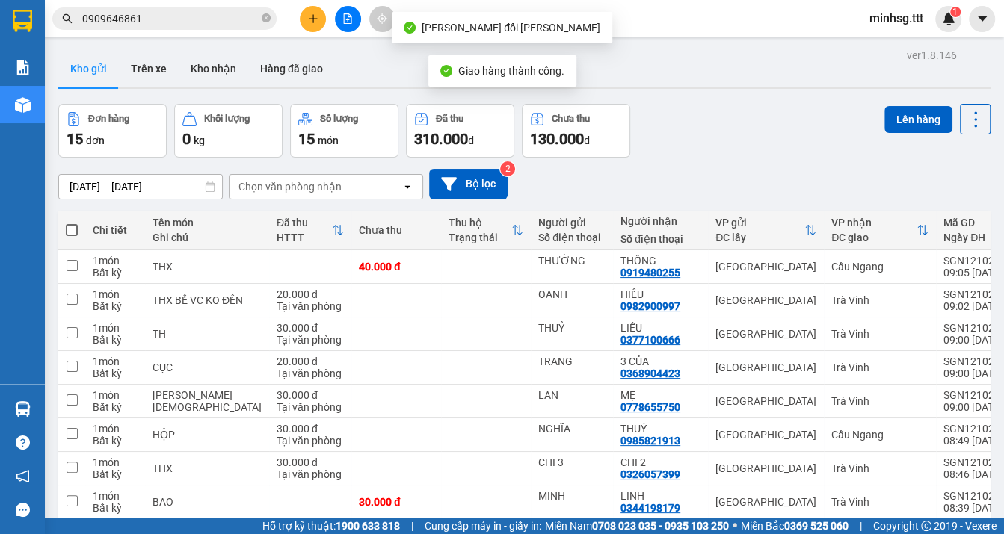
click at [155, 19] on input "0909646861" at bounding box center [170, 18] width 176 height 16
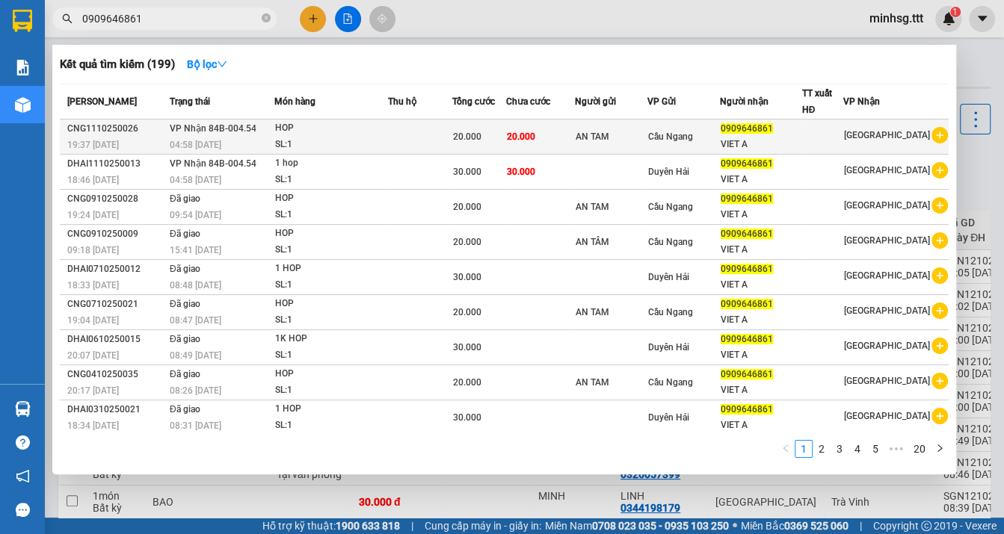
click at [189, 126] on span "[PERSON_NAME] 84B-004.54" at bounding box center [213, 128] width 87 height 10
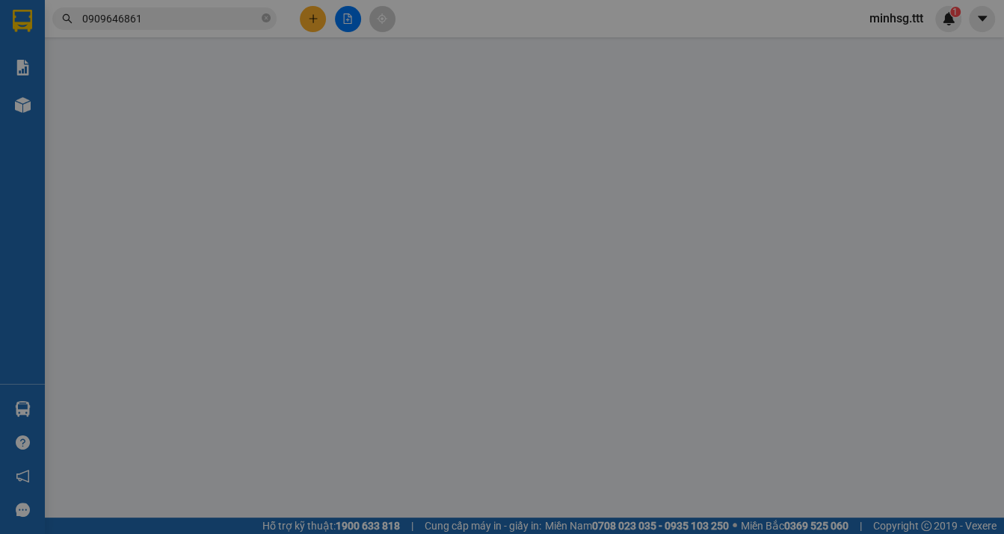
type input "AN TAM"
type input "0909646861"
type input "VIET A"
type input "20.000"
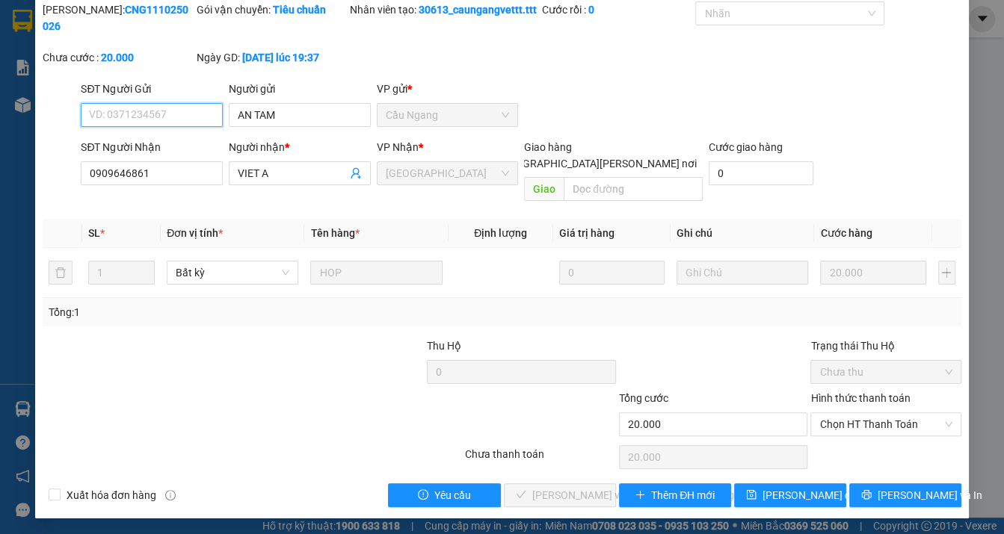
scroll to position [55, 0]
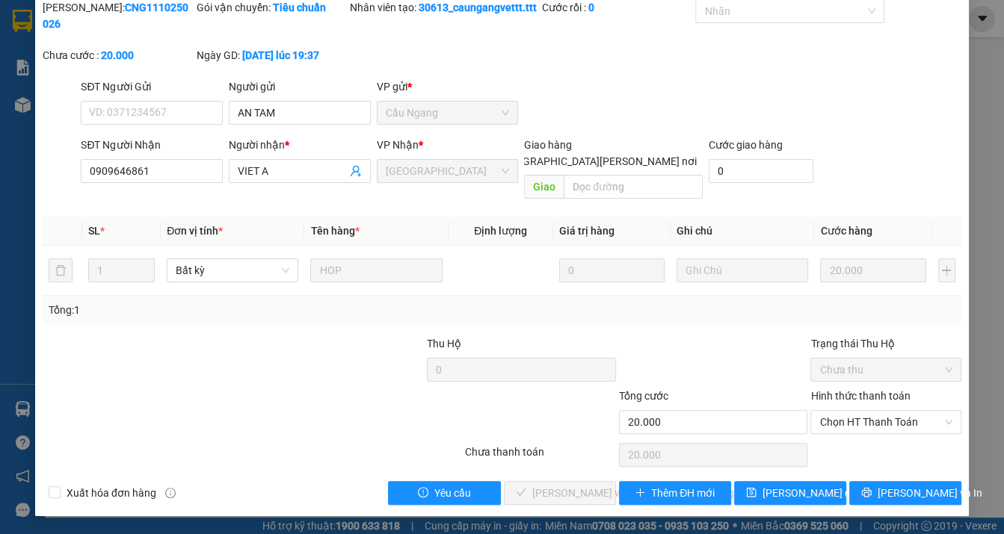
click at [867, 434] on div "Hình thức thanh toán Chọn HT Thanh Toán" at bounding box center [885, 414] width 150 height 52
click at [870, 428] on span "Chọn HT Thanh Toán" at bounding box center [885, 422] width 132 height 22
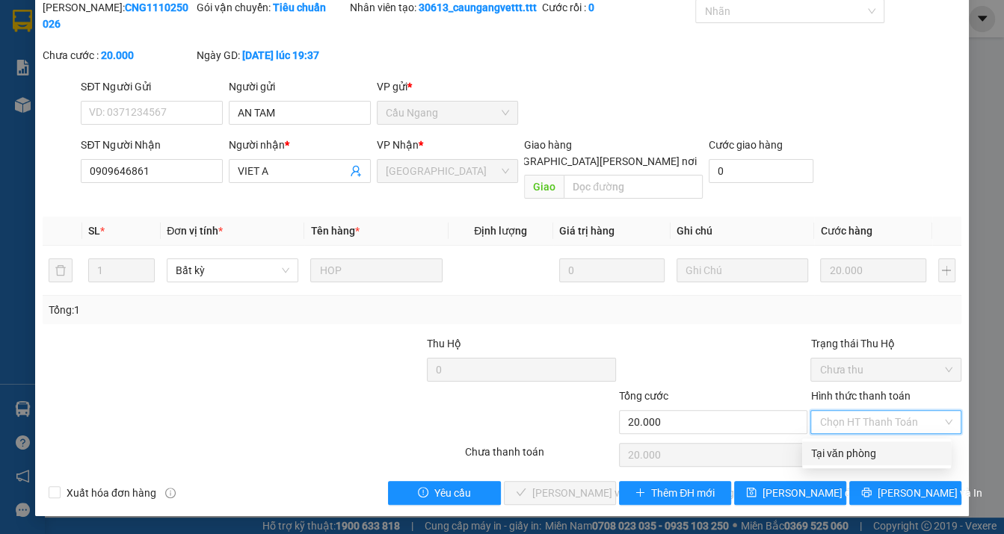
click at [874, 445] on div "Tại văn phòng" at bounding box center [876, 453] width 131 height 16
type input "0"
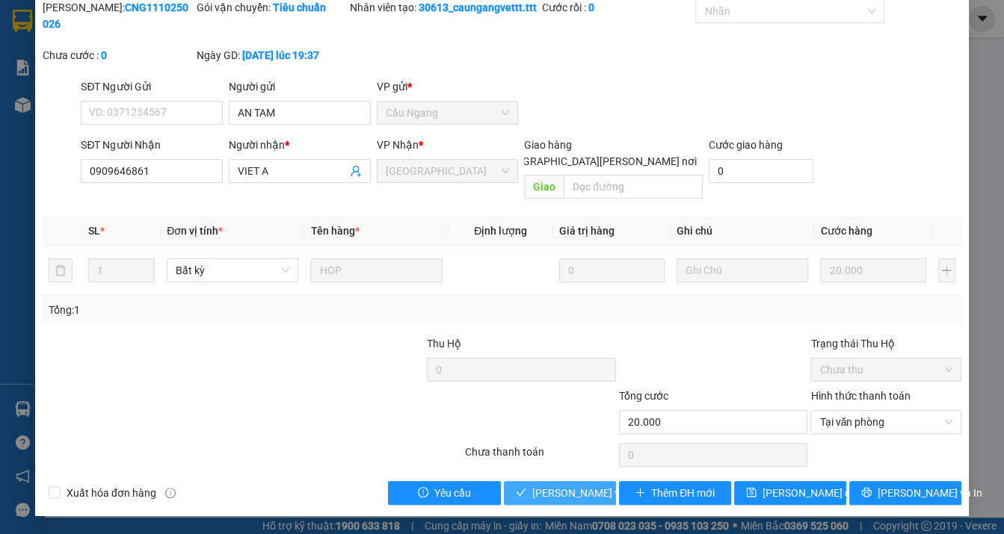
click at [590, 485] on span "[PERSON_NAME] và [PERSON_NAME] hàng" at bounding box center [633, 493] width 202 height 16
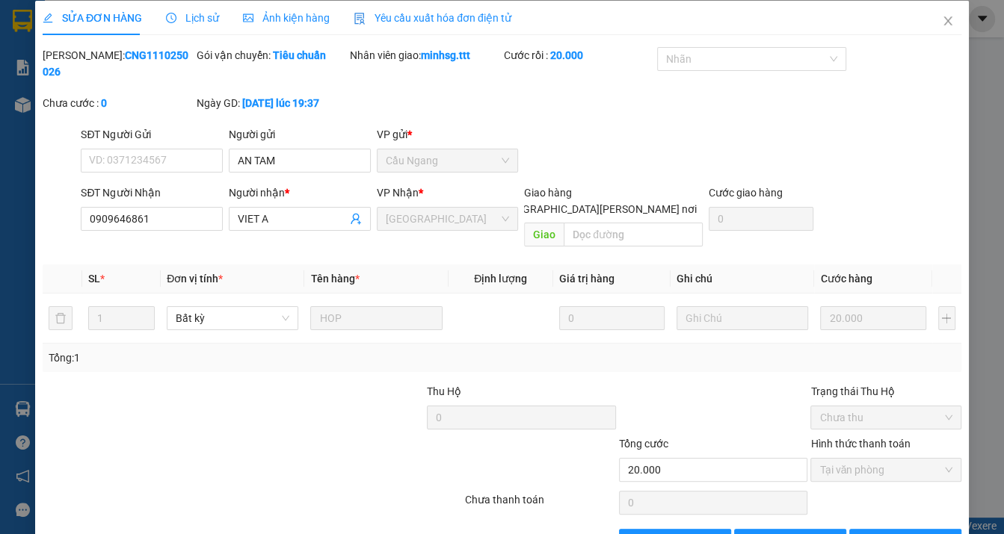
scroll to position [0, 0]
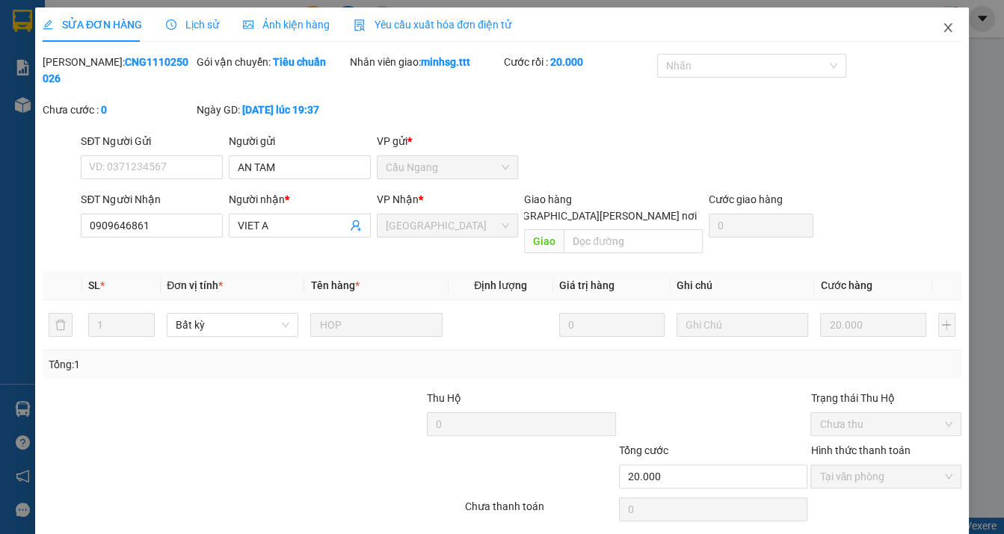
click at [942, 34] on icon "close" at bounding box center [948, 28] width 12 height 12
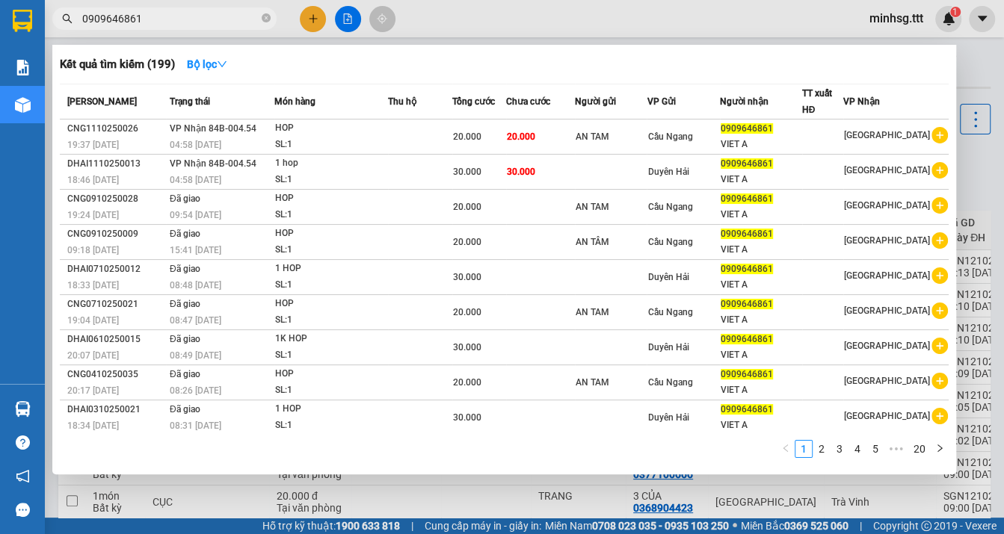
click at [260, 20] on span "0909646861" at bounding box center [164, 18] width 224 height 22
click at [263, 19] on icon "close-circle" at bounding box center [266, 17] width 9 height 9
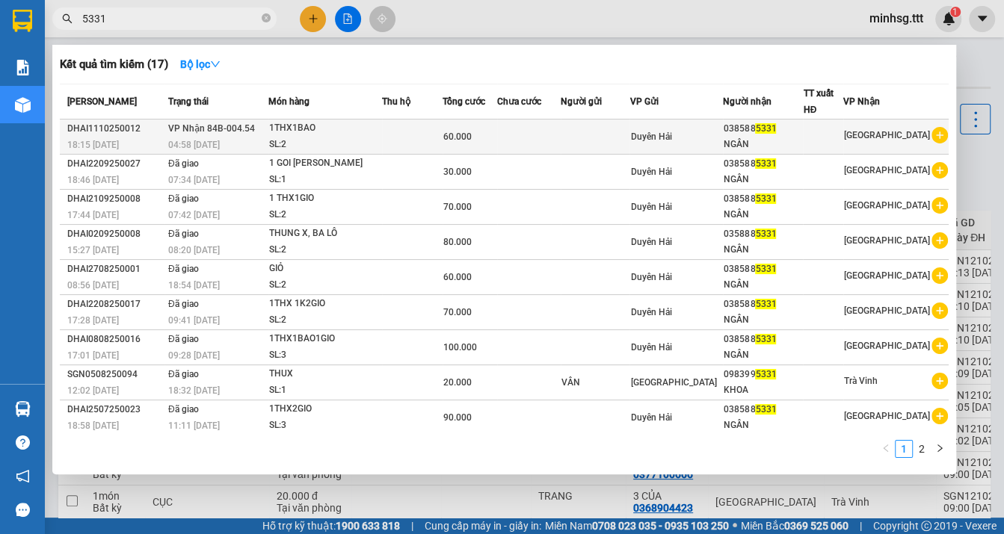
type input "5331"
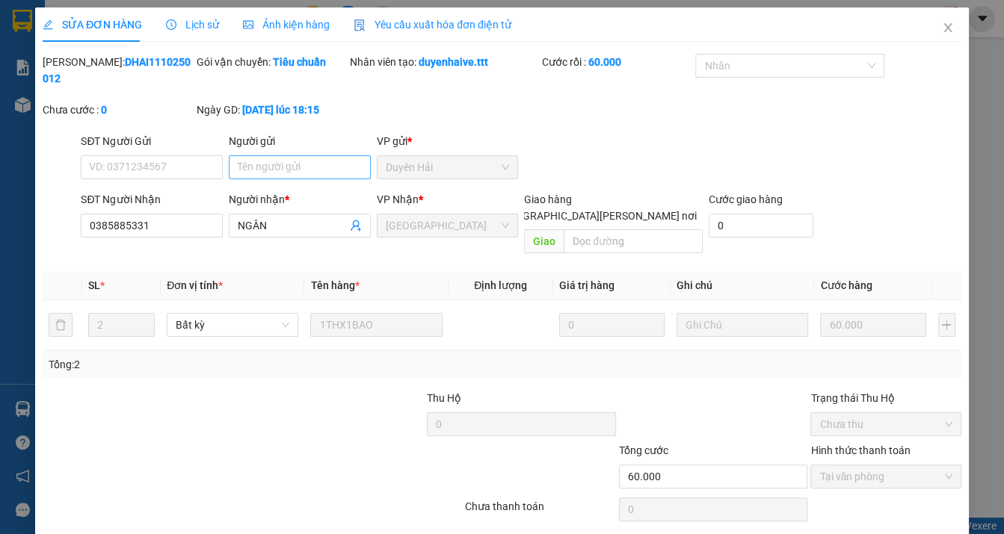
type input "0385885331"
type input "NGÂN"
type input "60.000"
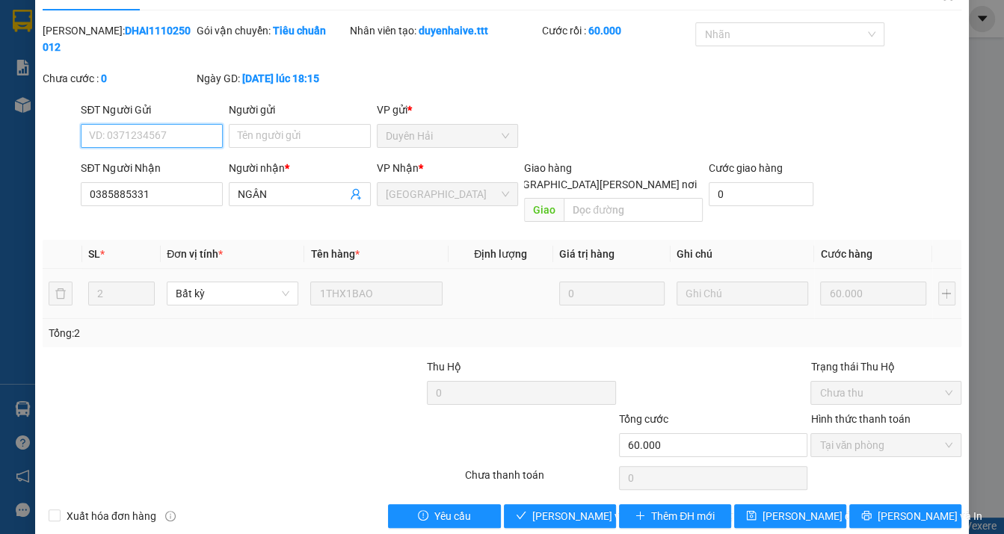
scroll to position [38, 0]
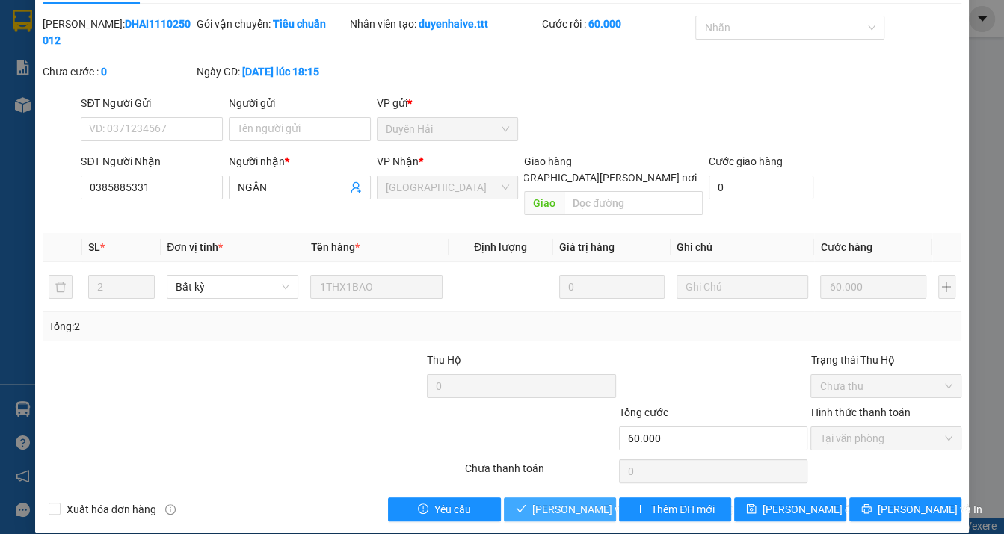
click at [550, 502] on span "[PERSON_NAME] và [PERSON_NAME] hàng" at bounding box center [633, 510] width 202 height 16
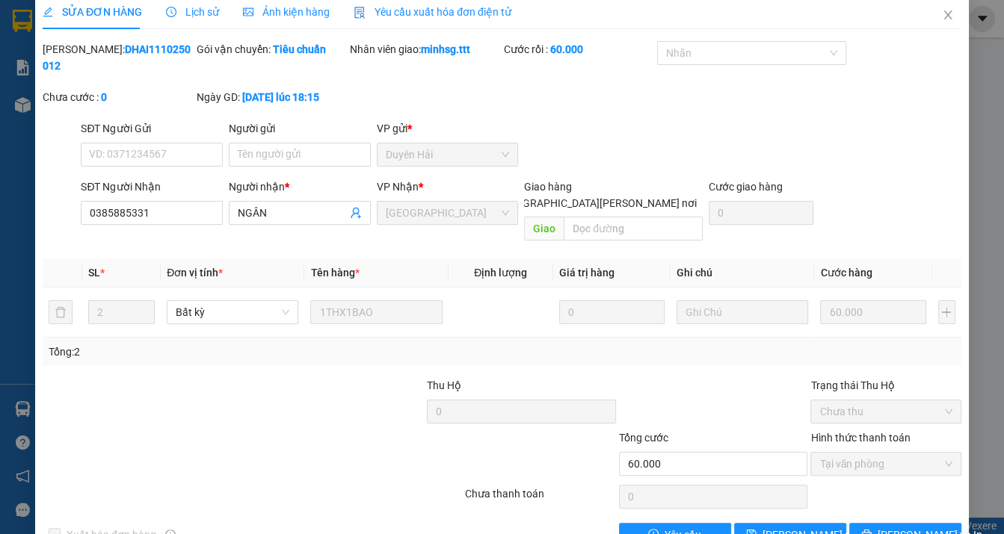
scroll to position [0, 0]
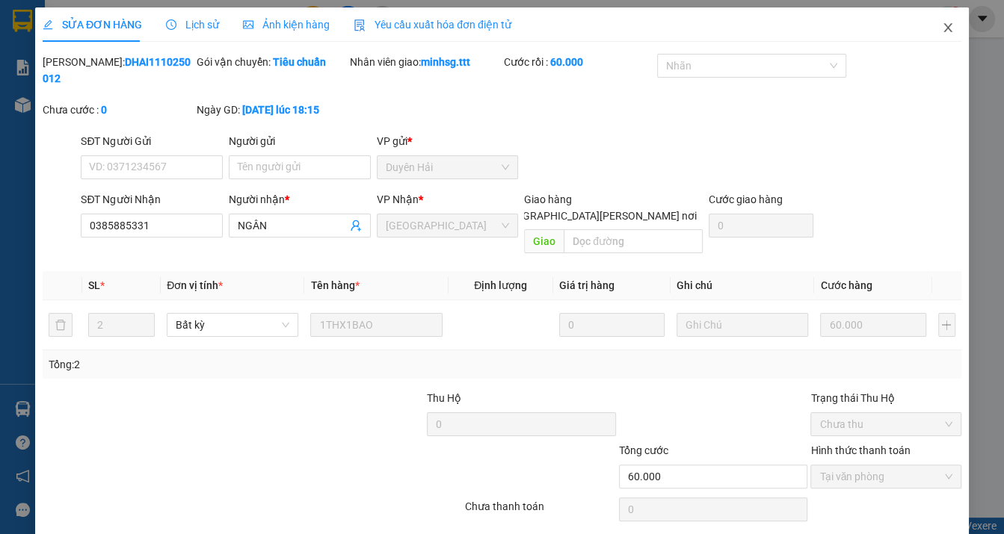
click at [942, 33] on icon "close" at bounding box center [948, 28] width 12 height 12
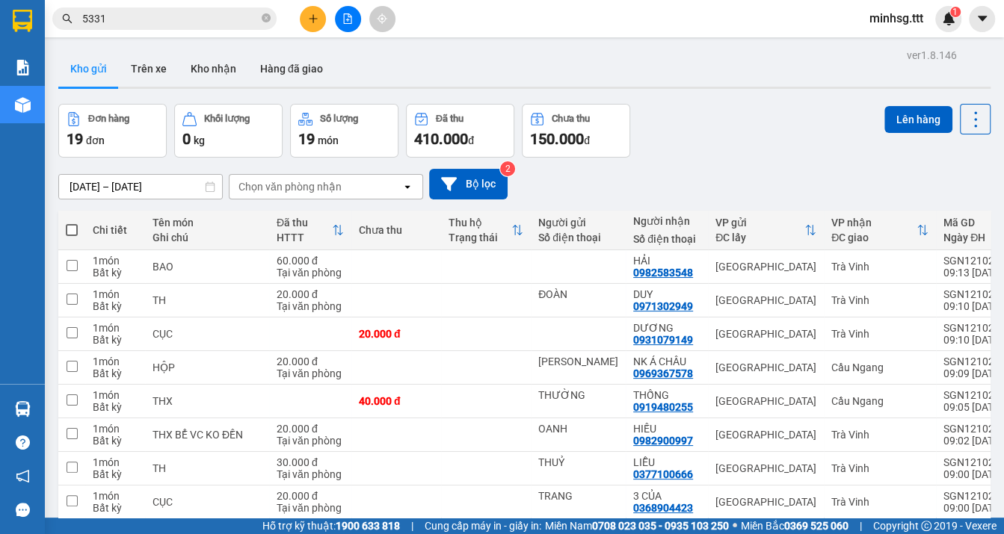
click at [112, 19] on input "5331" at bounding box center [170, 18] width 176 height 16
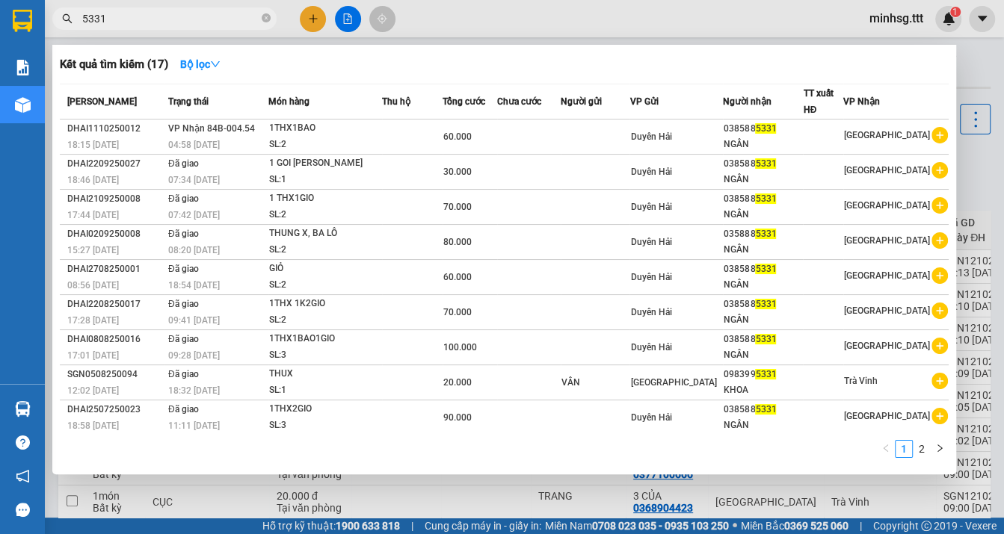
click at [112, 19] on input "5331" at bounding box center [170, 18] width 176 height 16
click at [262, 16] on icon "close-circle" at bounding box center [266, 17] width 9 height 9
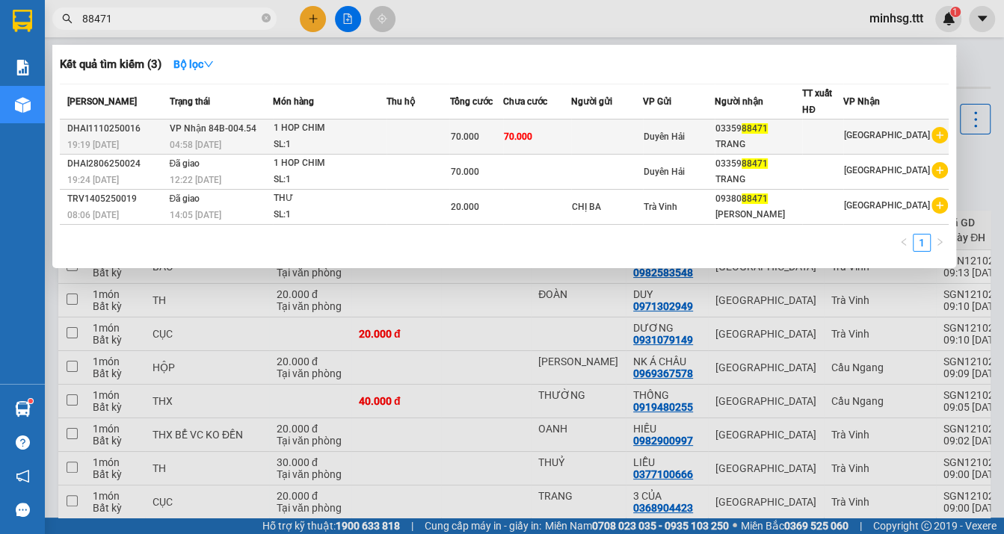
type input "88471"
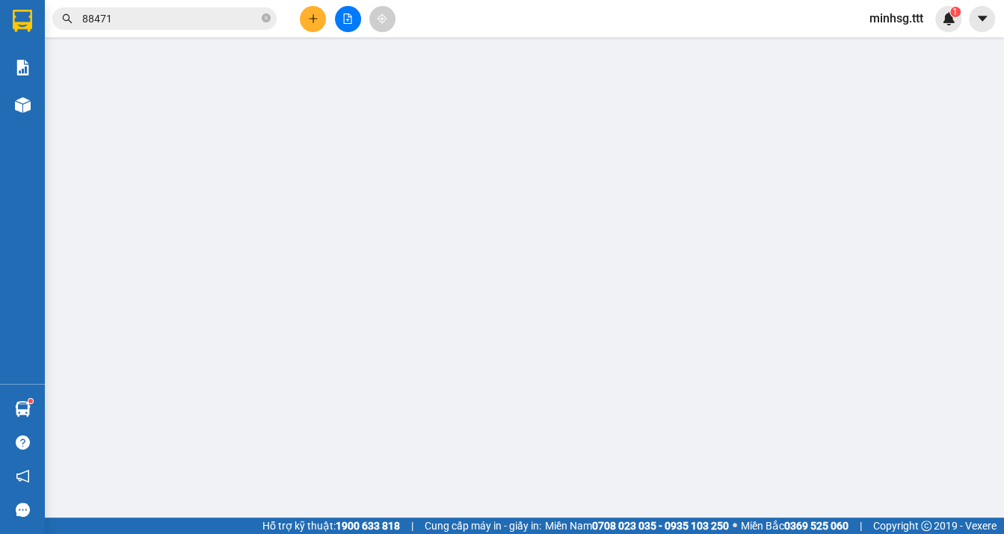
type input "0335988471"
type input "TRANG"
type input "70.000"
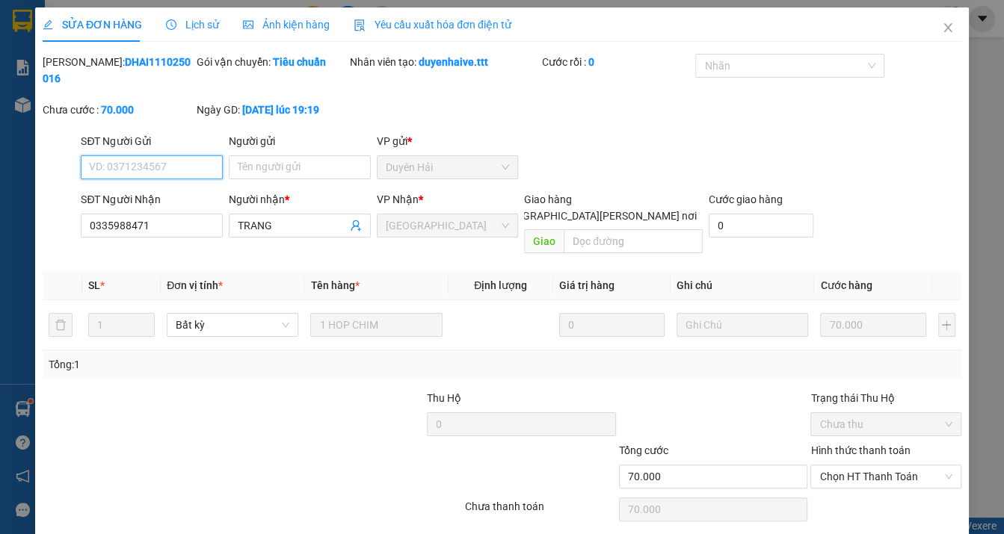
scroll to position [38, 0]
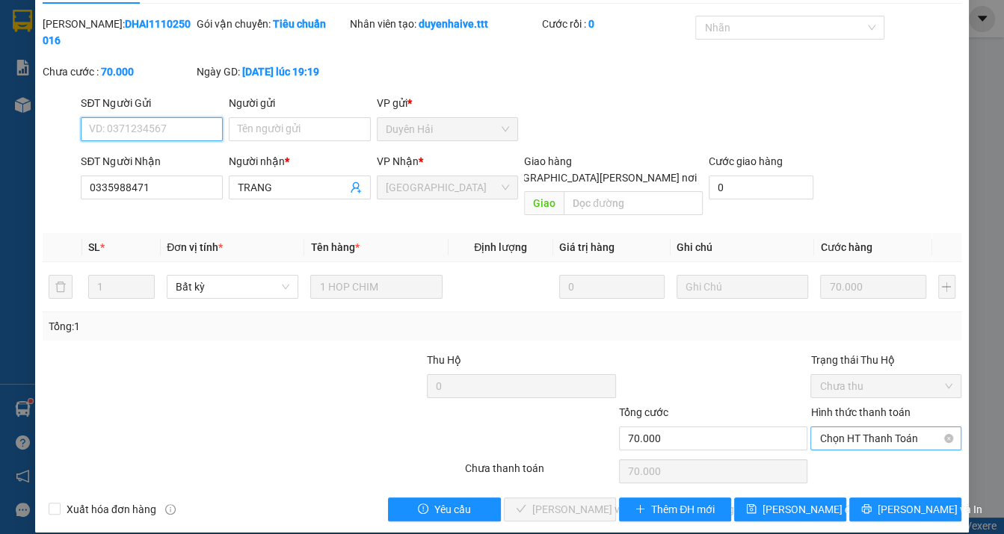
click at [868, 428] on span "Chọn HT Thanh Toán" at bounding box center [885, 439] width 132 height 22
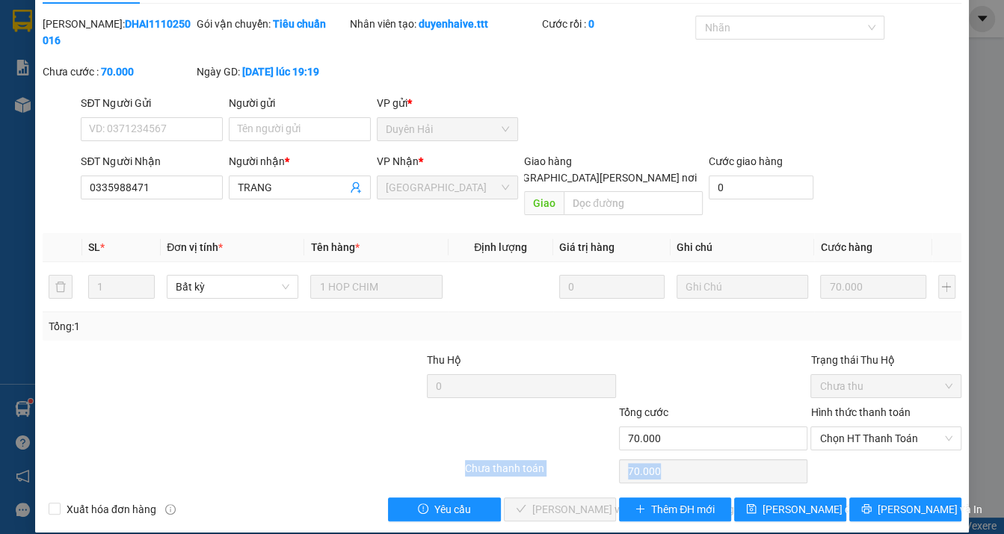
drag, startPoint x: 852, startPoint y: 440, endPoint x: 846, endPoint y: 456, distance: 16.8
click at [852, 442] on div "Total Paid Fee 0 Total UnPaid Fee 70.000 Cash Collection Total Fee Mã ĐH: DHAI1…" at bounding box center [502, 269] width 919 height 506
click at [879, 434] on div "Chọn HT Thanh Toán" at bounding box center [885, 439] width 150 height 24
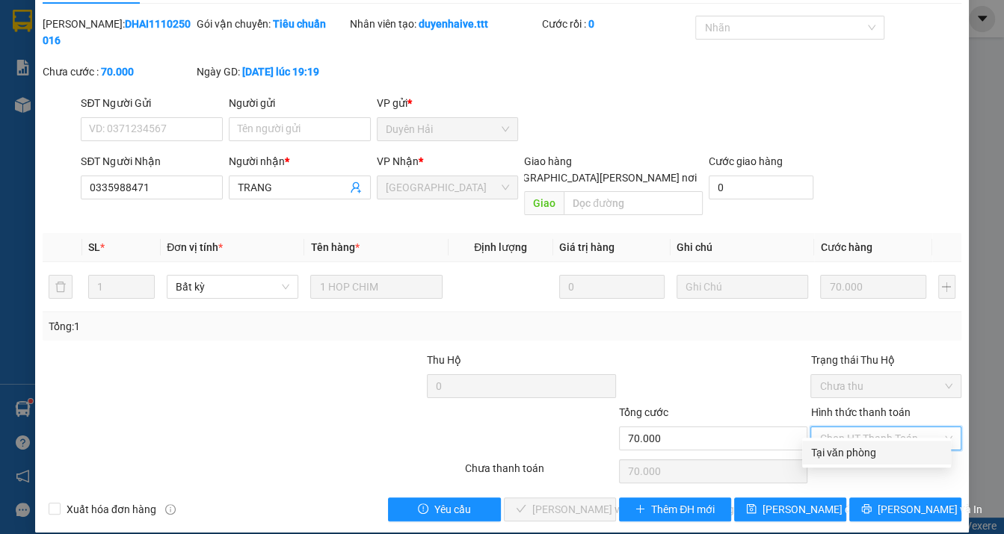
click at [871, 454] on div "Tại văn phòng" at bounding box center [876, 453] width 131 height 16
type input "0"
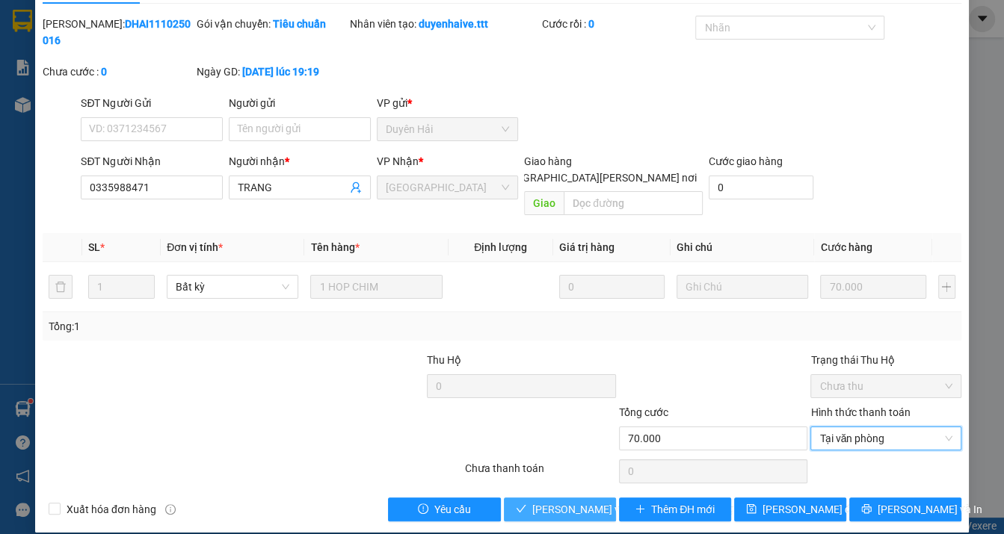
click at [573, 502] on span "[PERSON_NAME] và [PERSON_NAME] hàng" at bounding box center [633, 510] width 202 height 16
